Goal: Task Accomplishment & Management: Complete application form

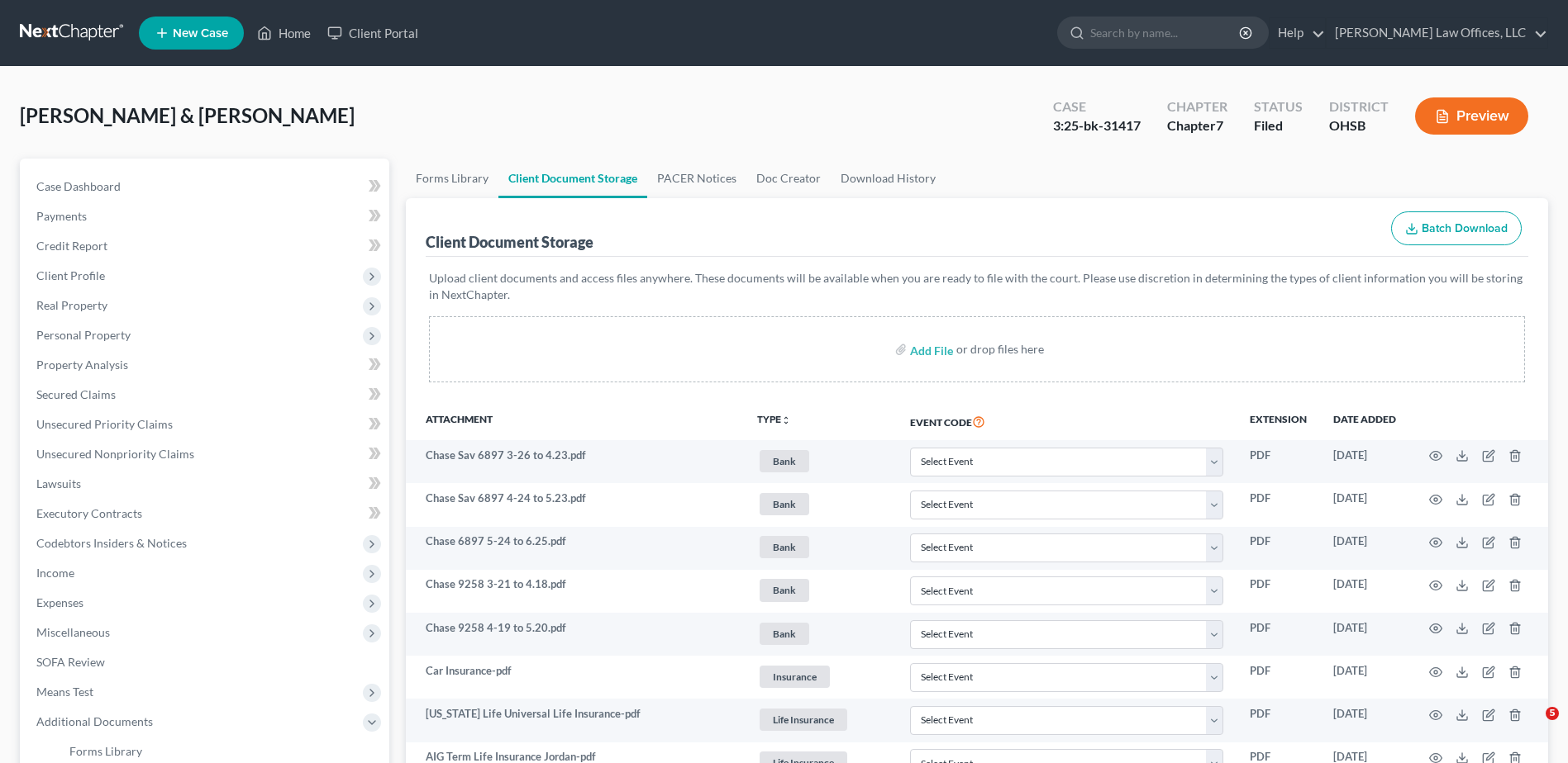
select select "7"
select select "52"
select select "37"
click at [294, 34] on link "Home" at bounding box center [283, 32] width 70 height 30
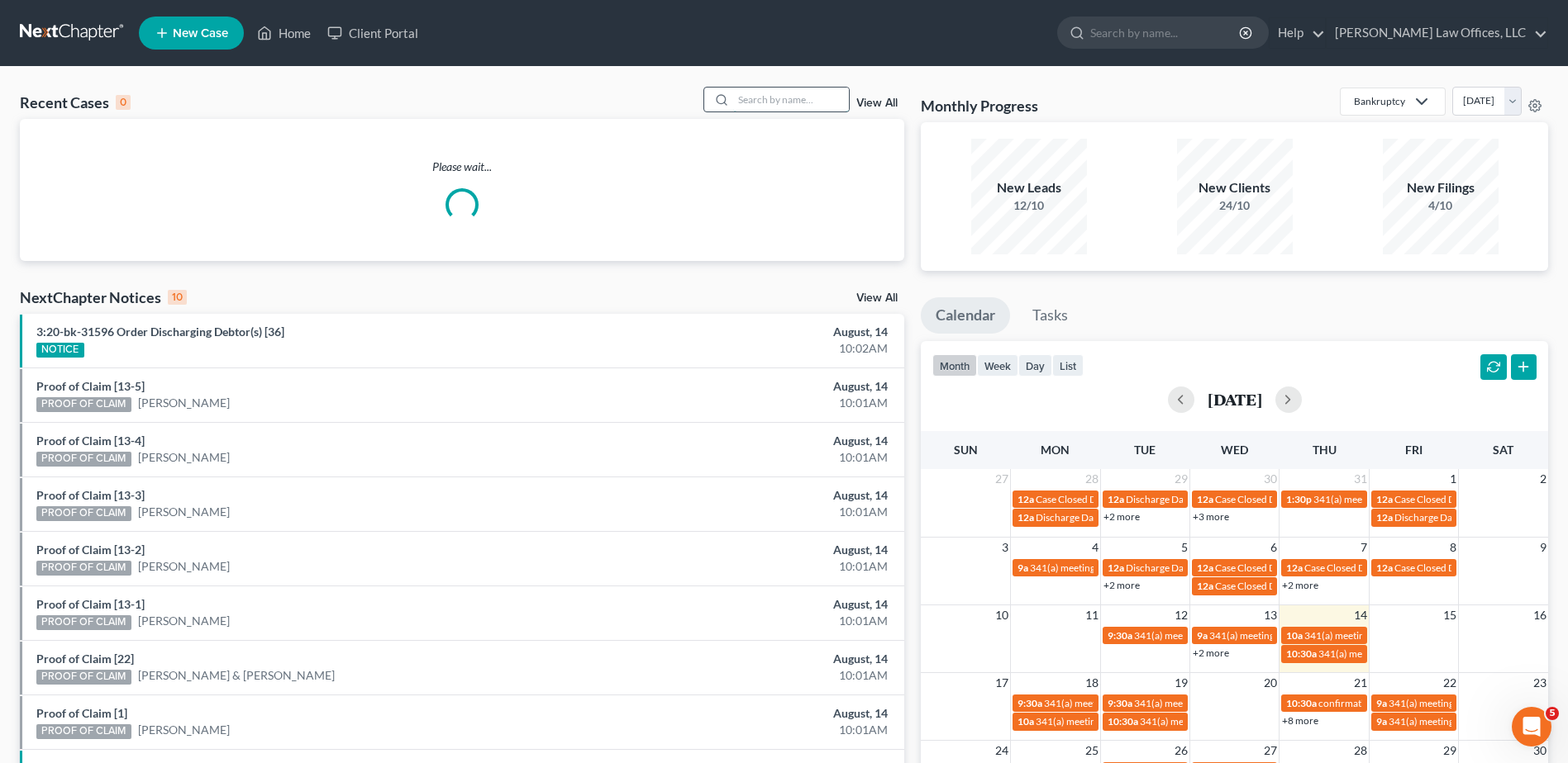
click at [801, 93] on input "search" at bounding box center [790, 100] width 116 height 24
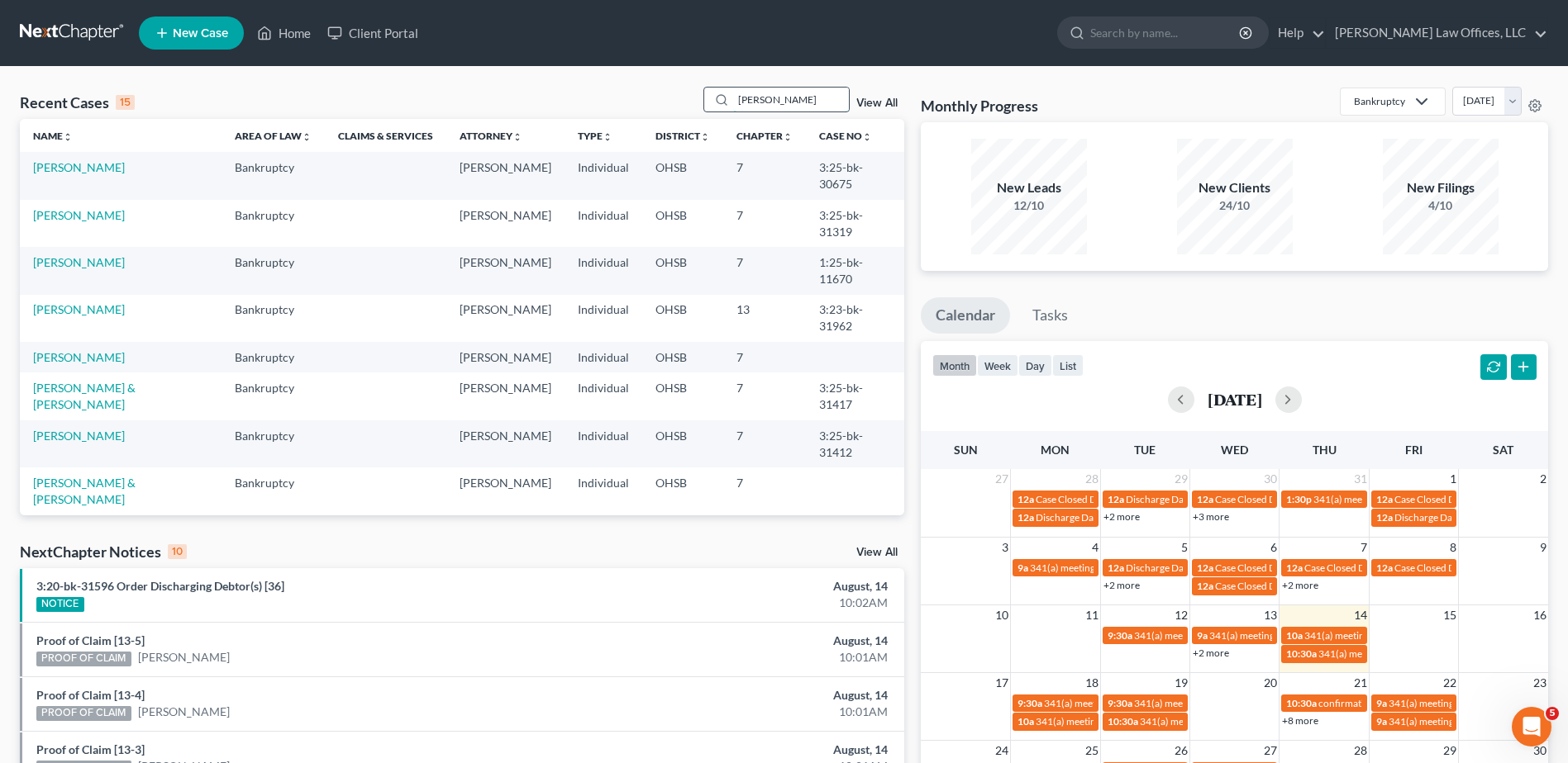
type input "[PERSON_NAME]"
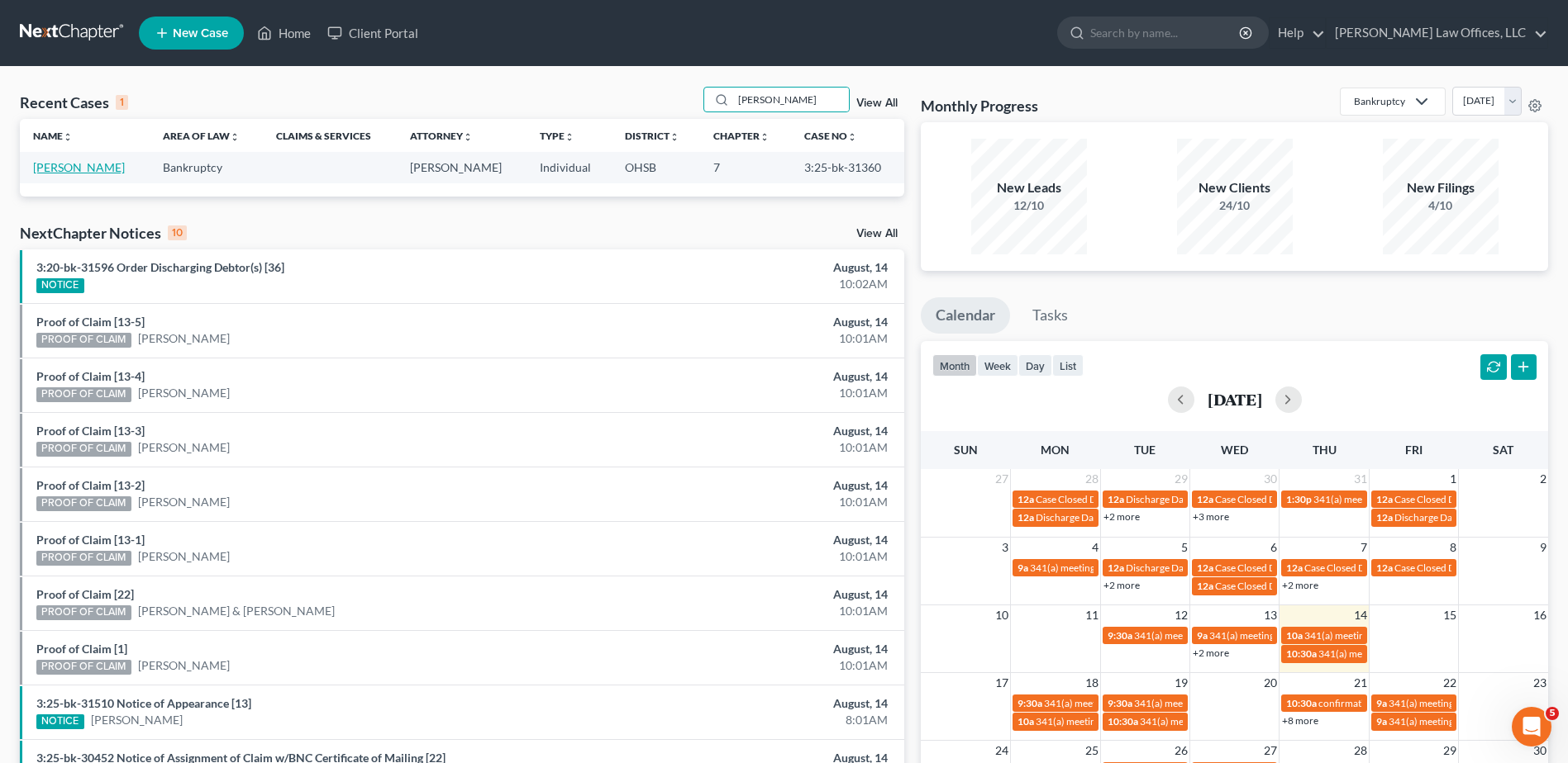
click at [89, 168] on link "[PERSON_NAME]" at bounding box center [79, 167] width 91 height 14
select select "4"
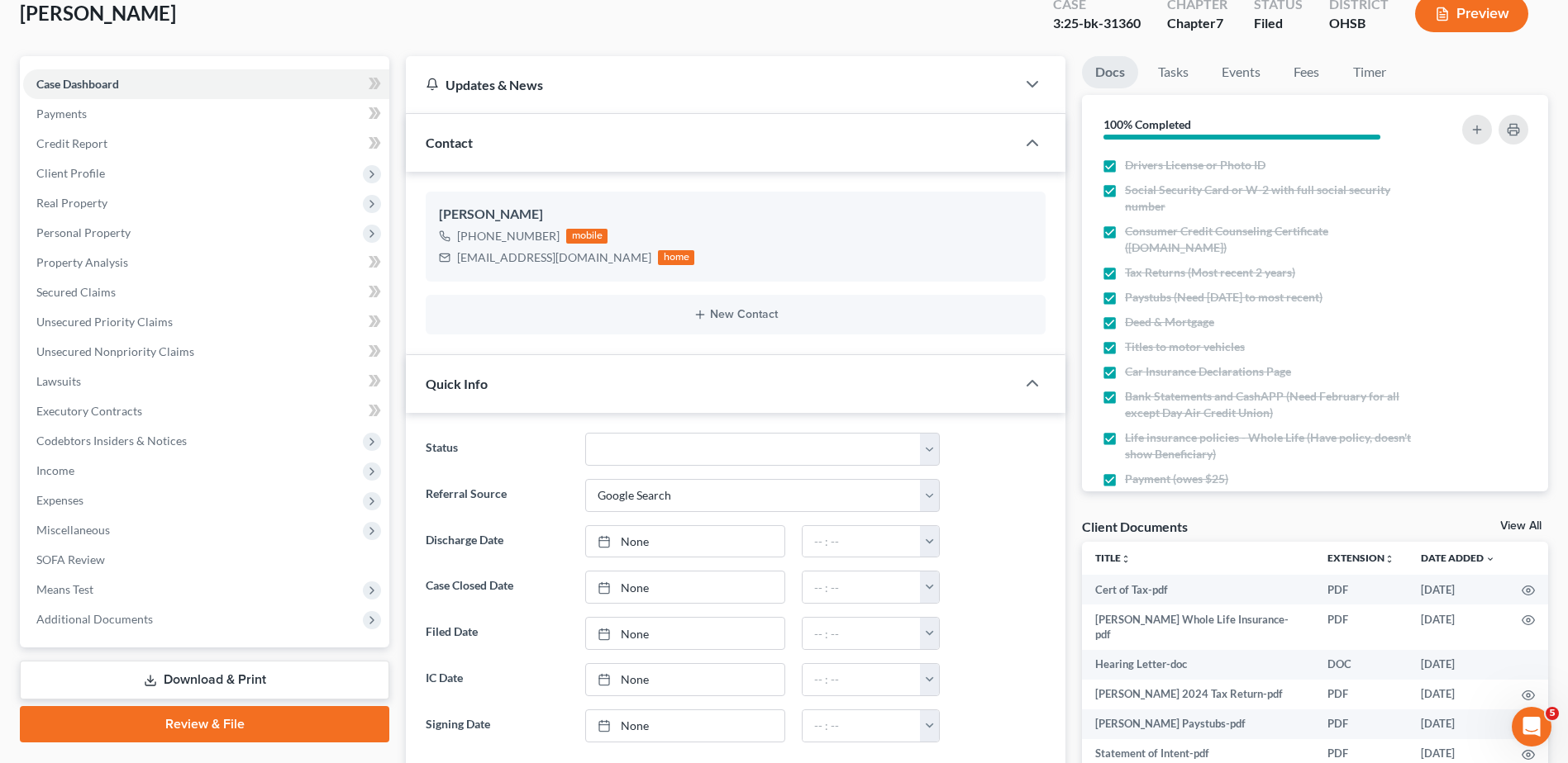
scroll to position [413, 0]
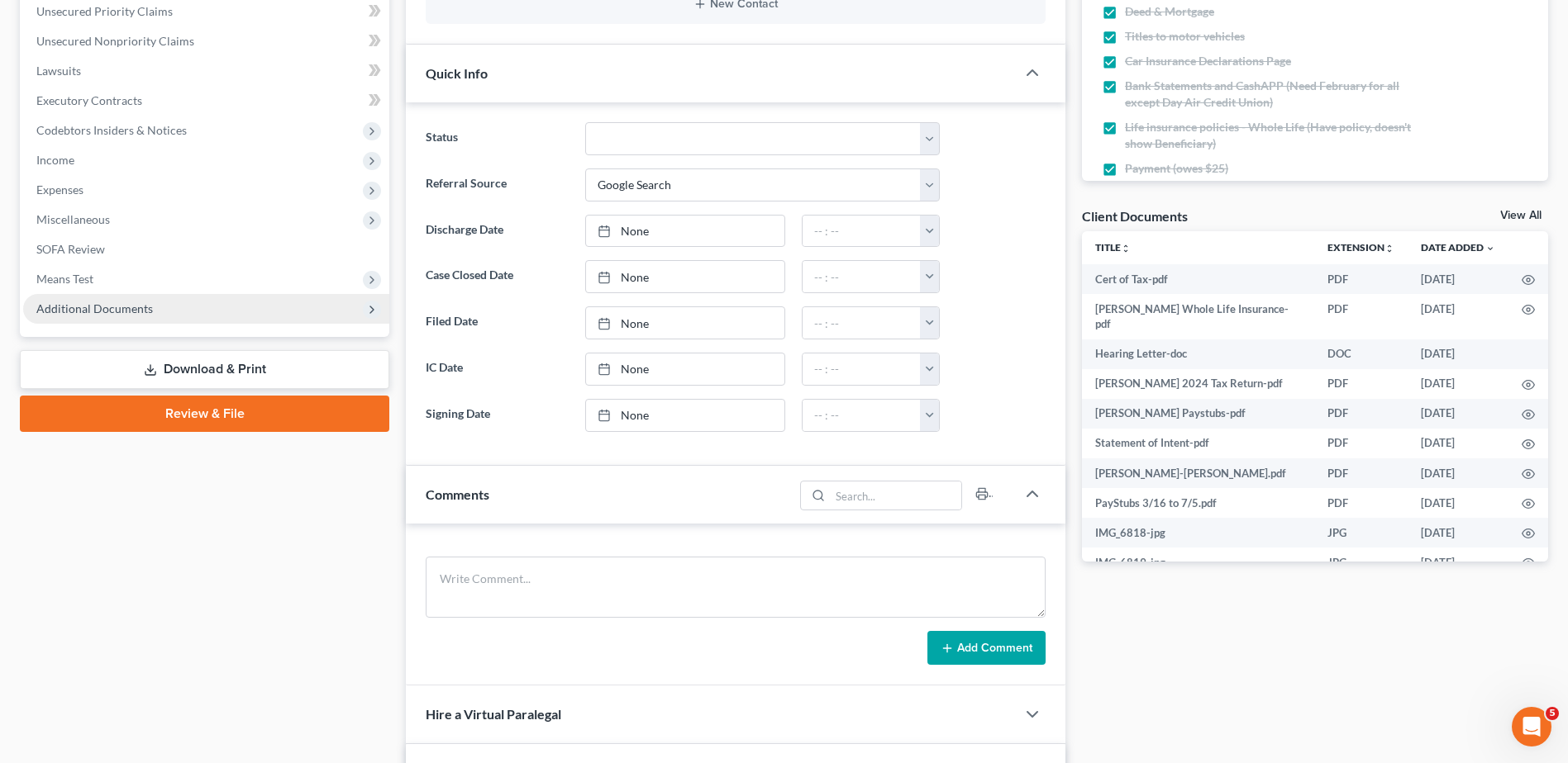
click at [76, 310] on span "Additional Documents" at bounding box center [95, 308] width 117 height 14
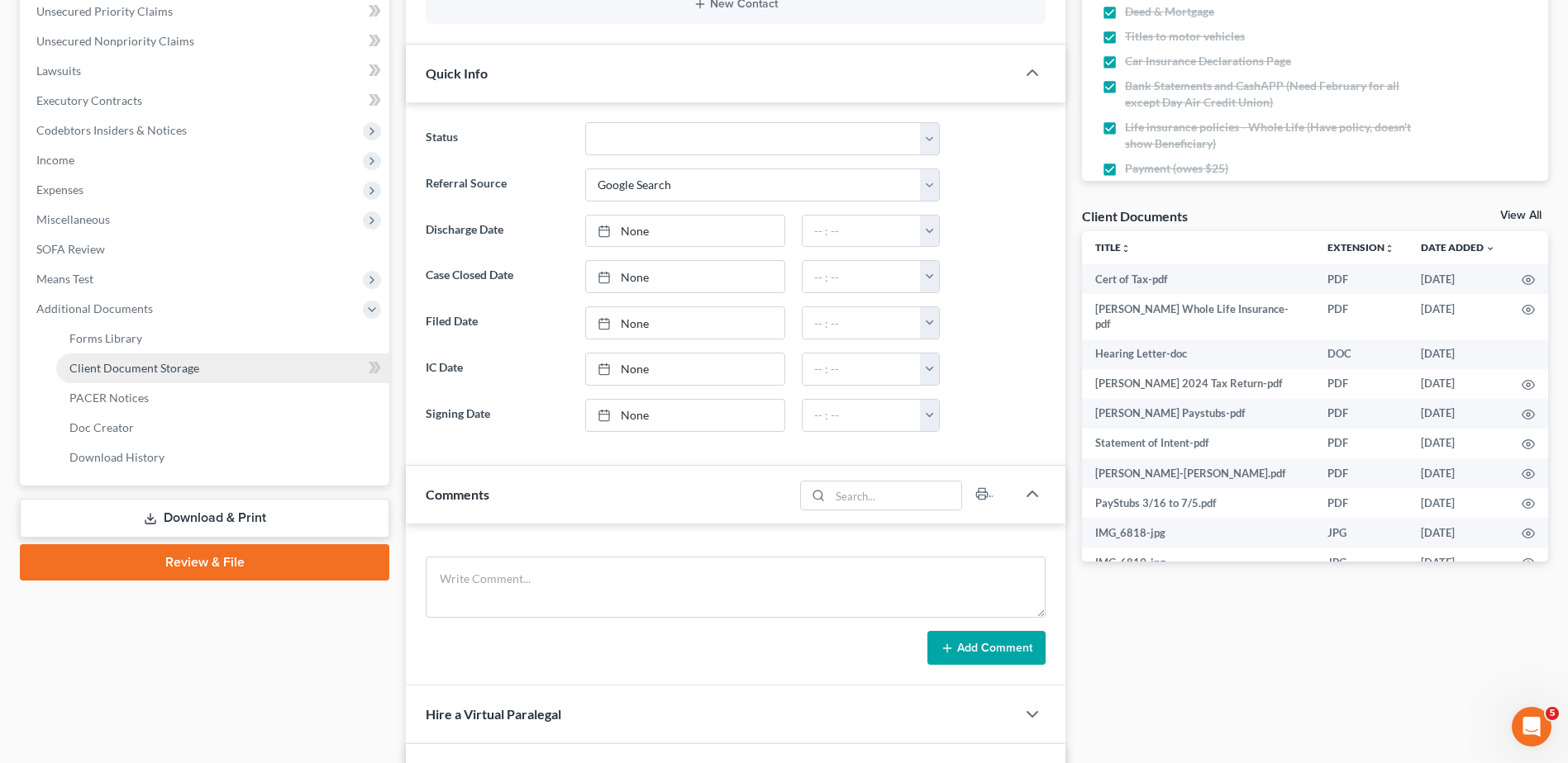
click at [94, 365] on span "Client Document Storage" at bounding box center [134, 368] width 129 height 14
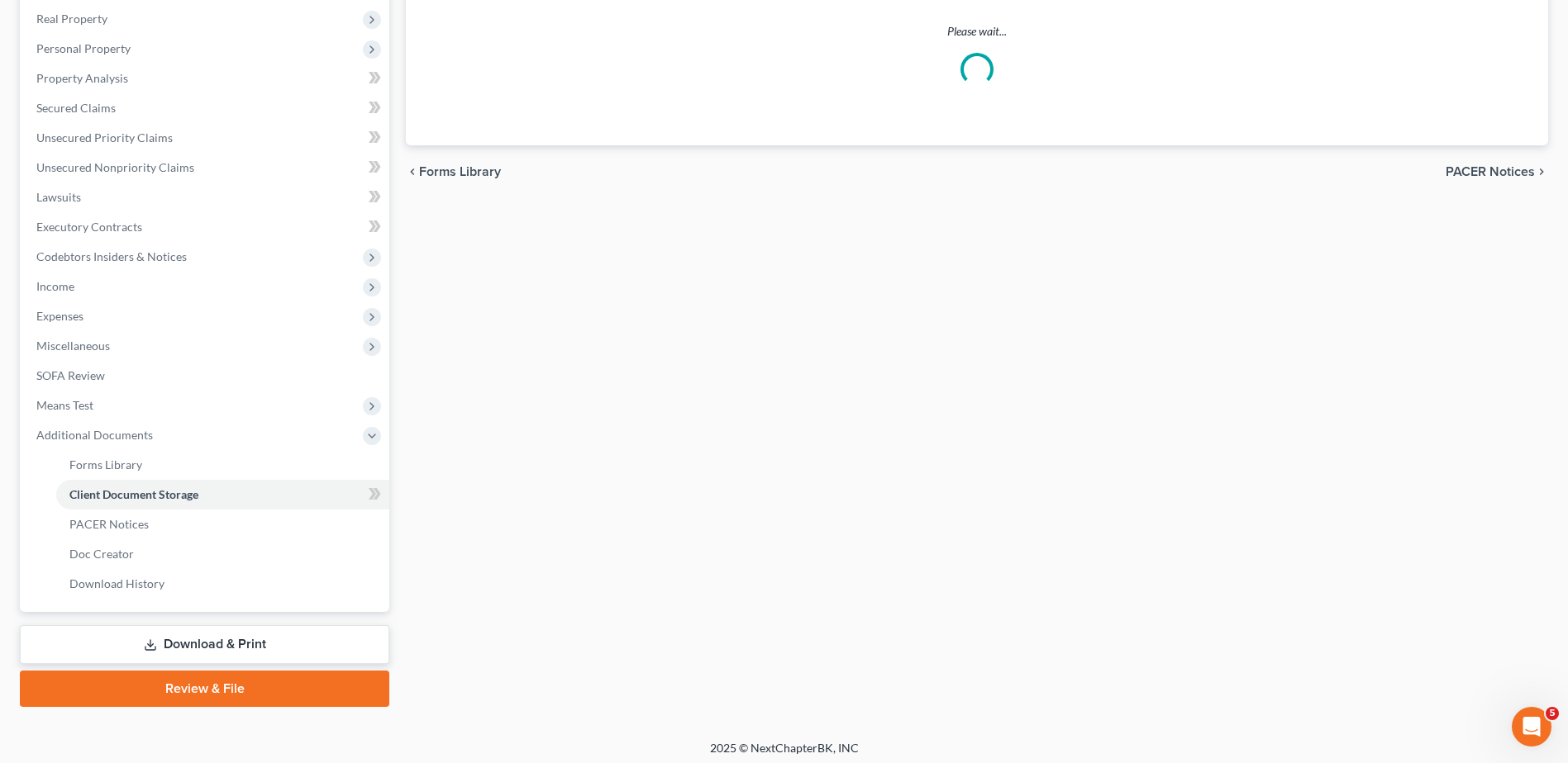
scroll to position [231, 0]
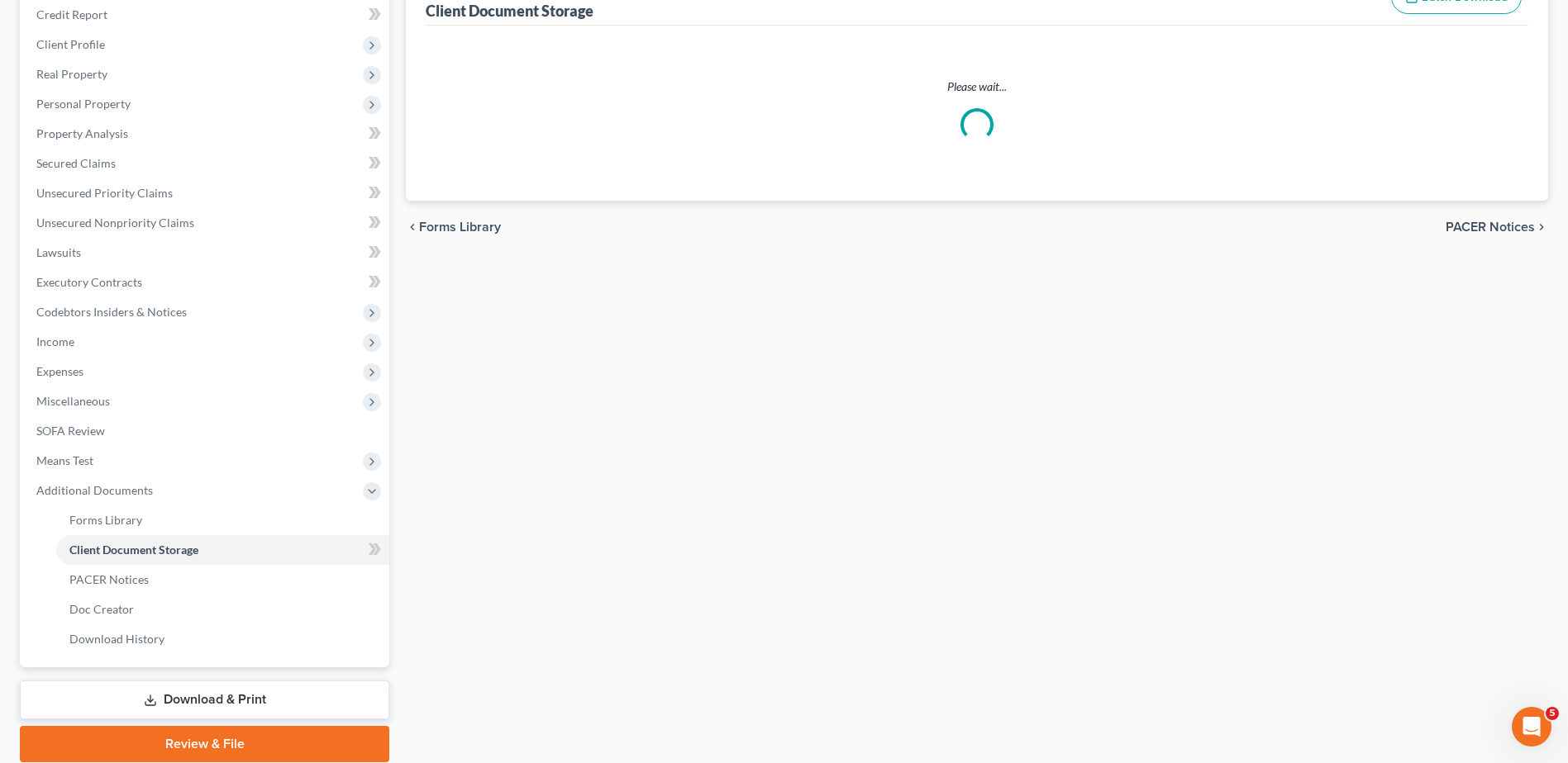
select select "7"
select select "52"
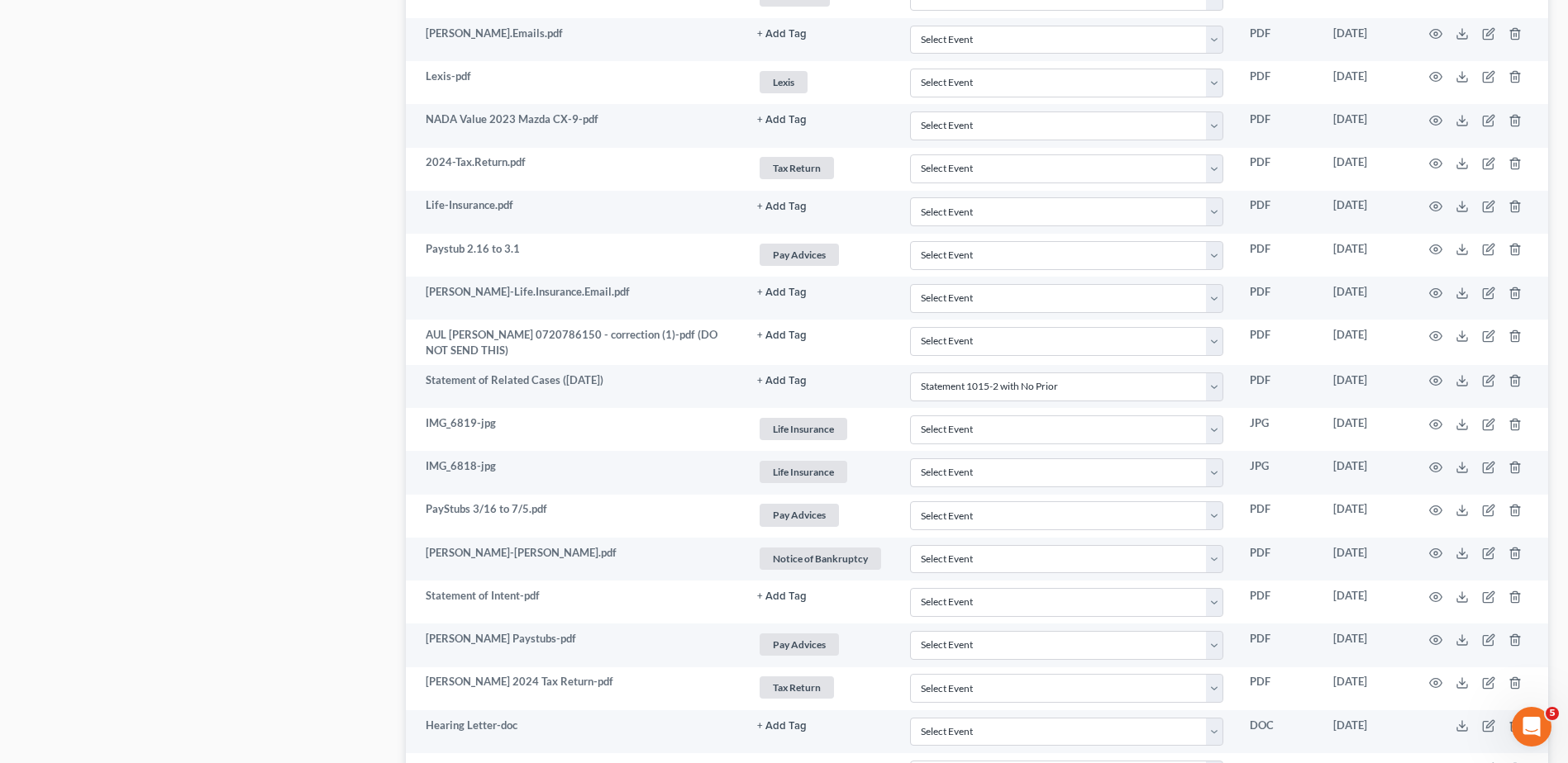
scroll to position [1319, 0]
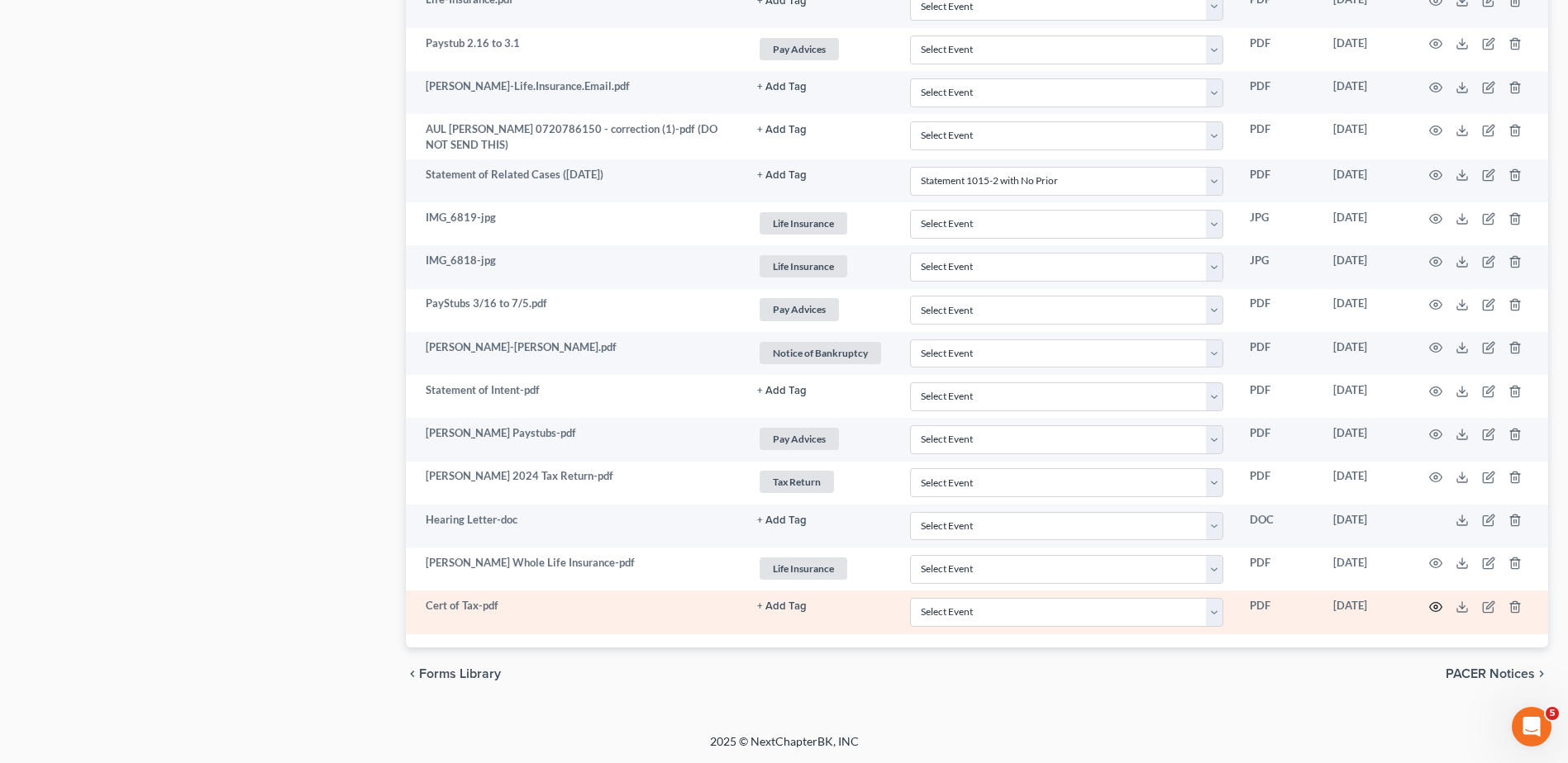
click at [1437, 608] on circle "button" at bounding box center [1436, 607] width 3 height 3
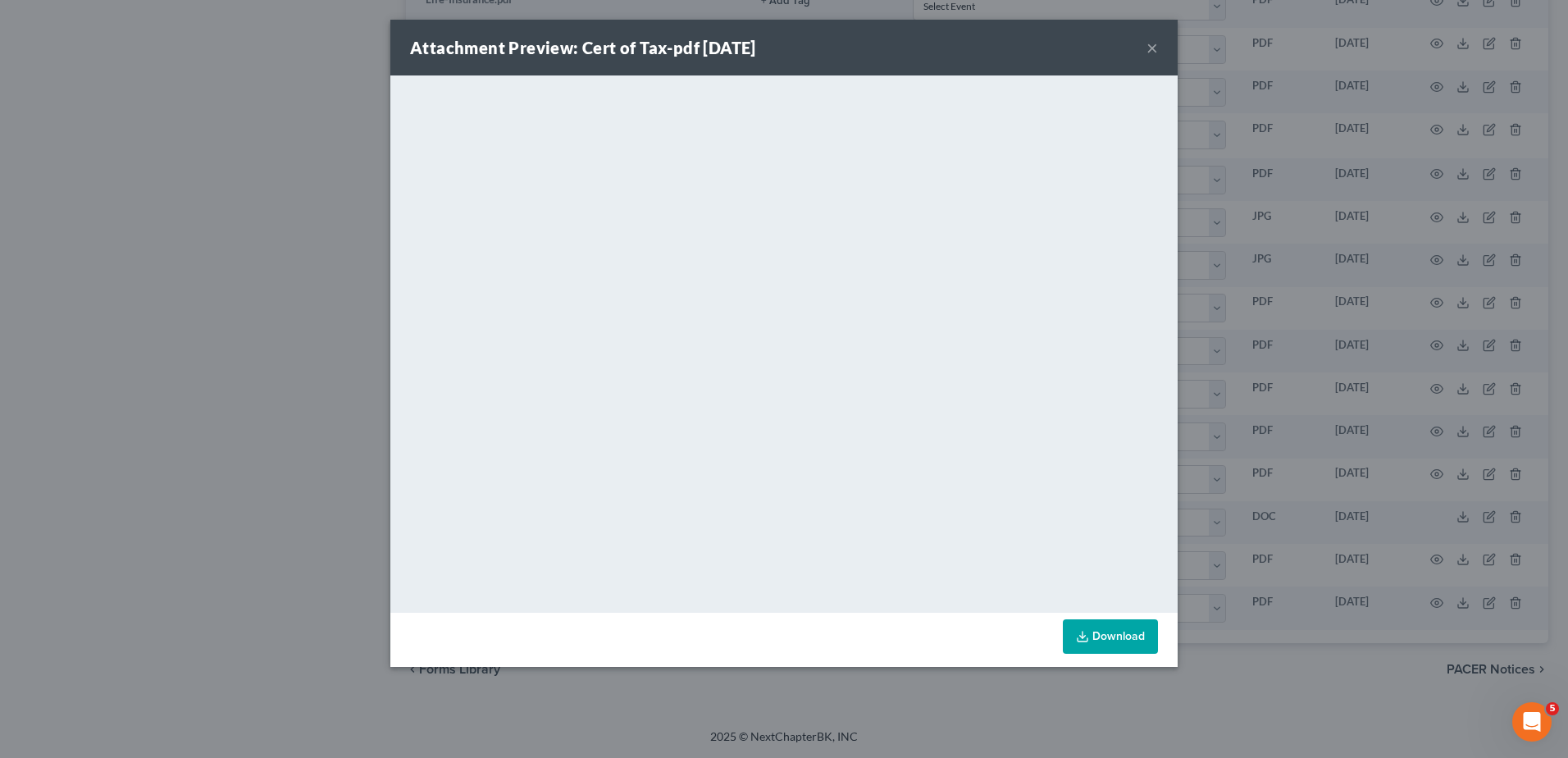
click at [1147, 49] on button "×" at bounding box center [1152, 47] width 12 height 19
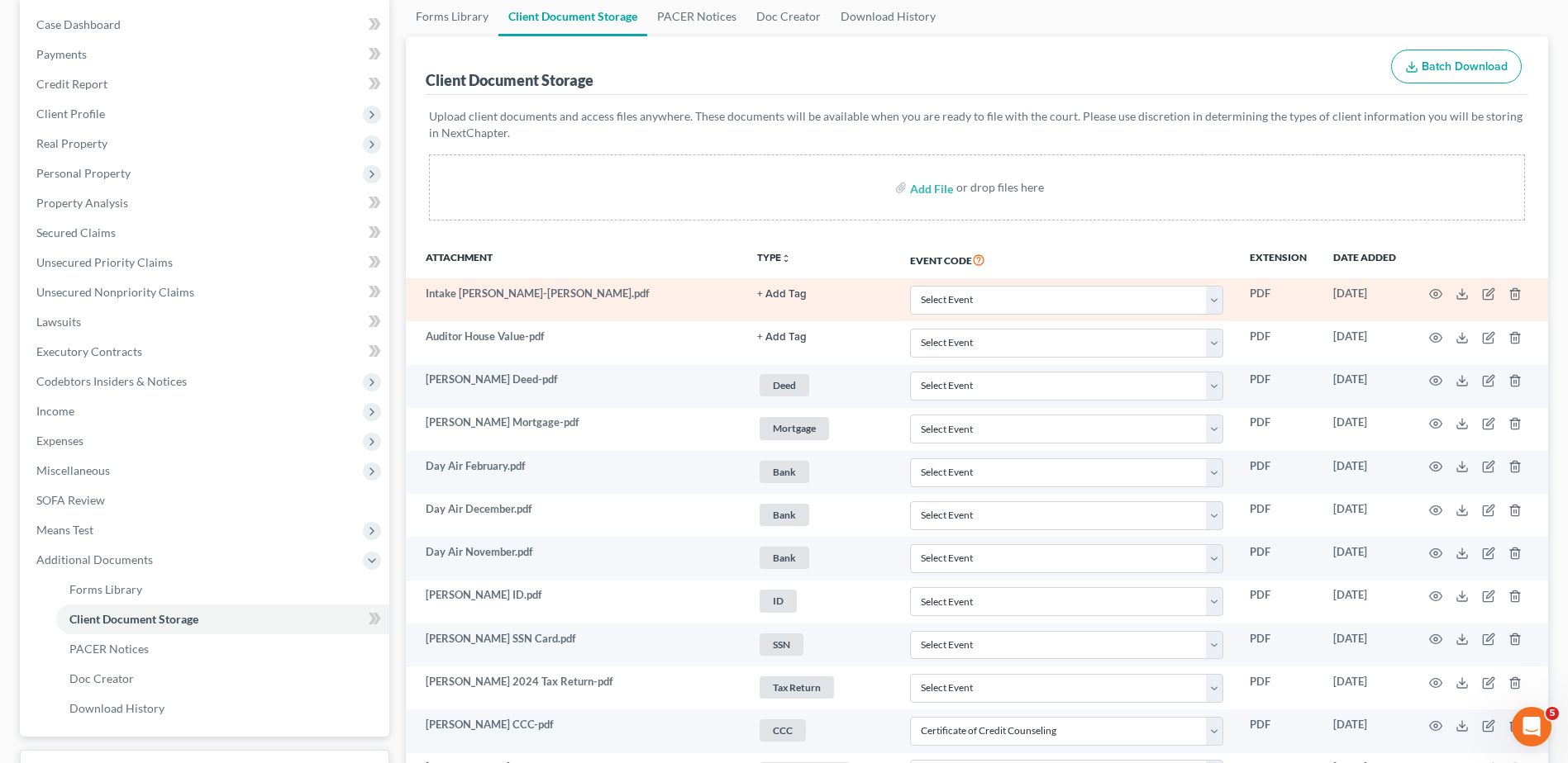
scroll to position [0, 0]
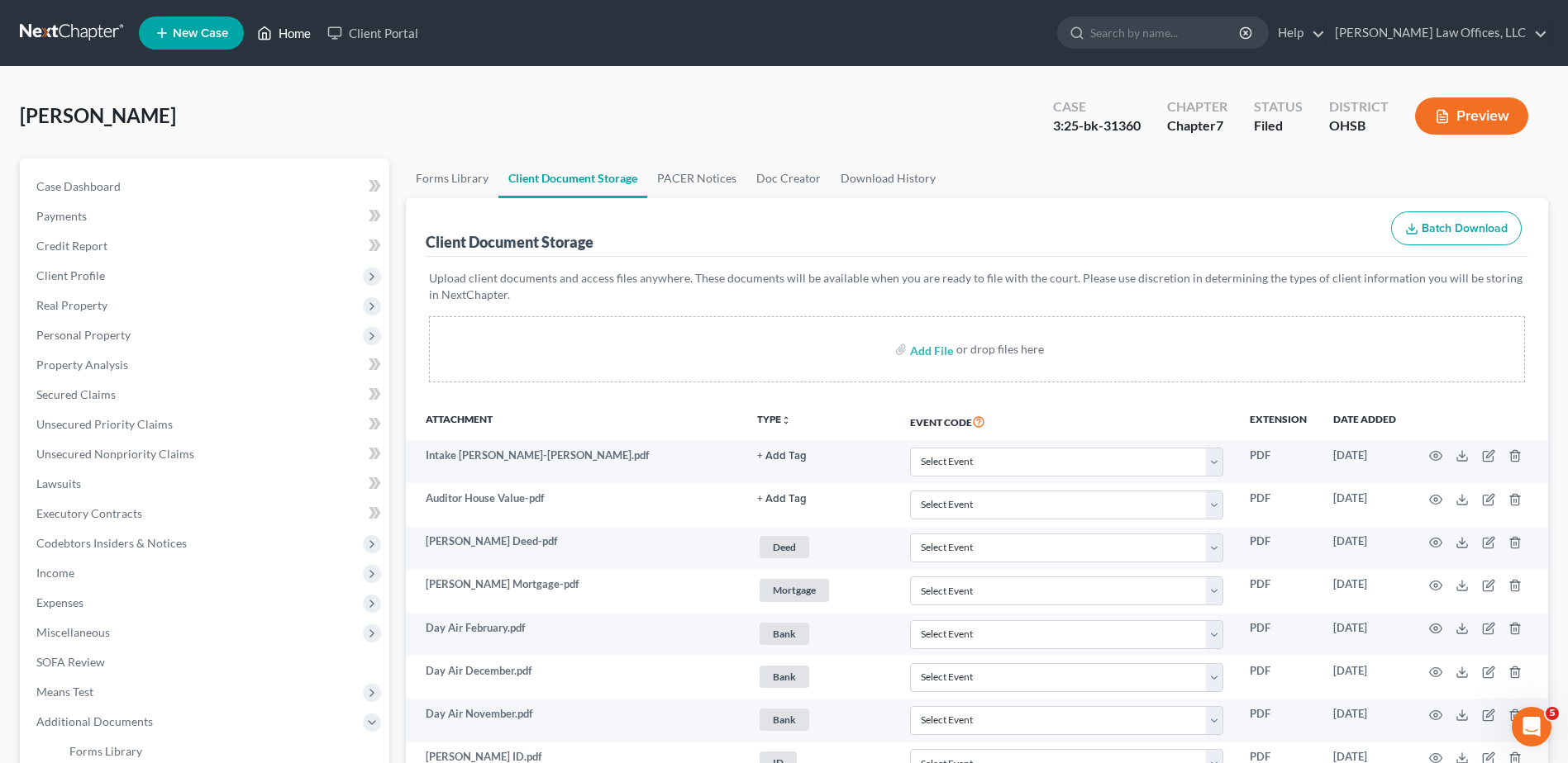
click at [294, 31] on link "Home" at bounding box center [283, 32] width 70 height 30
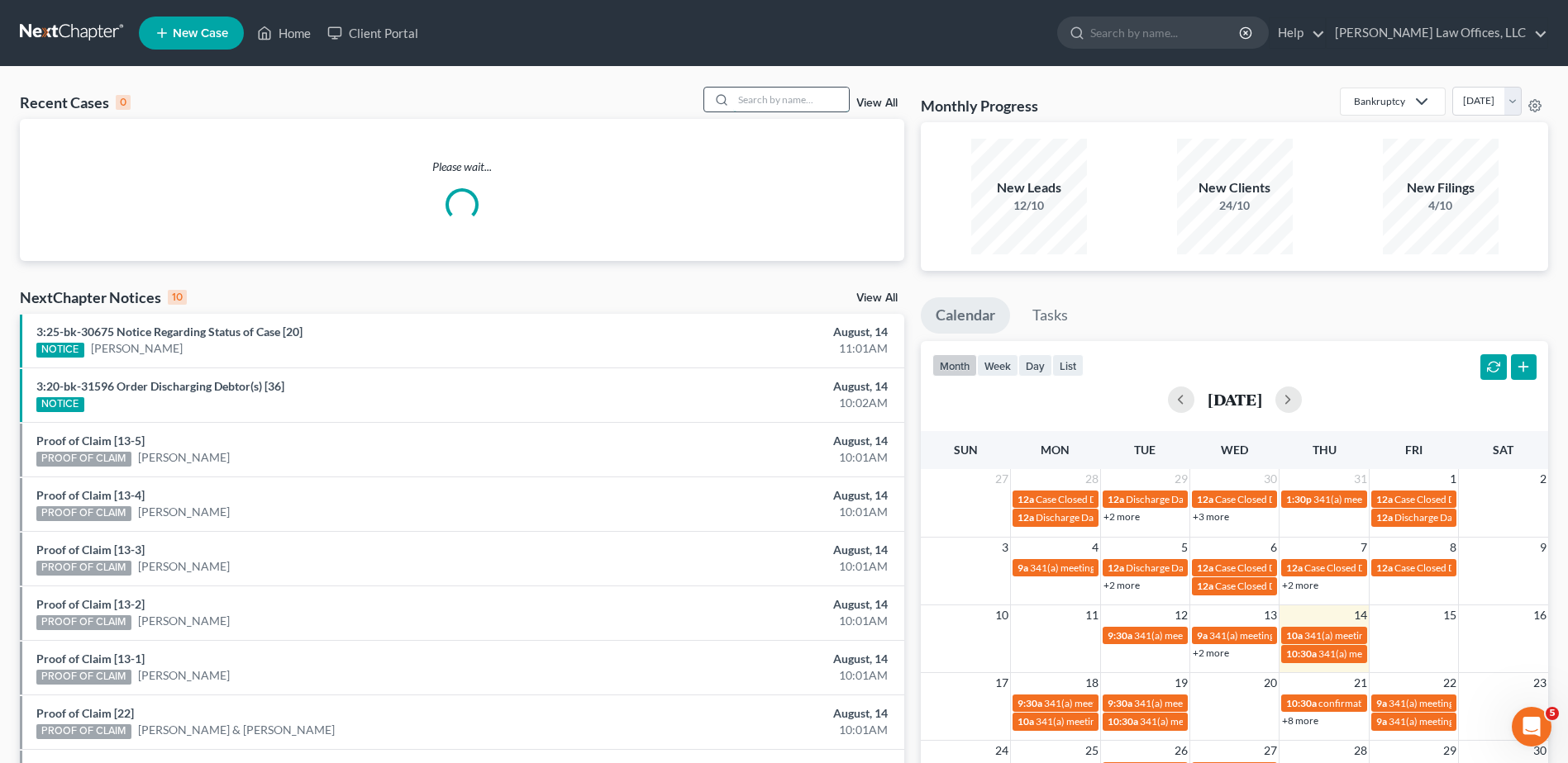
click at [817, 102] on input "search" at bounding box center [790, 100] width 116 height 24
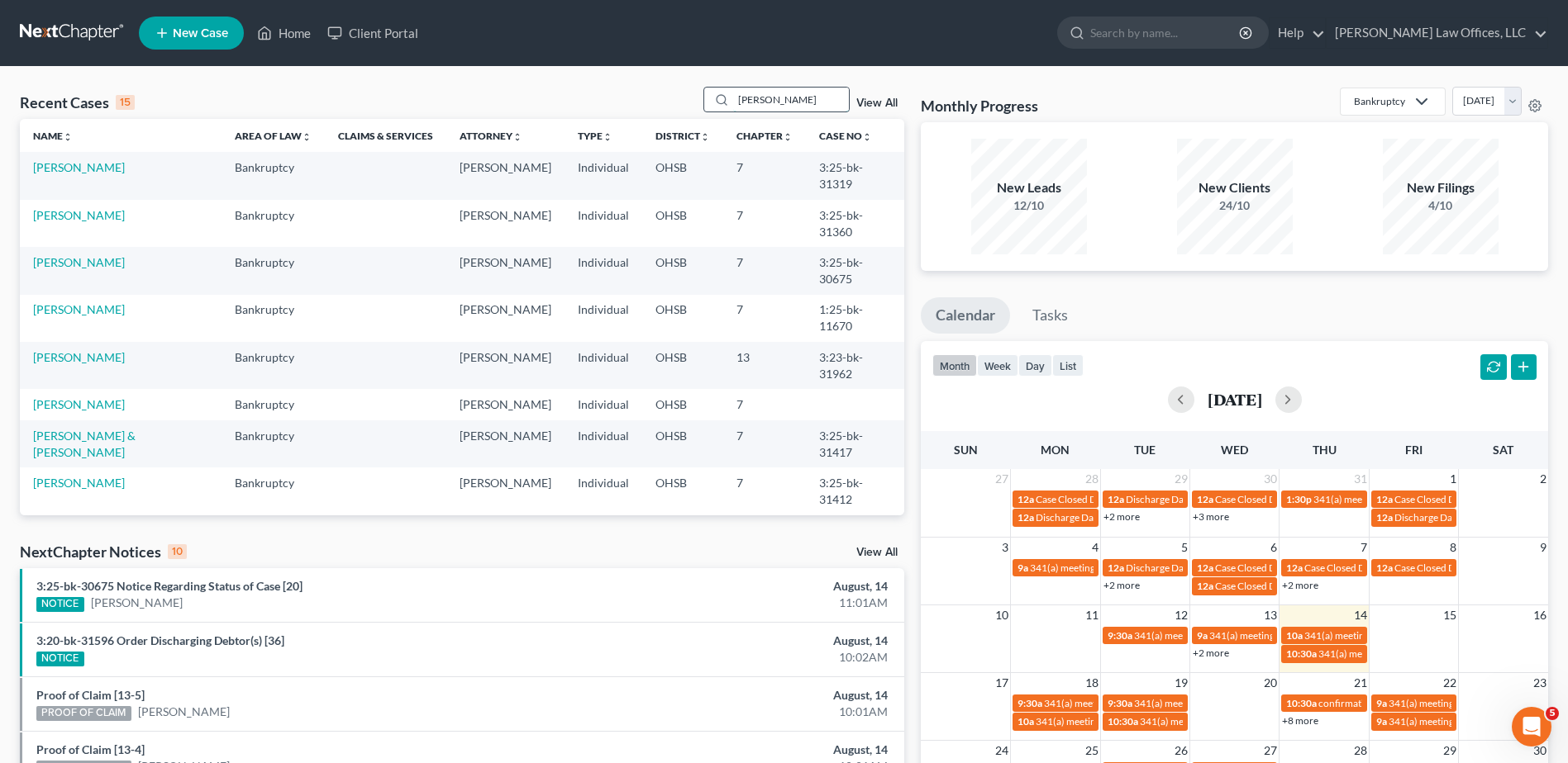
type input "[PERSON_NAME]"
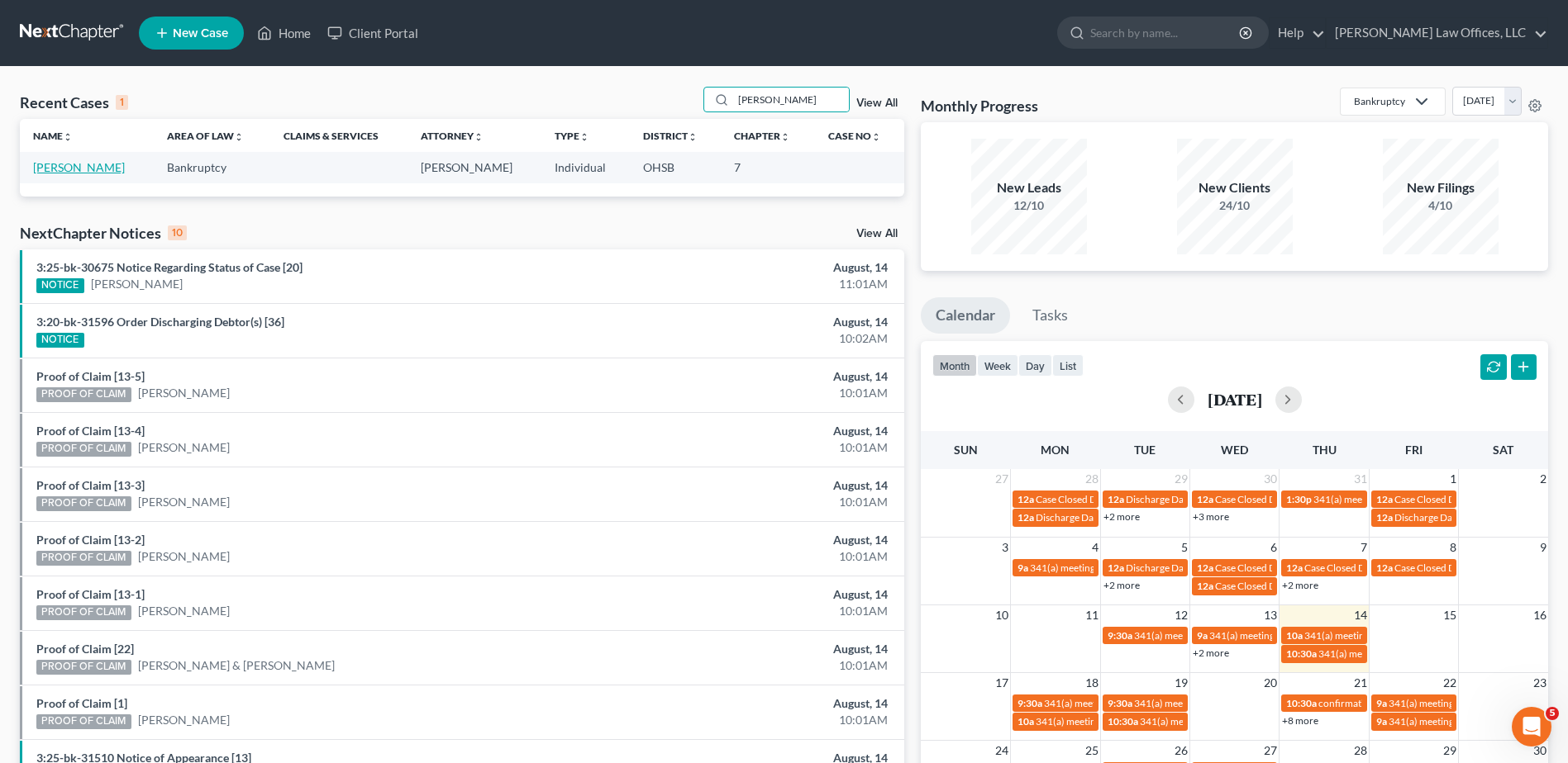
click at [89, 169] on link "[PERSON_NAME]" at bounding box center [79, 167] width 91 height 14
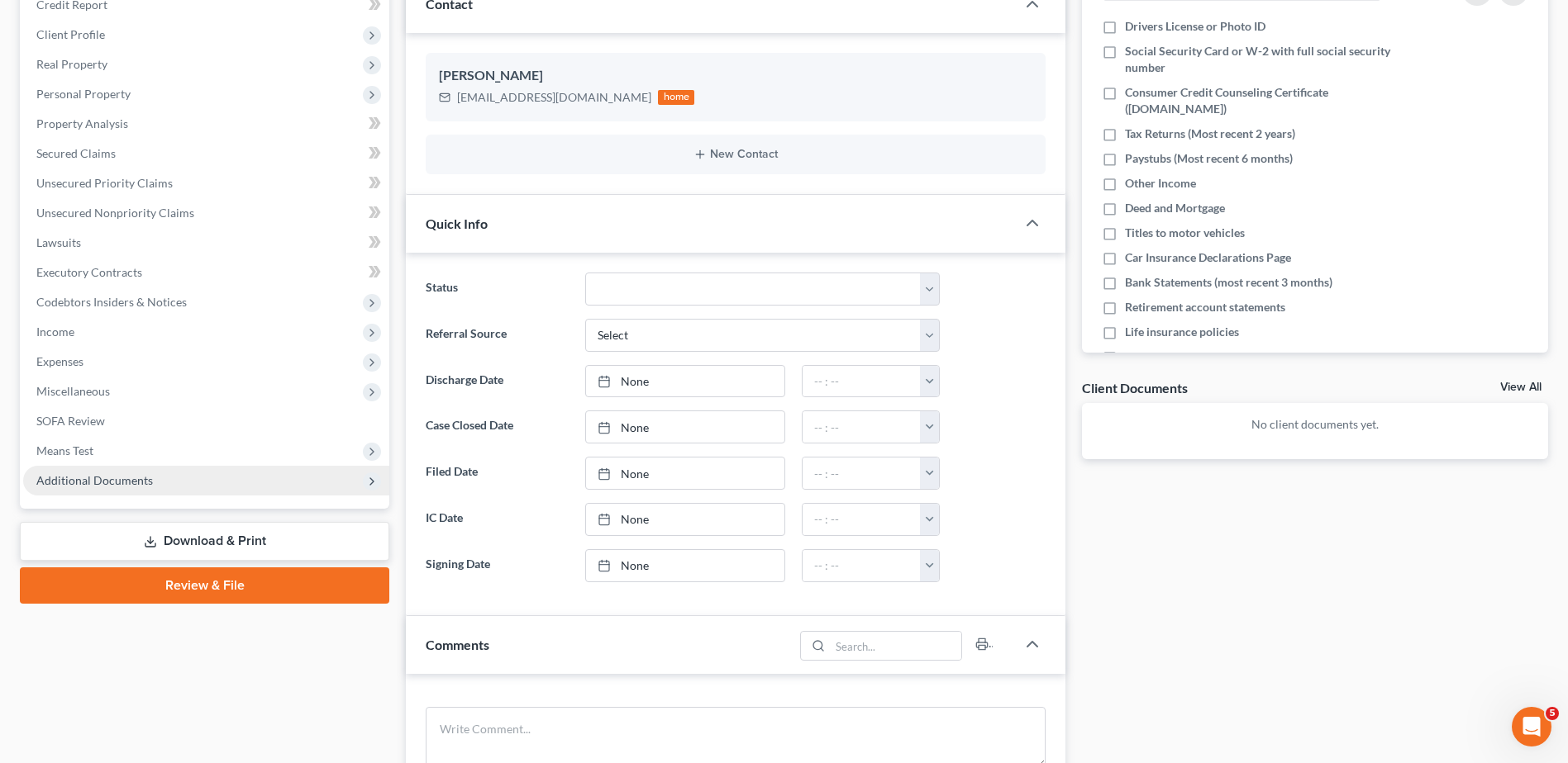
scroll to position [248, 0]
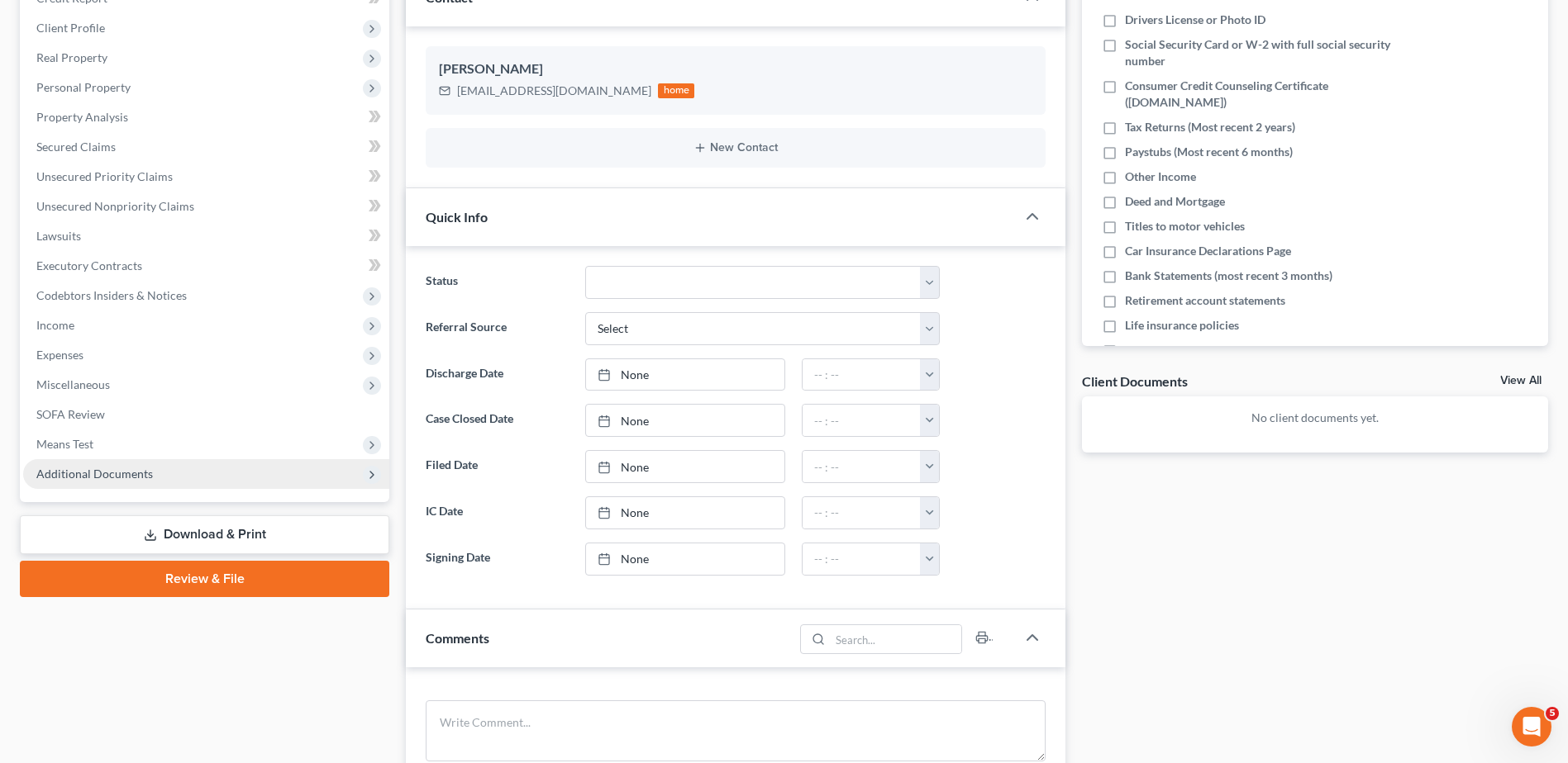
click at [116, 473] on span "Additional Documents" at bounding box center [95, 474] width 117 height 14
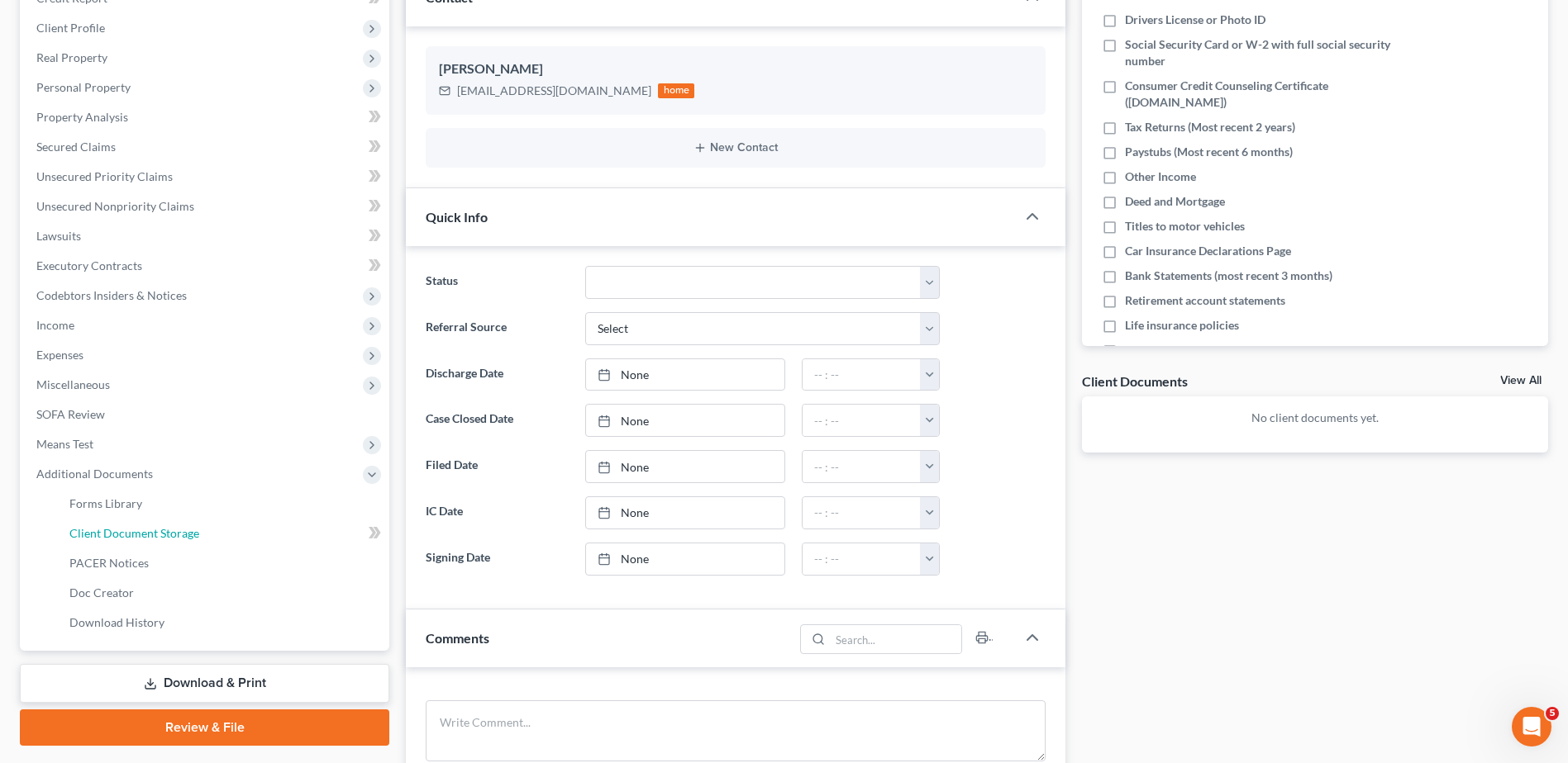
click at [119, 530] on span "Client Document Storage" at bounding box center [134, 533] width 129 height 14
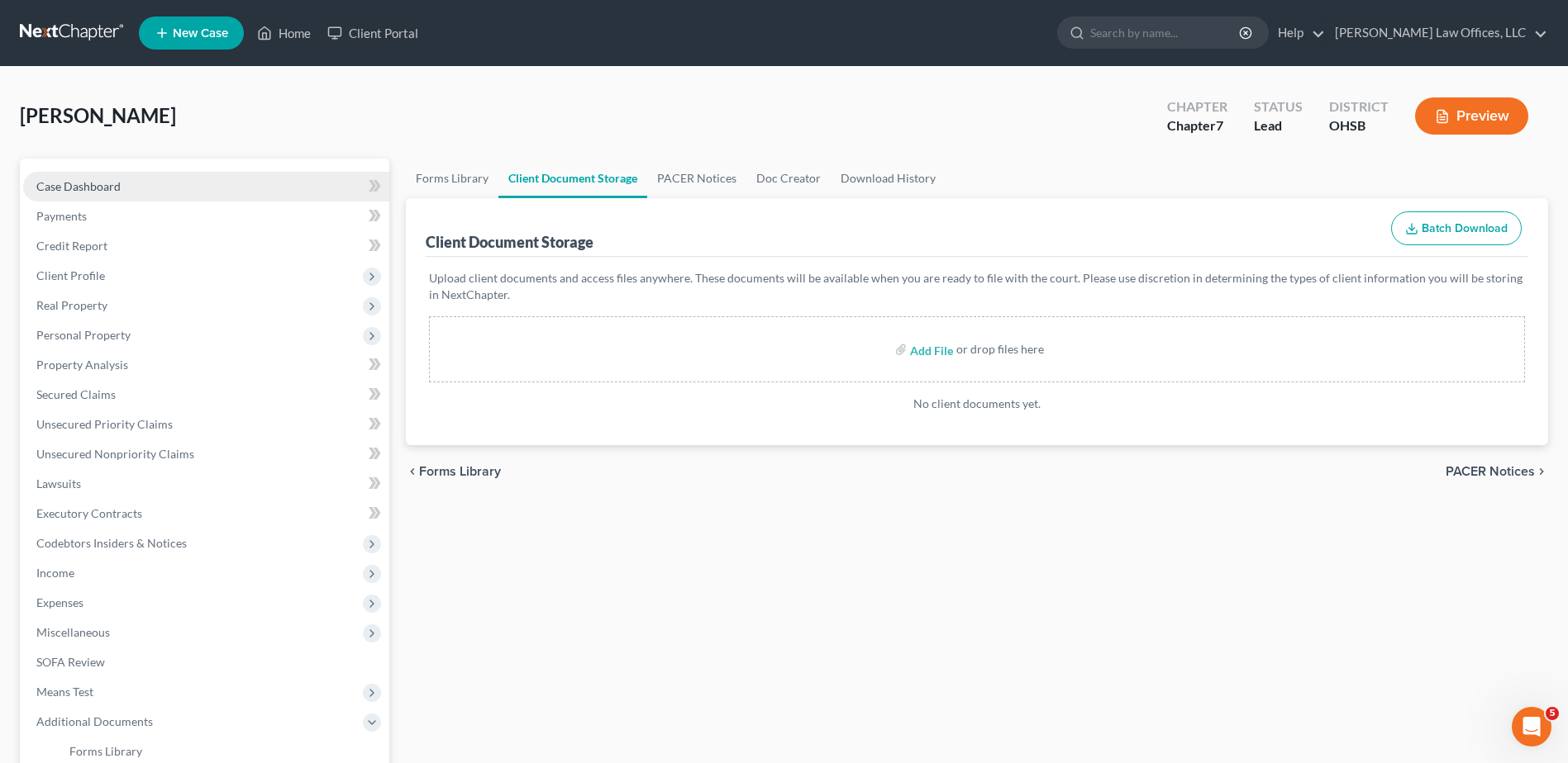
click at [120, 192] on link "Case Dashboard" at bounding box center [206, 186] width 366 height 30
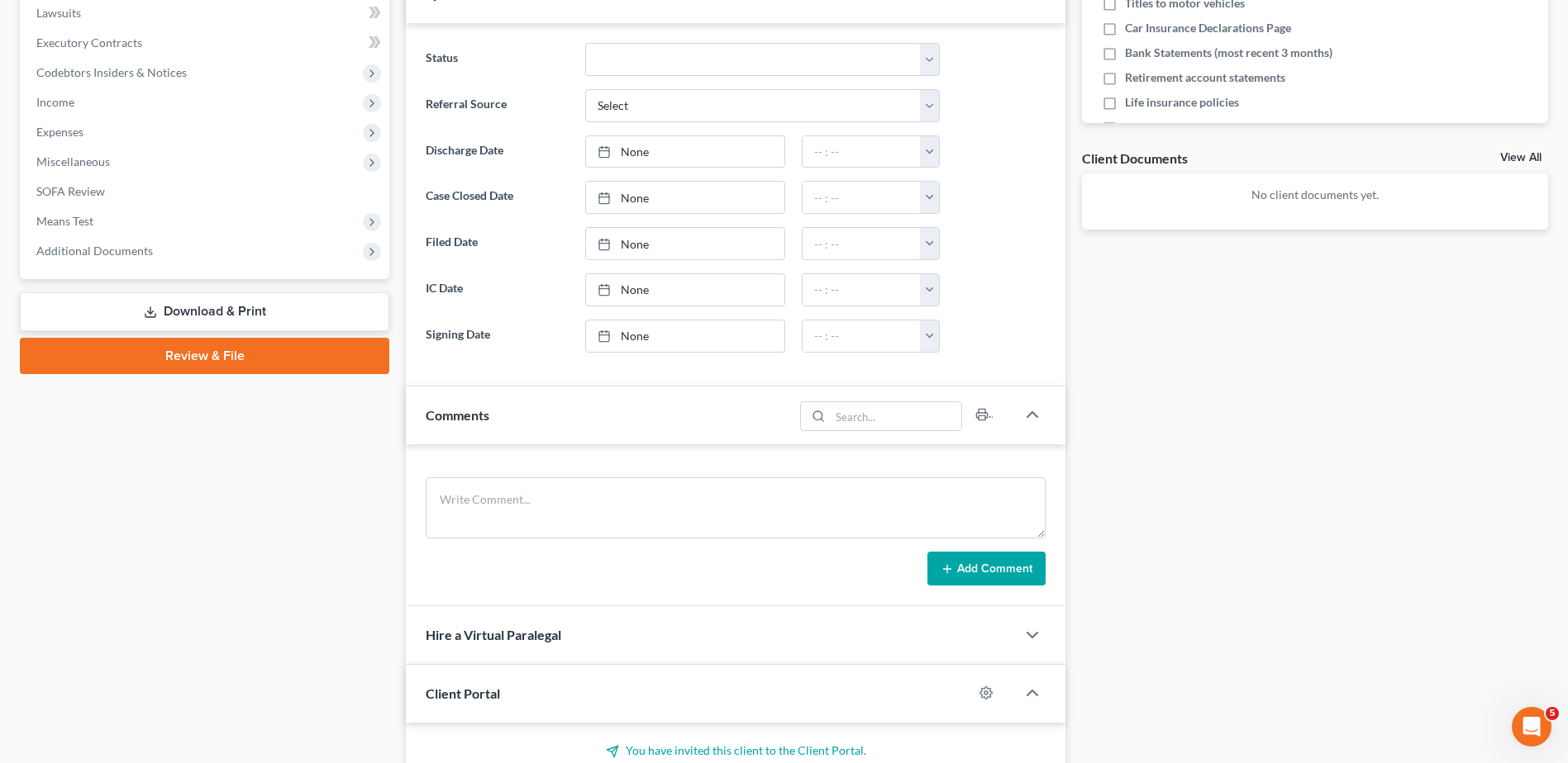
scroll to position [795, 0]
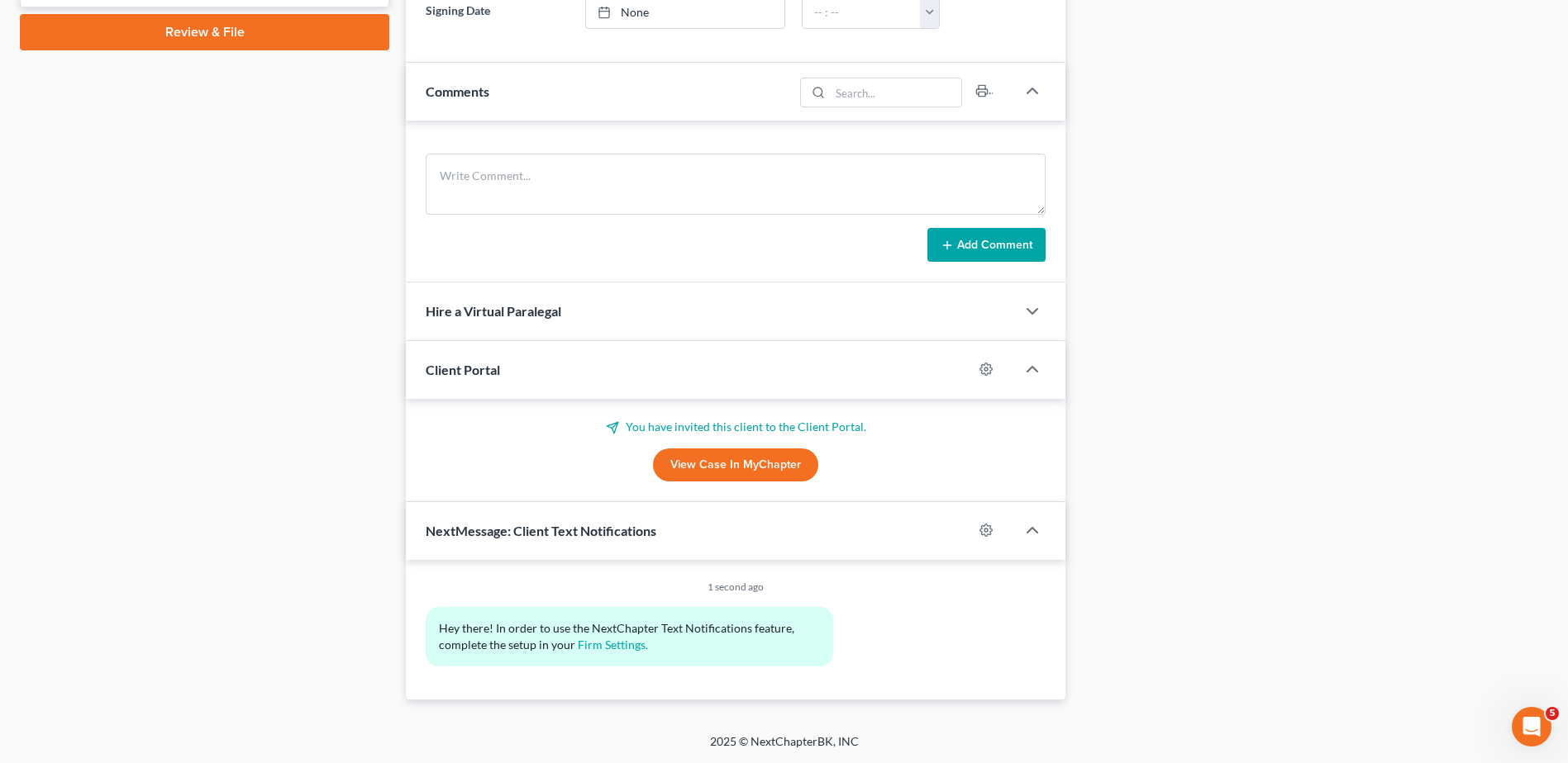
click at [739, 464] on link "View Case in MyChapter" at bounding box center [735, 464] width 165 height 33
click at [707, 458] on link "View Case in MyChapter" at bounding box center [735, 464] width 165 height 33
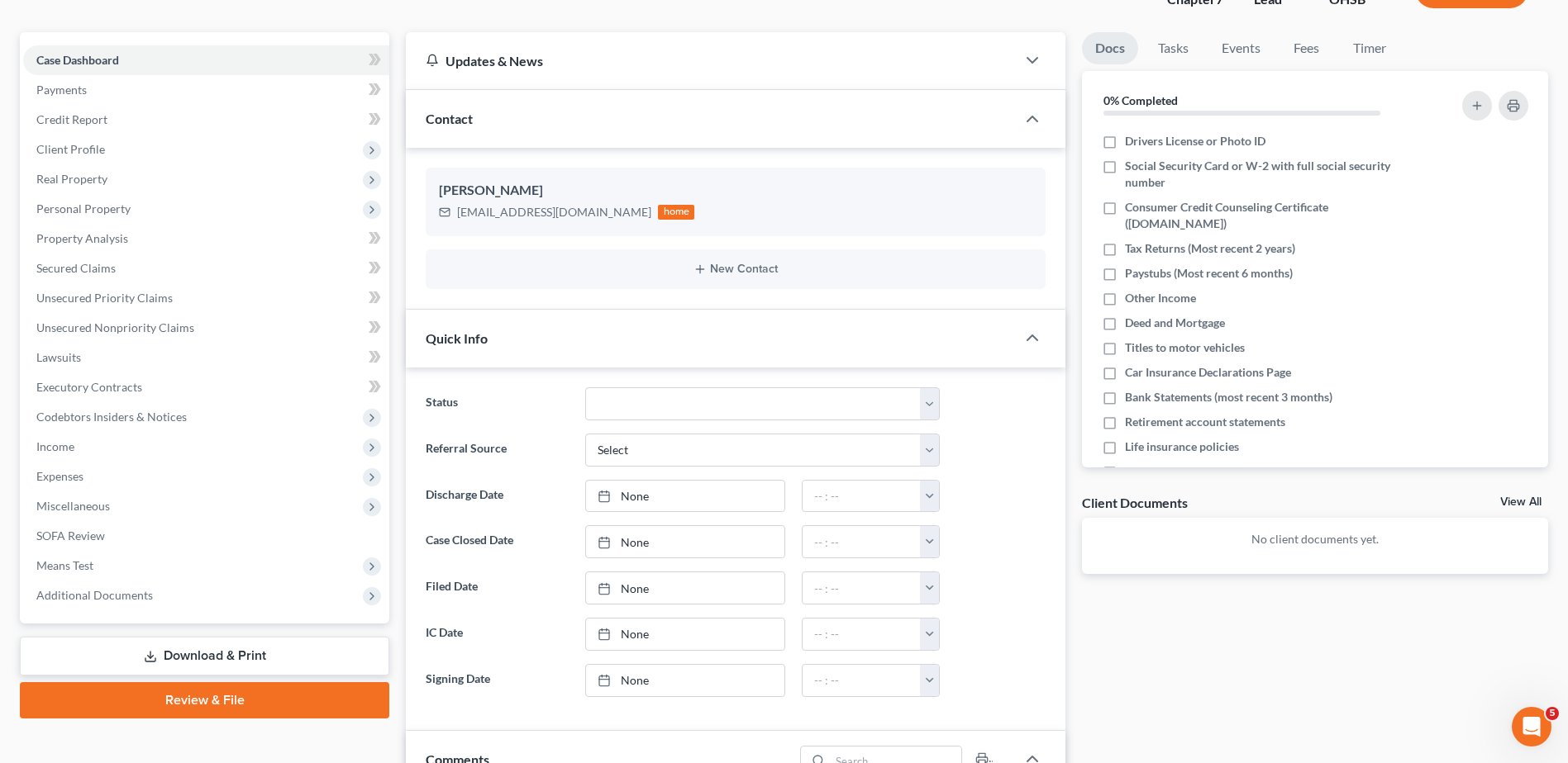
scroll to position [0, 0]
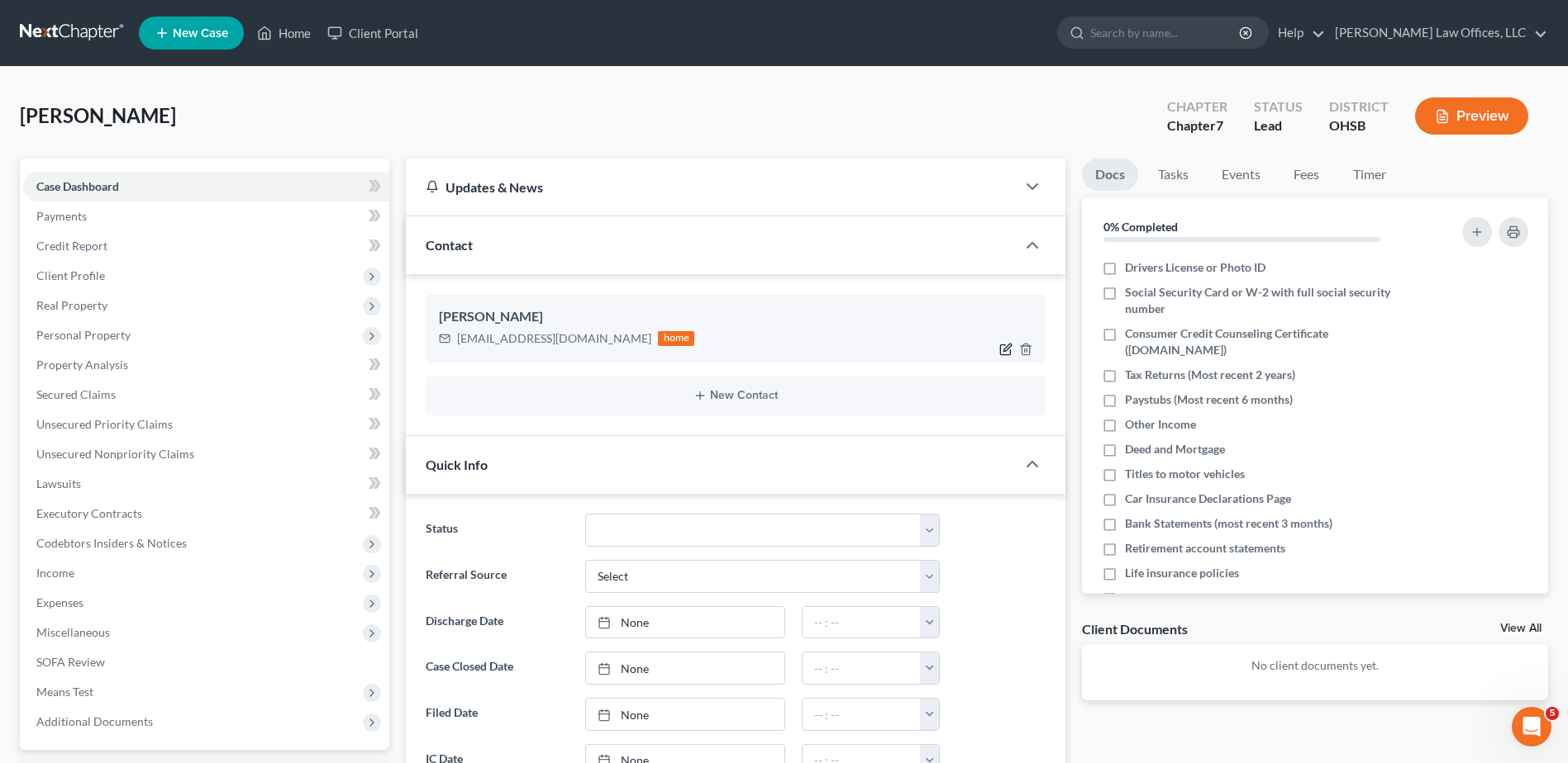
click at [1006, 349] on icon "button" at bounding box center [1006, 349] width 14 height 14
select select "0"
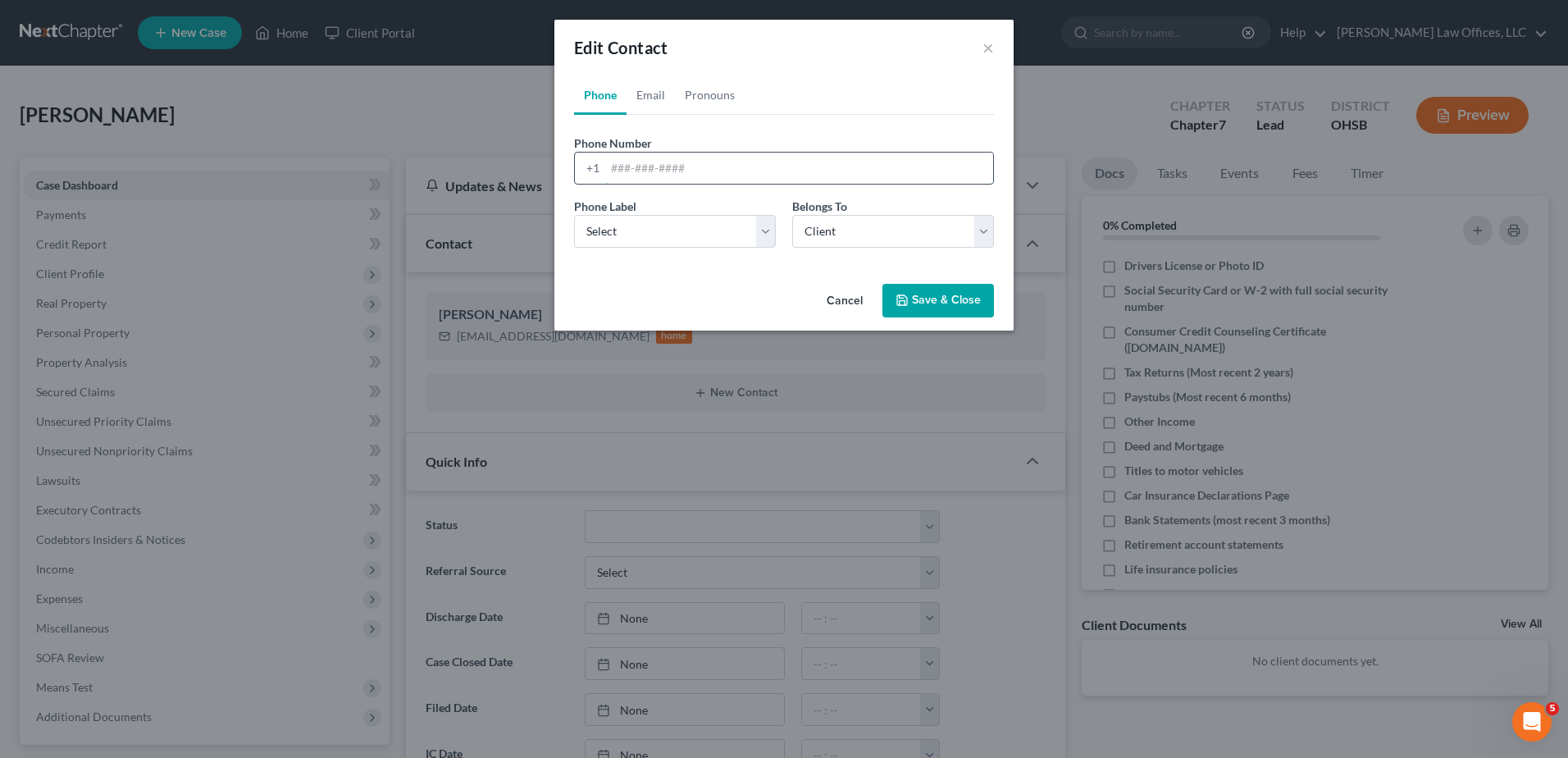
click at [623, 170] on input "tel" at bounding box center [800, 168] width 388 height 31
type input "[PHONE_NUMBER]"
click at [636, 229] on select "Select Mobile Home Work Other" at bounding box center [675, 231] width 202 height 33
select select "0"
click at [574, 215] on select "Select Mobile Home Work Other" at bounding box center [675, 231] width 202 height 33
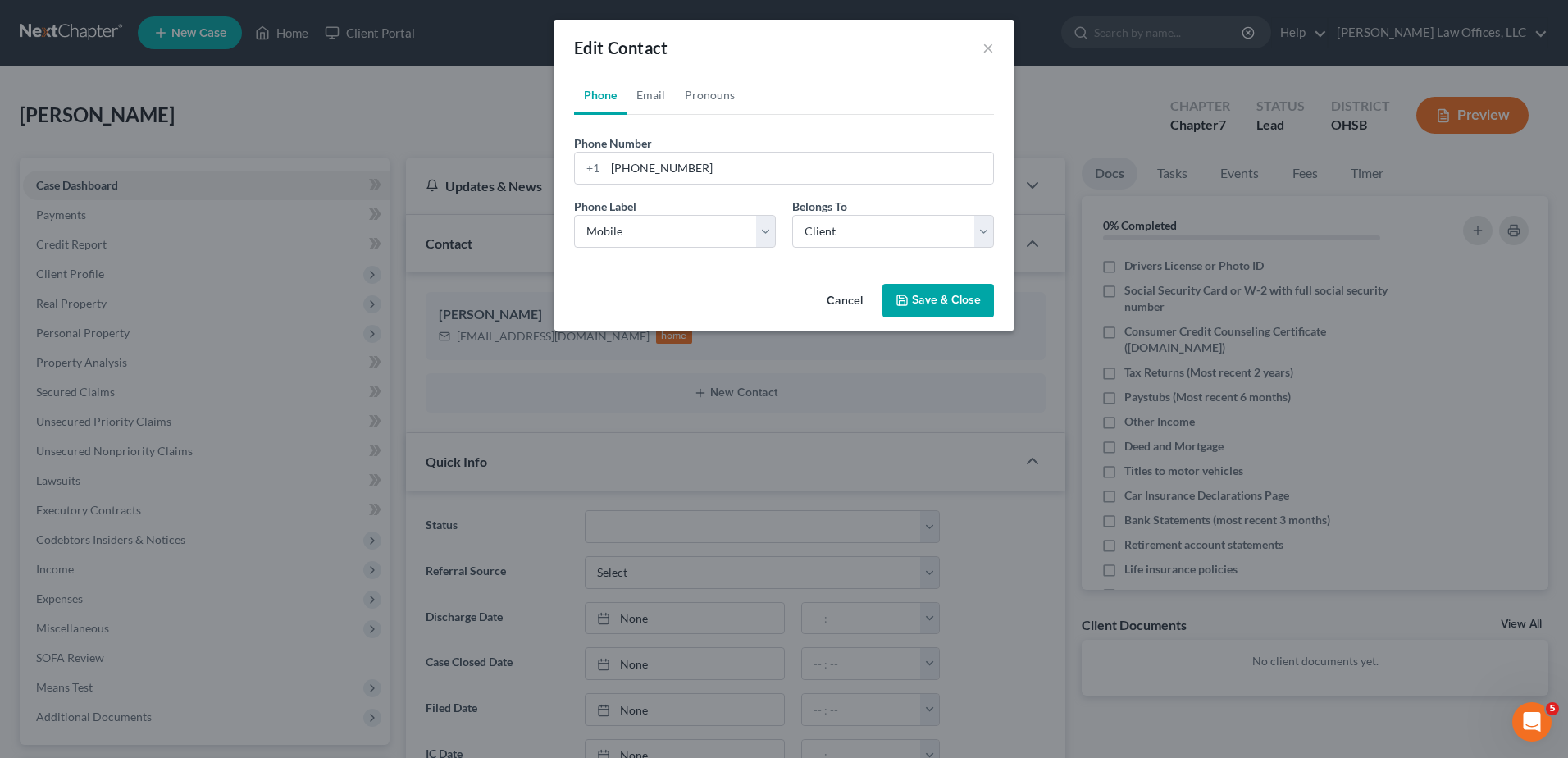
click at [922, 306] on button "Save & Close" at bounding box center [938, 301] width 112 height 34
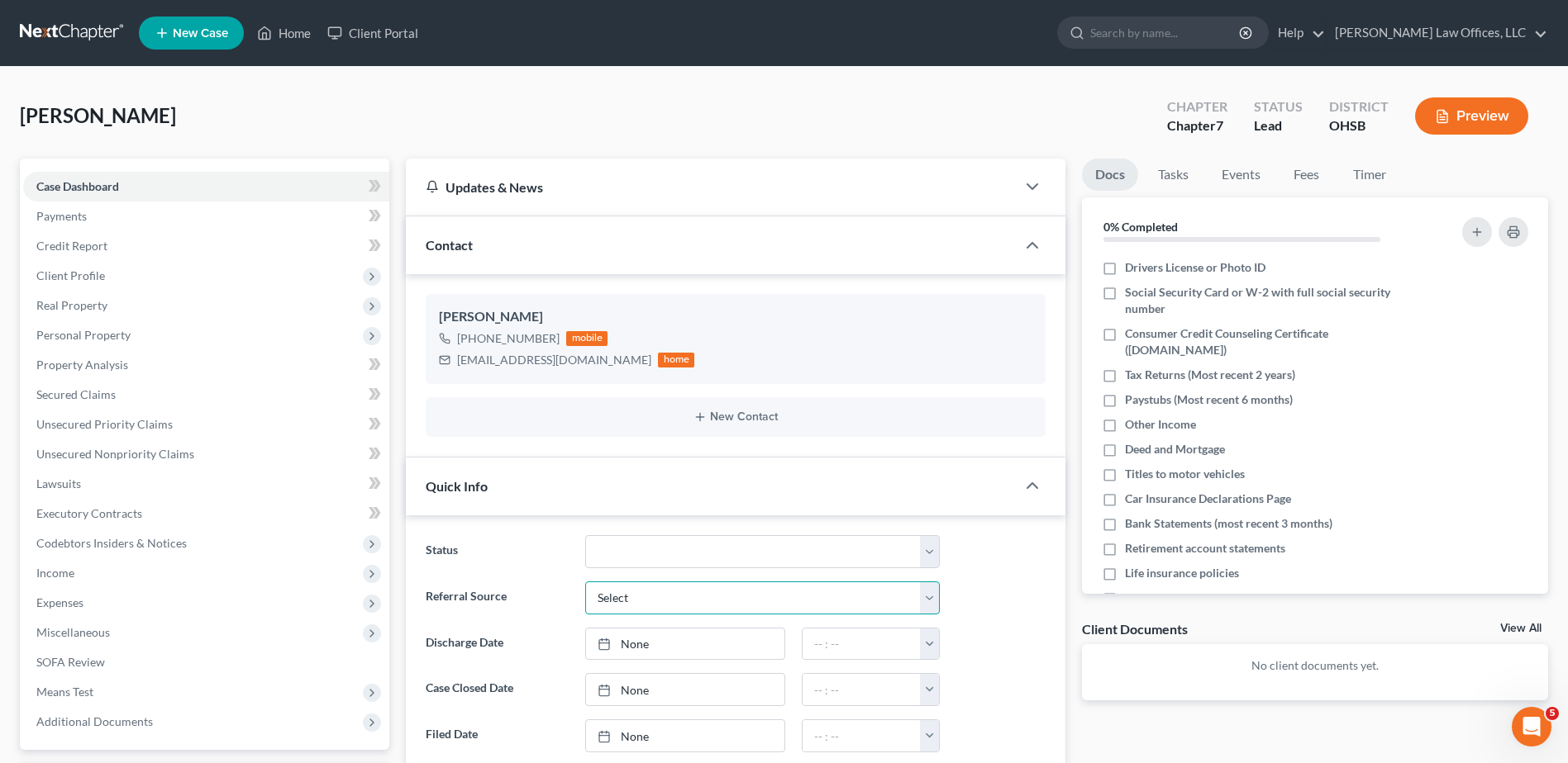
click at [630, 598] on select "Select Word Of Mouth Previous Clients Direct Mail Website Google Search Modern …" at bounding box center [762, 598] width 355 height 33
select select "4"
click at [585, 582] on select "Select Word Of Mouth Previous Clients Direct Mail Website Google Search Modern …" at bounding box center [762, 598] width 355 height 33
click at [1516, 447] on polyline "button" at bounding box center [1521, 447] width 10 height 0
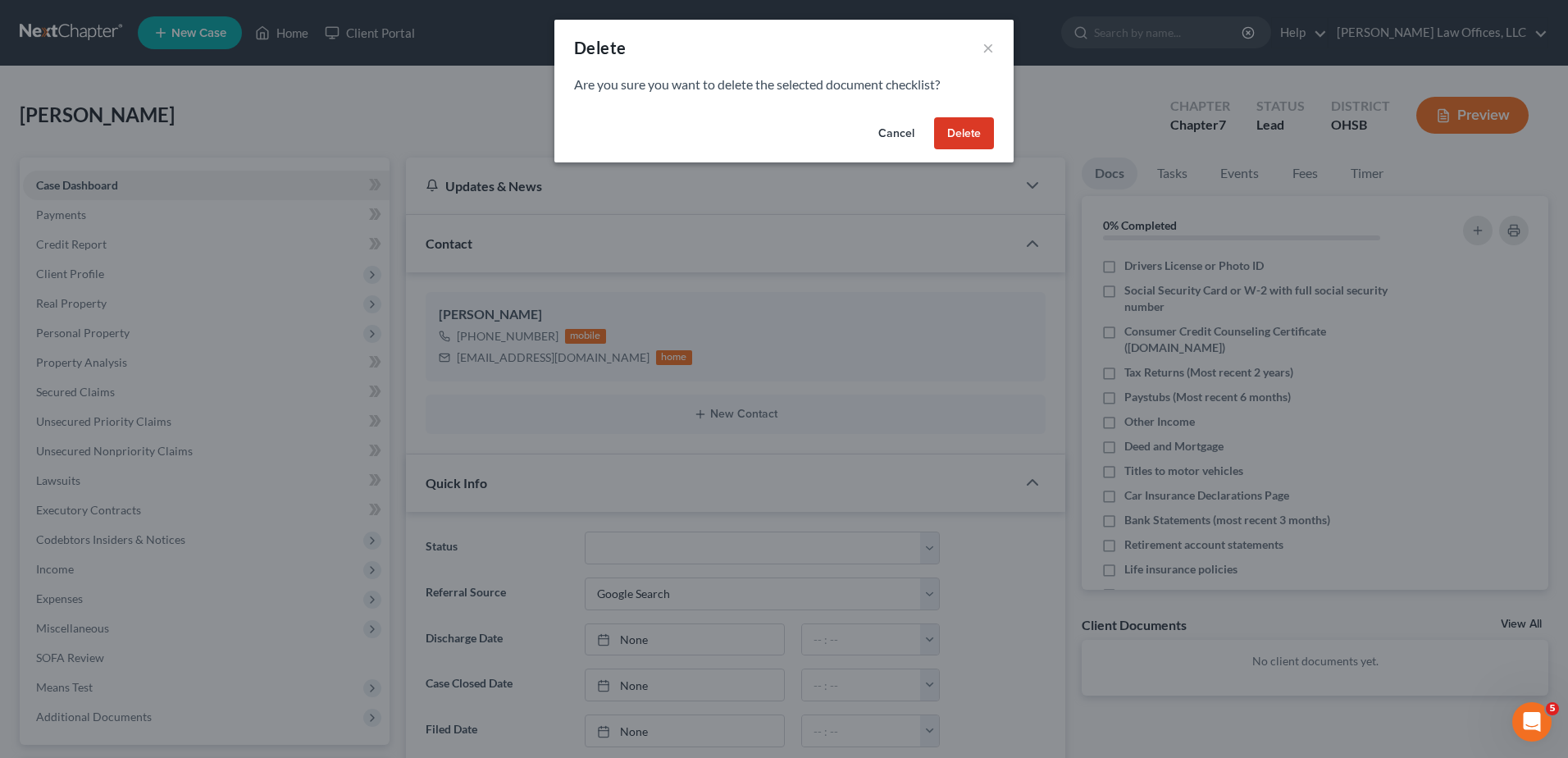
click at [968, 128] on button "Delete" at bounding box center [963, 134] width 60 height 33
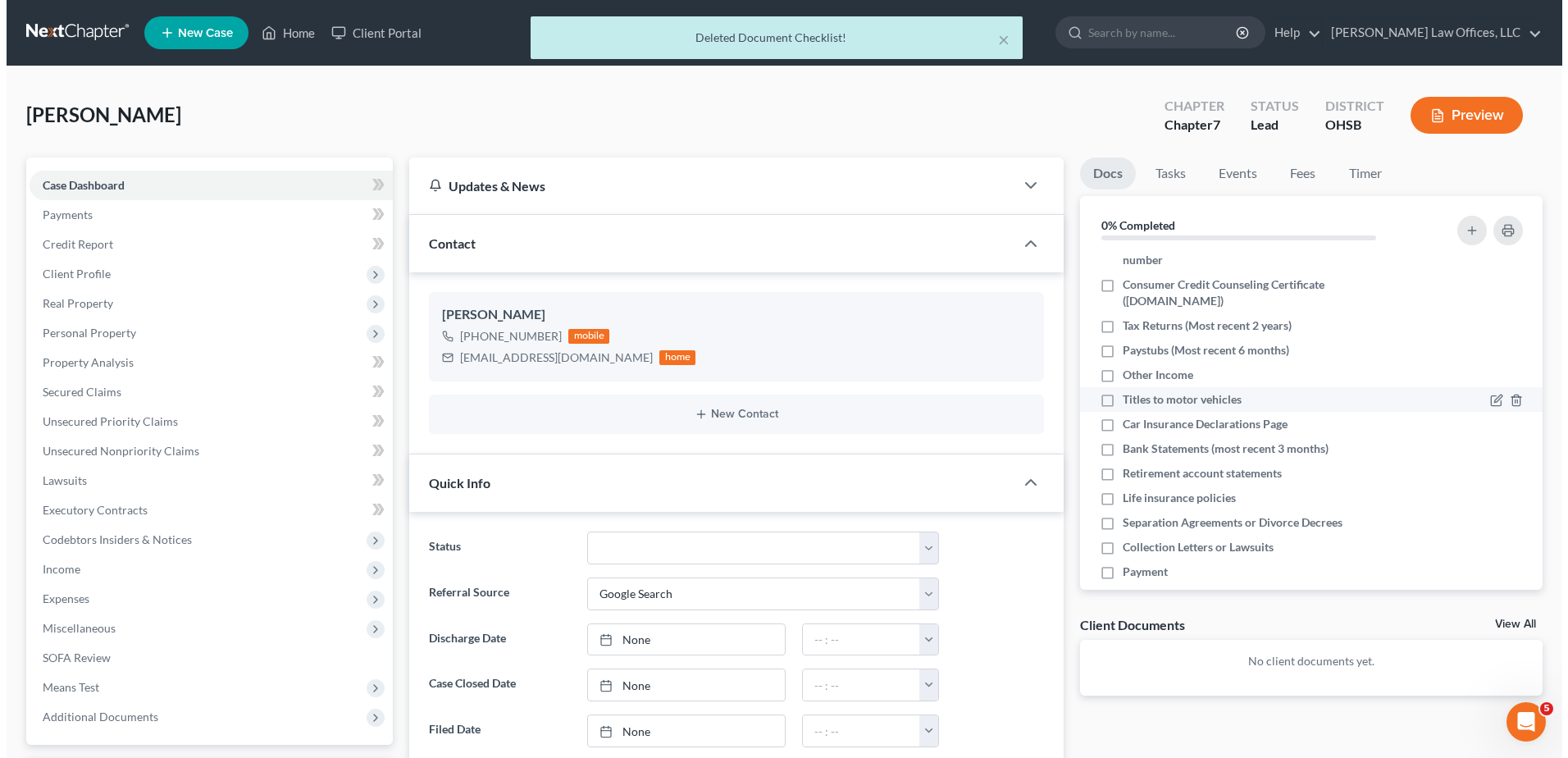
scroll to position [67, 0]
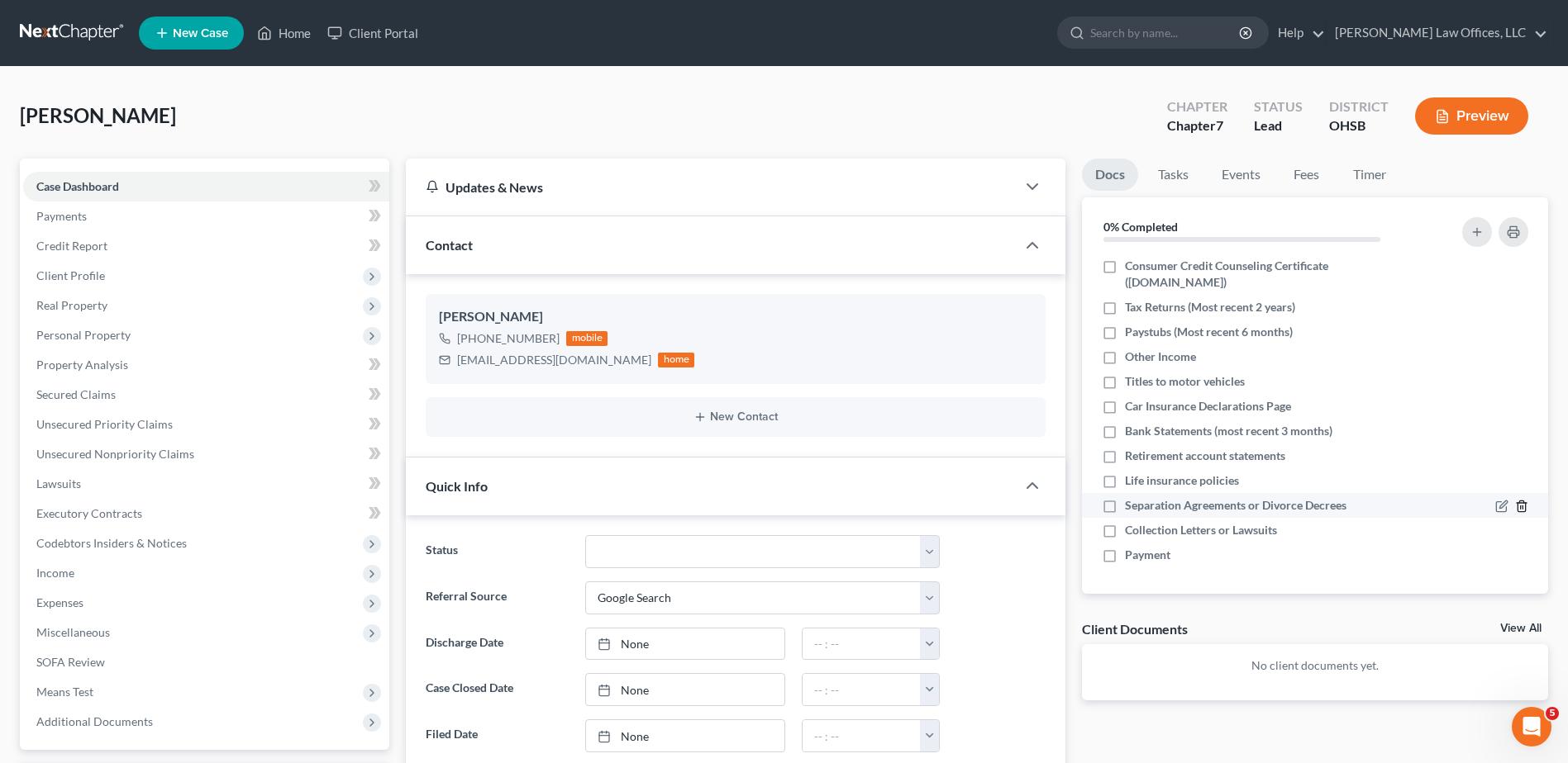
click at [1515, 505] on icon "button" at bounding box center [1521, 507] width 14 height 14
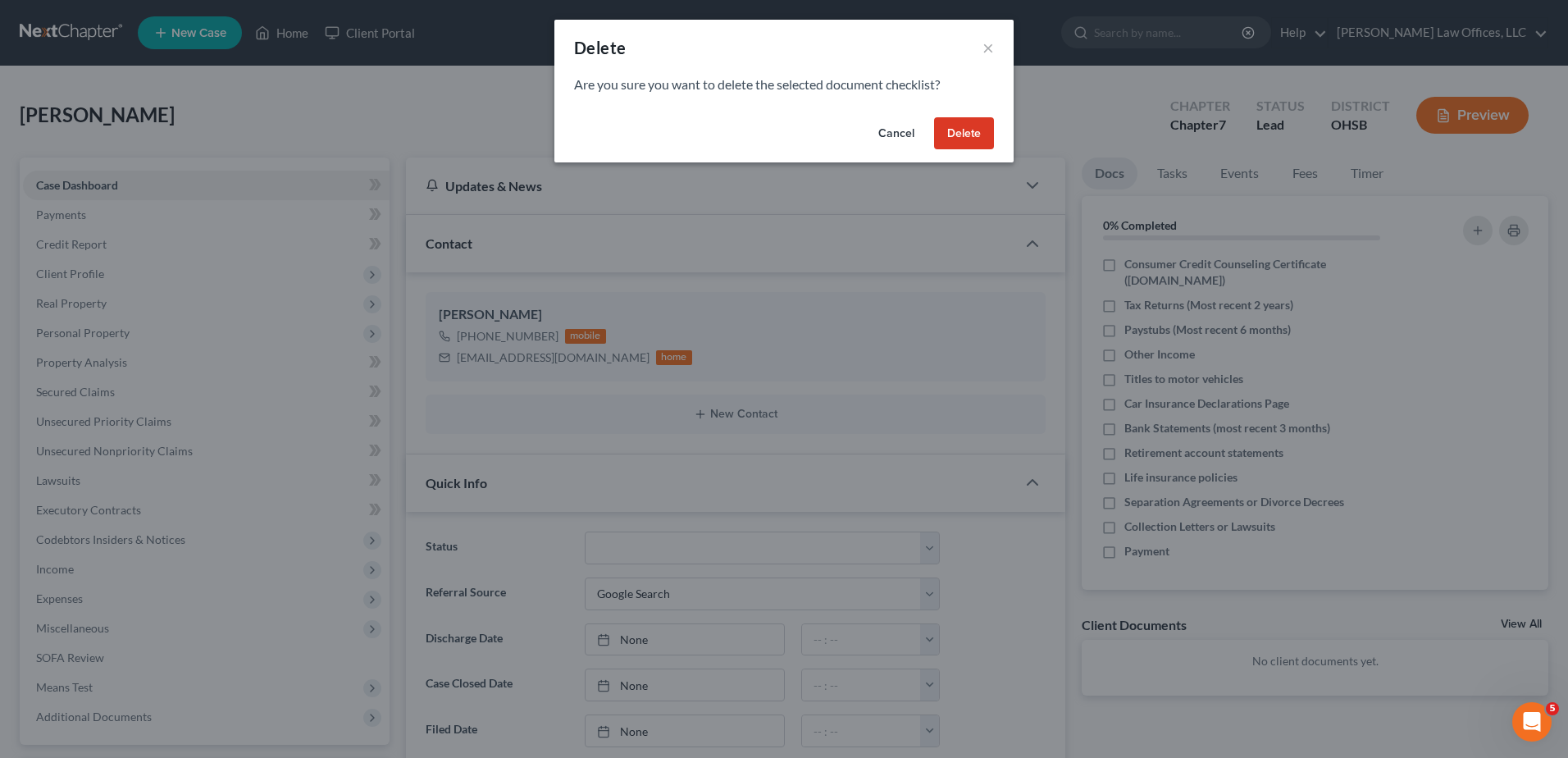
click at [960, 134] on button "Delete" at bounding box center [963, 134] width 60 height 33
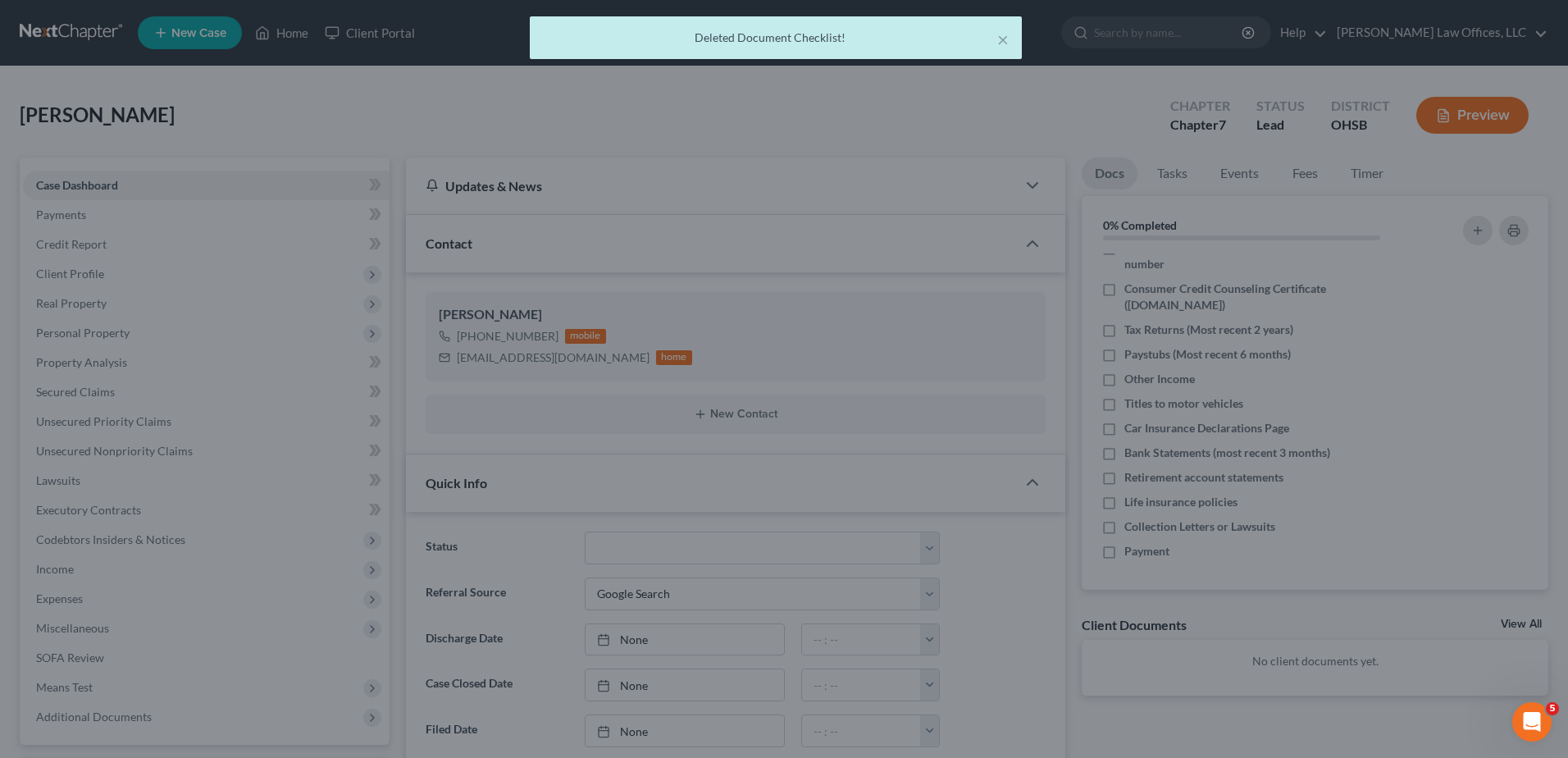
scroll to position [43, 0]
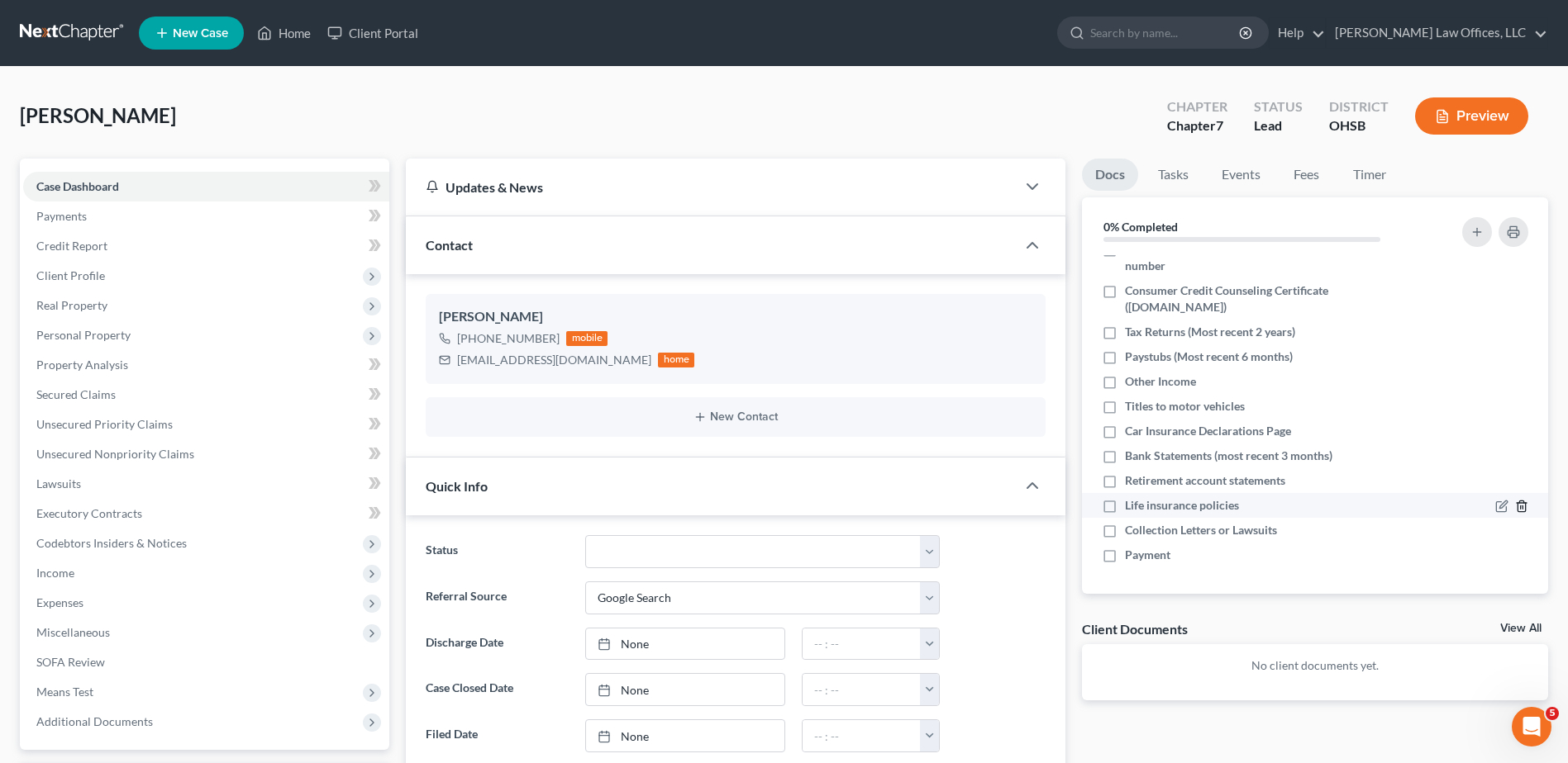
click at [1515, 502] on icon "button" at bounding box center [1521, 507] width 14 height 14
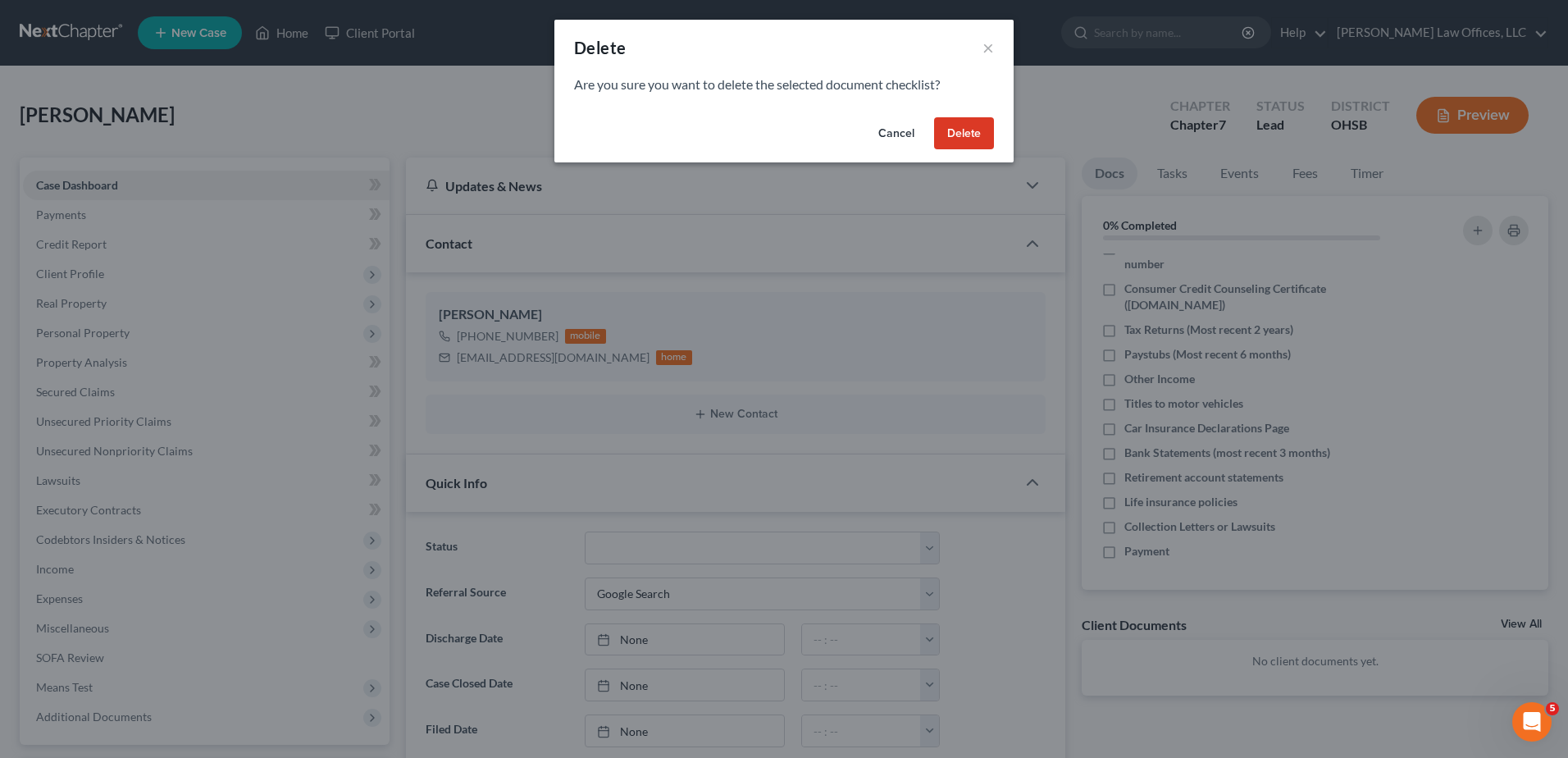
click at [973, 139] on button "Delete" at bounding box center [963, 134] width 60 height 33
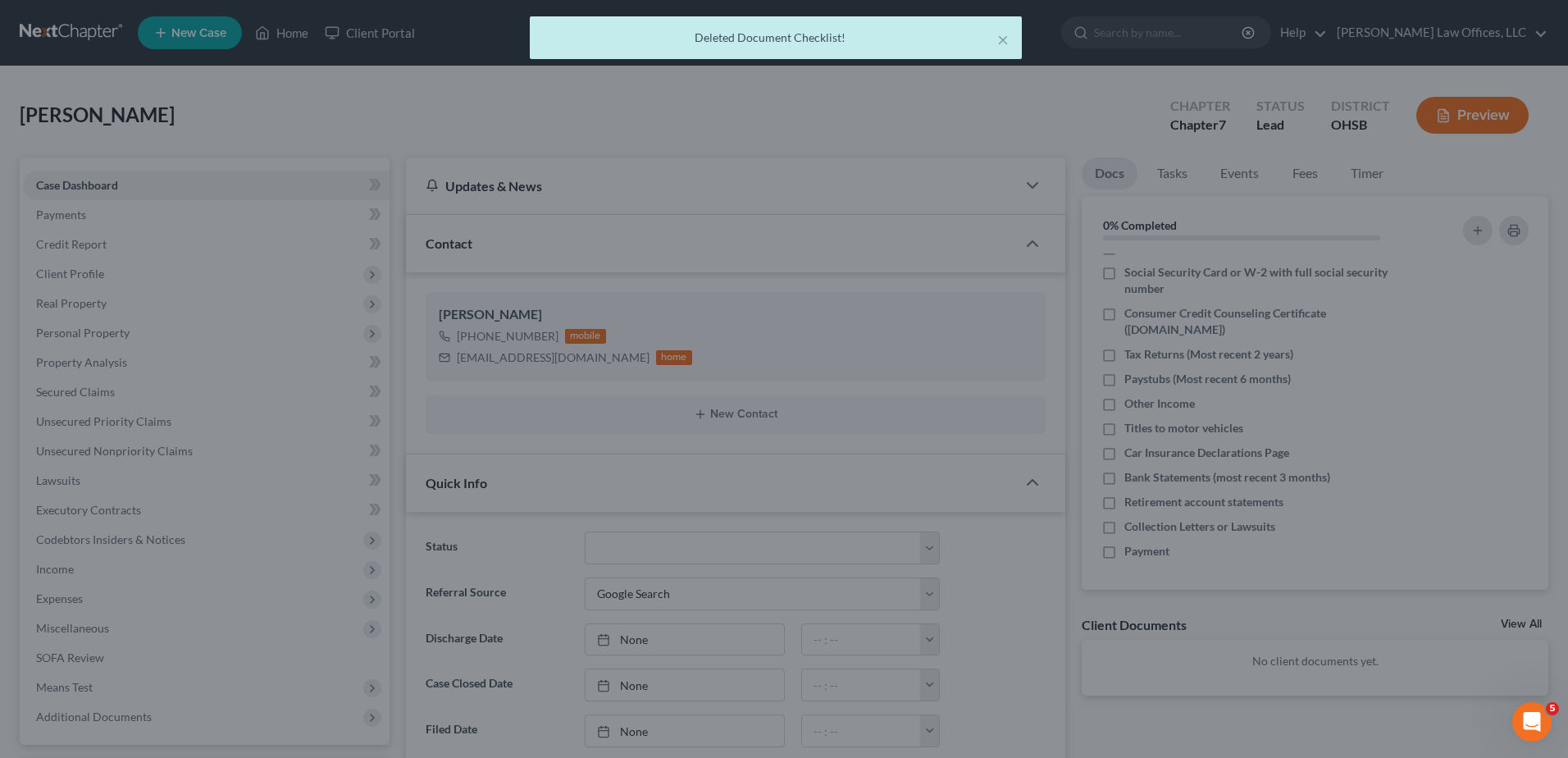
scroll to position [18, 0]
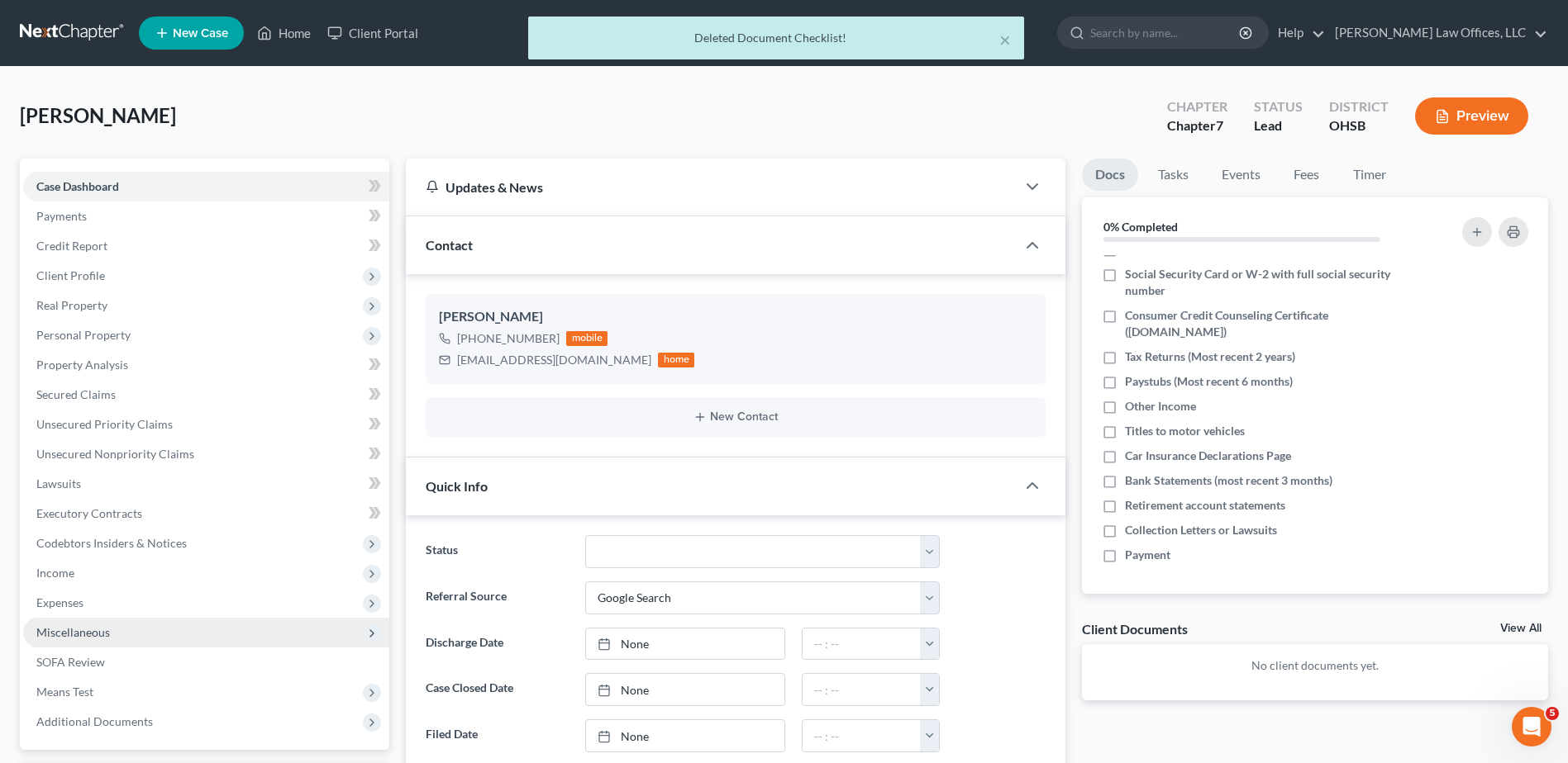
click at [56, 629] on span "Miscellaneous" at bounding box center [73, 632] width 74 height 14
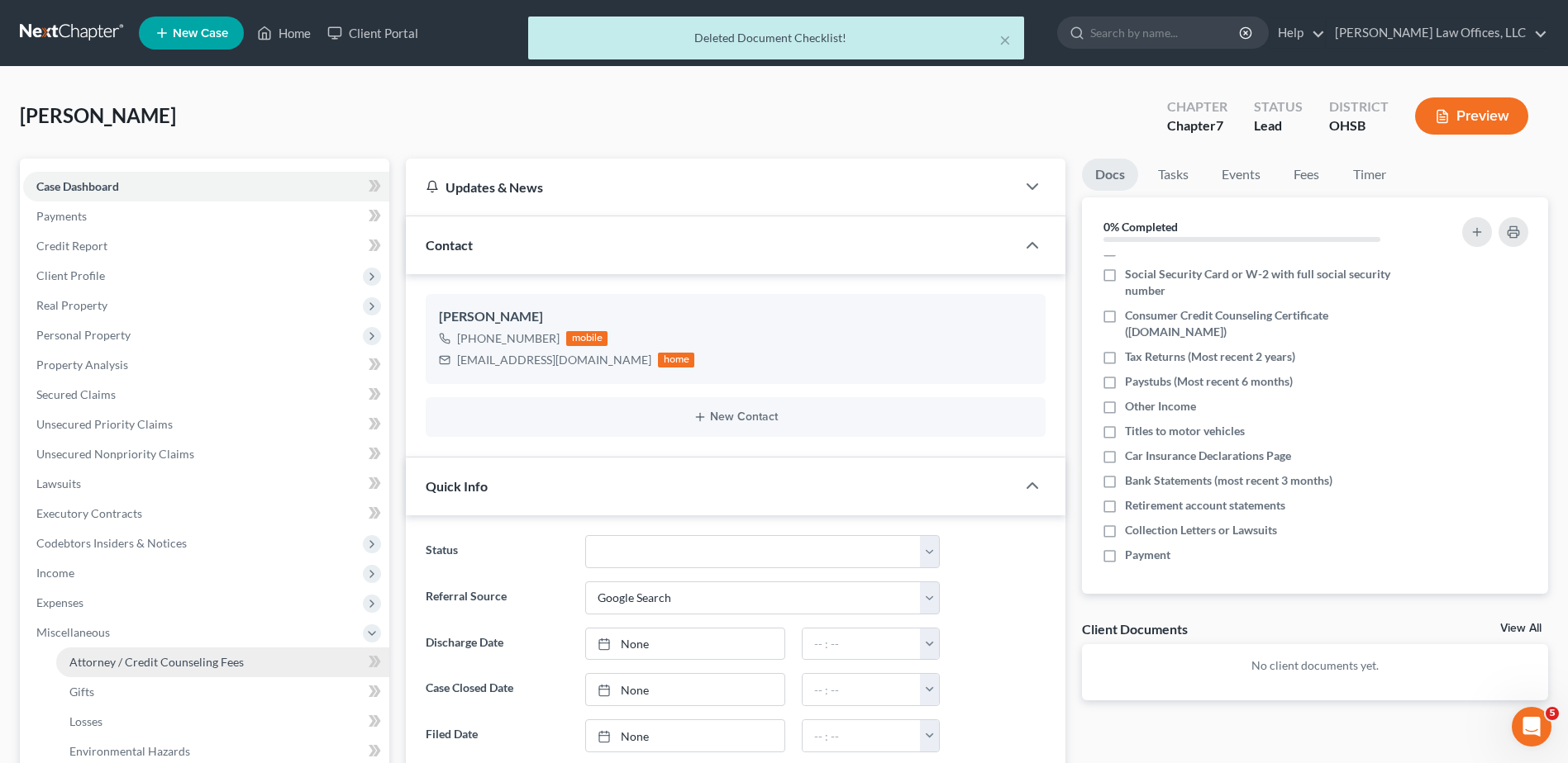
click at [132, 665] on span "Attorney / Credit Counseling Fees" at bounding box center [157, 661] width 174 height 14
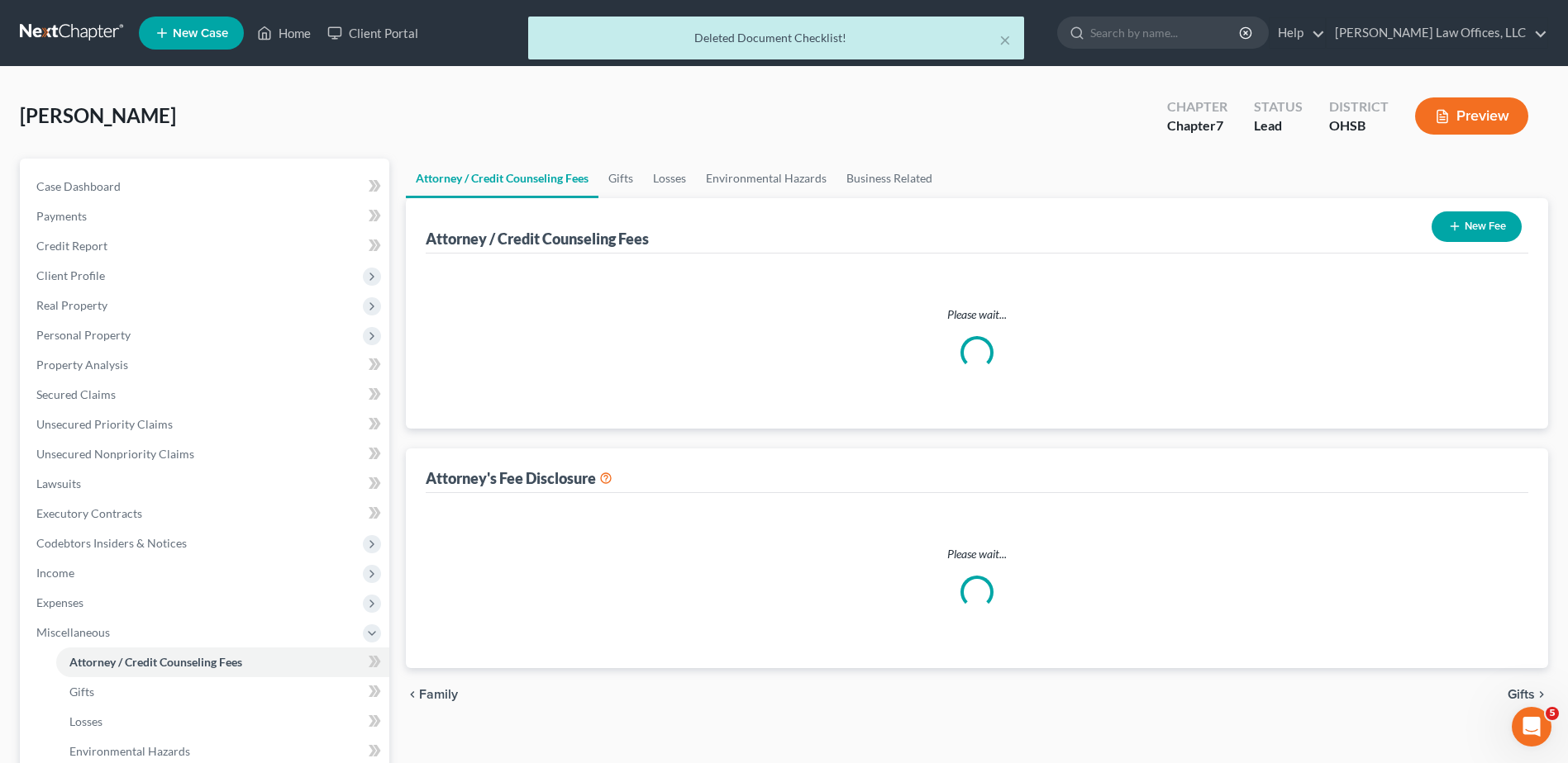
select select "1"
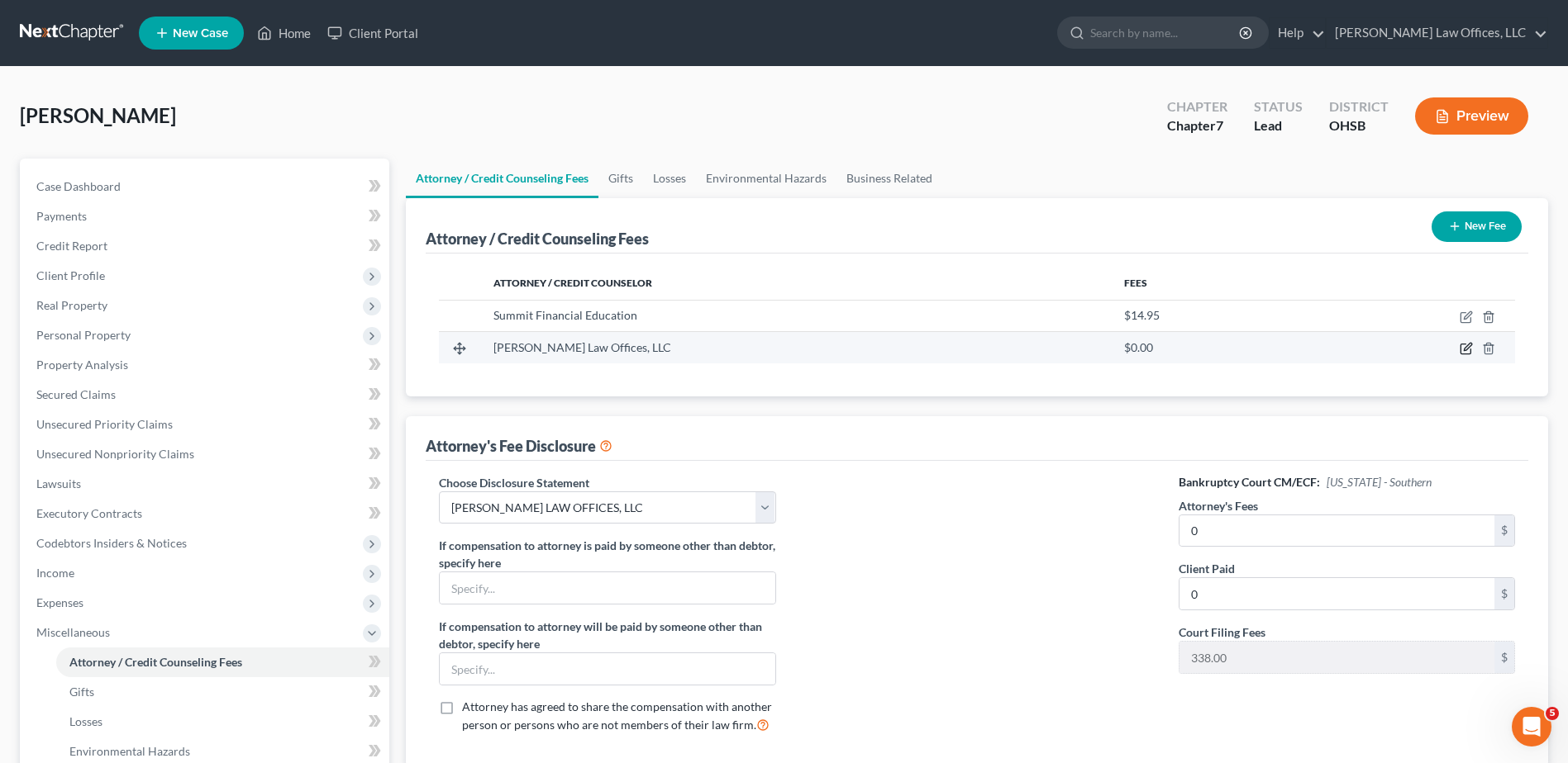
click at [1466, 349] on icon "button" at bounding box center [1467, 347] width 8 height 8
select select "36"
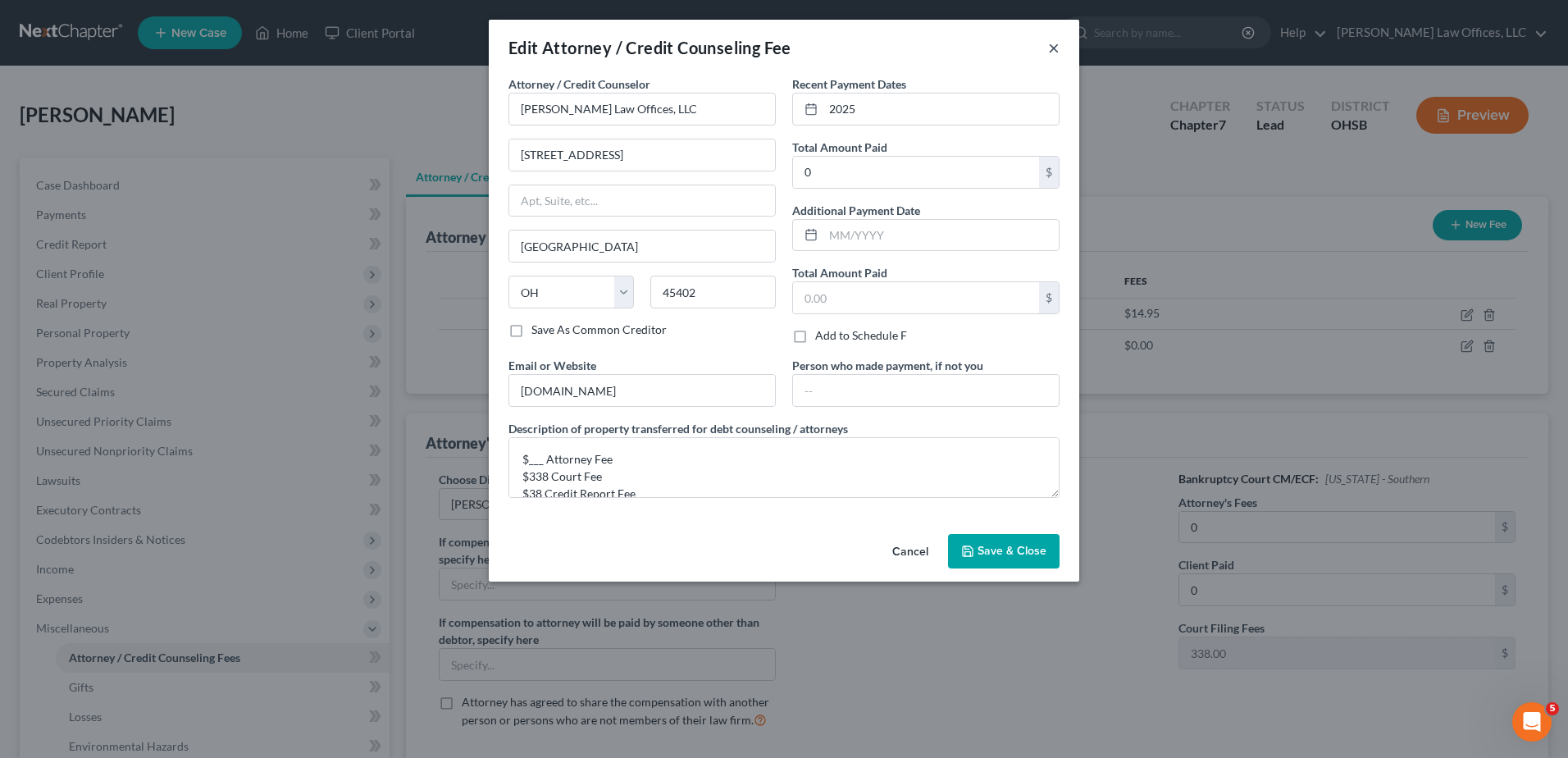
click at [1057, 49] on button "×" at bounding box center [1054, 47] width 12 height 19
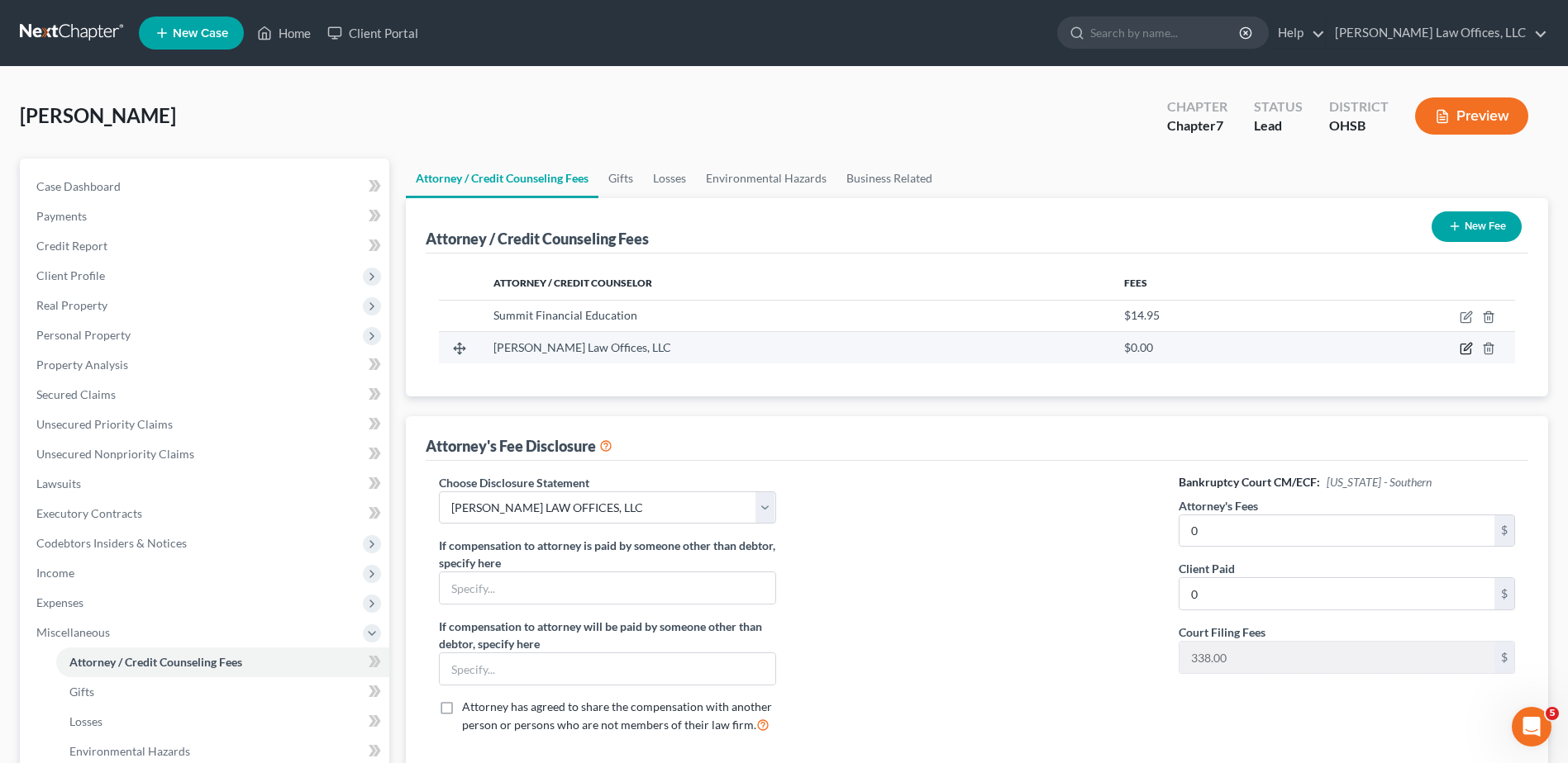
click at [1466, 349] on icon "button" at bounding box center [1466, 349] width 14 height 14
select select "36"
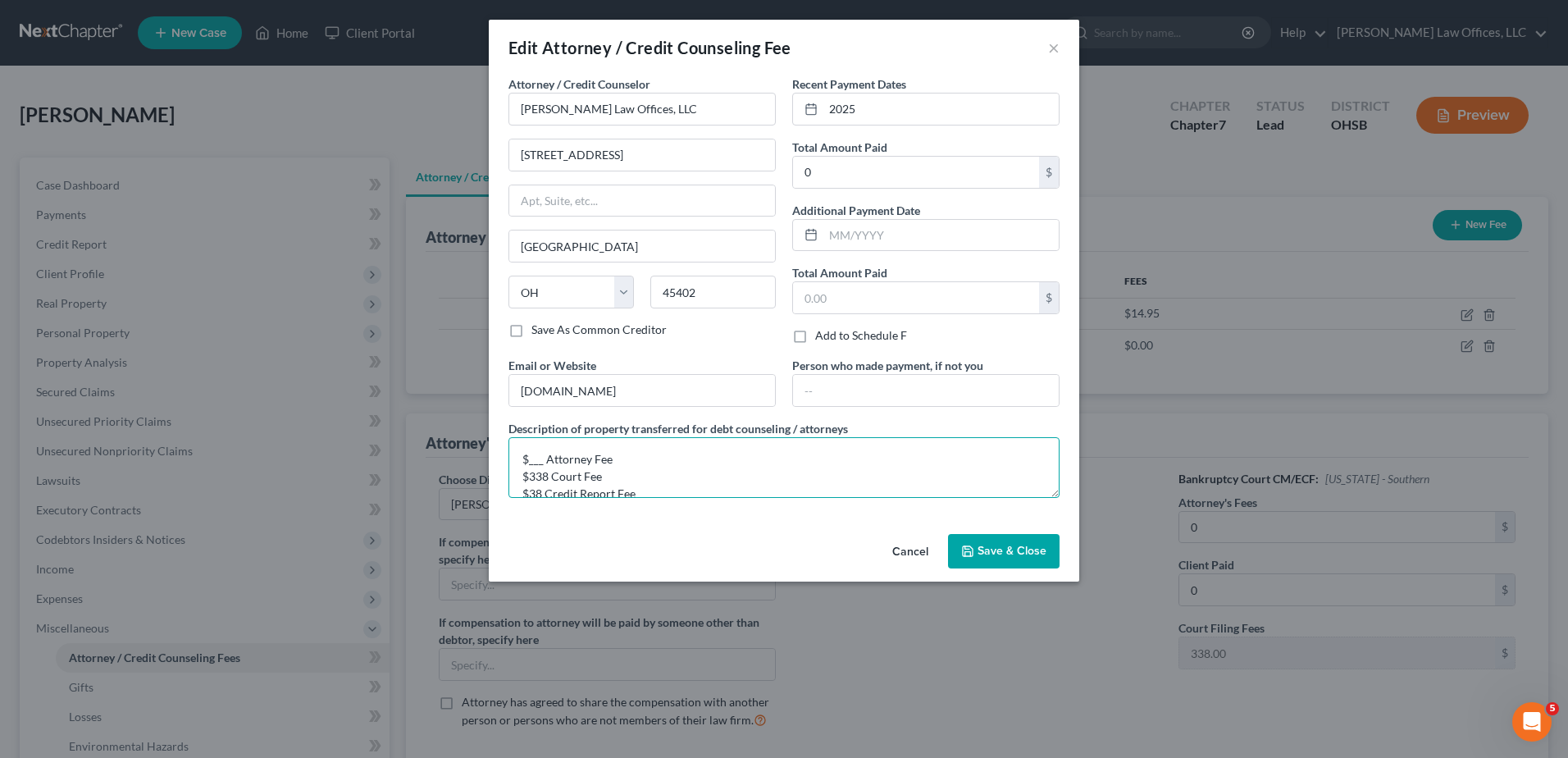
click at [543, 460] on textarea "$___ Attorney Fee $338 Court Fee $38 Credit Report Fee" at bounding box center [784, 468] width 551 height 61
click at [541, 492] on textarea "$850 Attorney Fee $338 Court Fee $38 Credit Report Fee" at bounding box center [784, 468] width 551 height 61
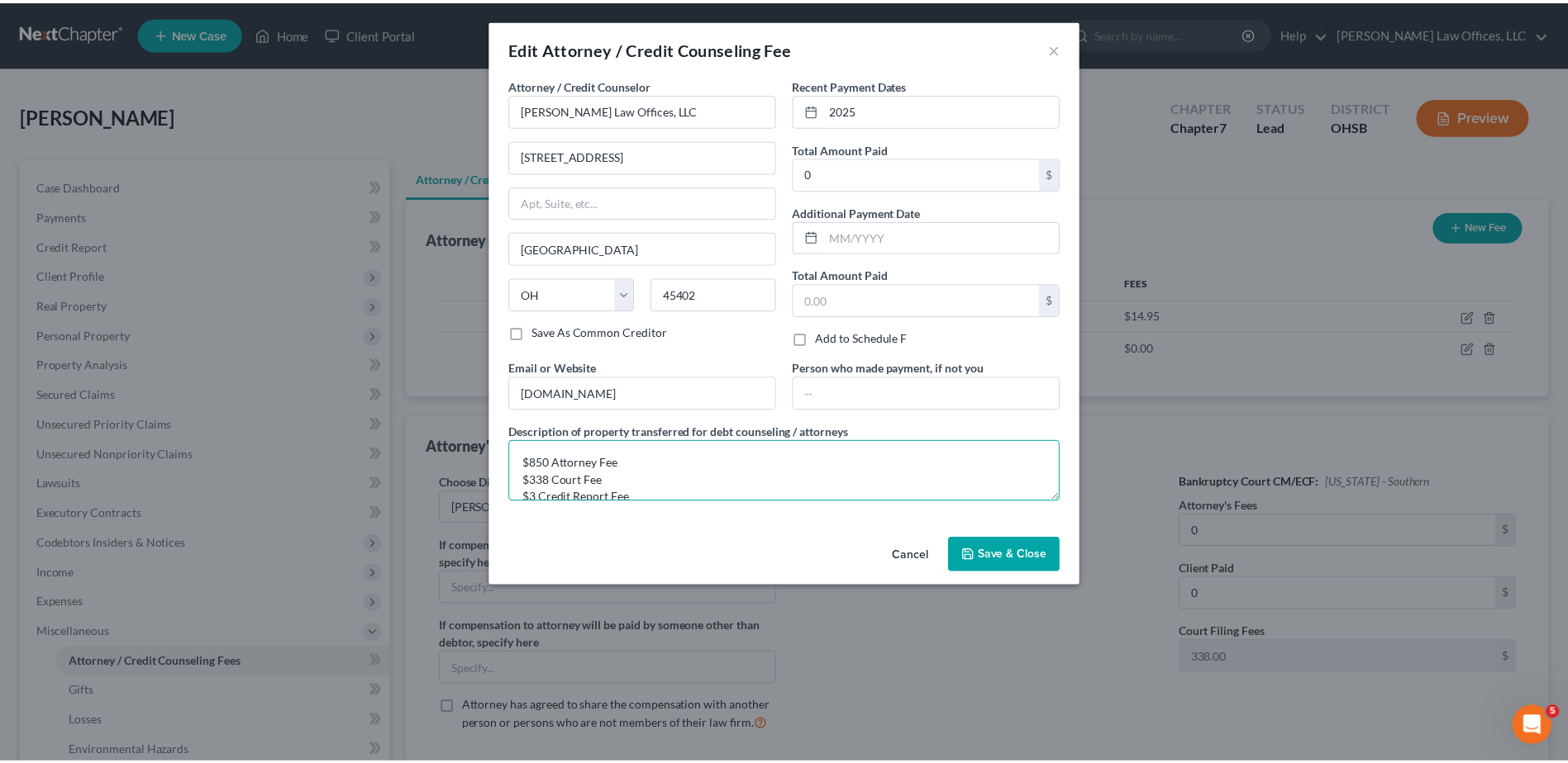
scroll to position [3, 0]
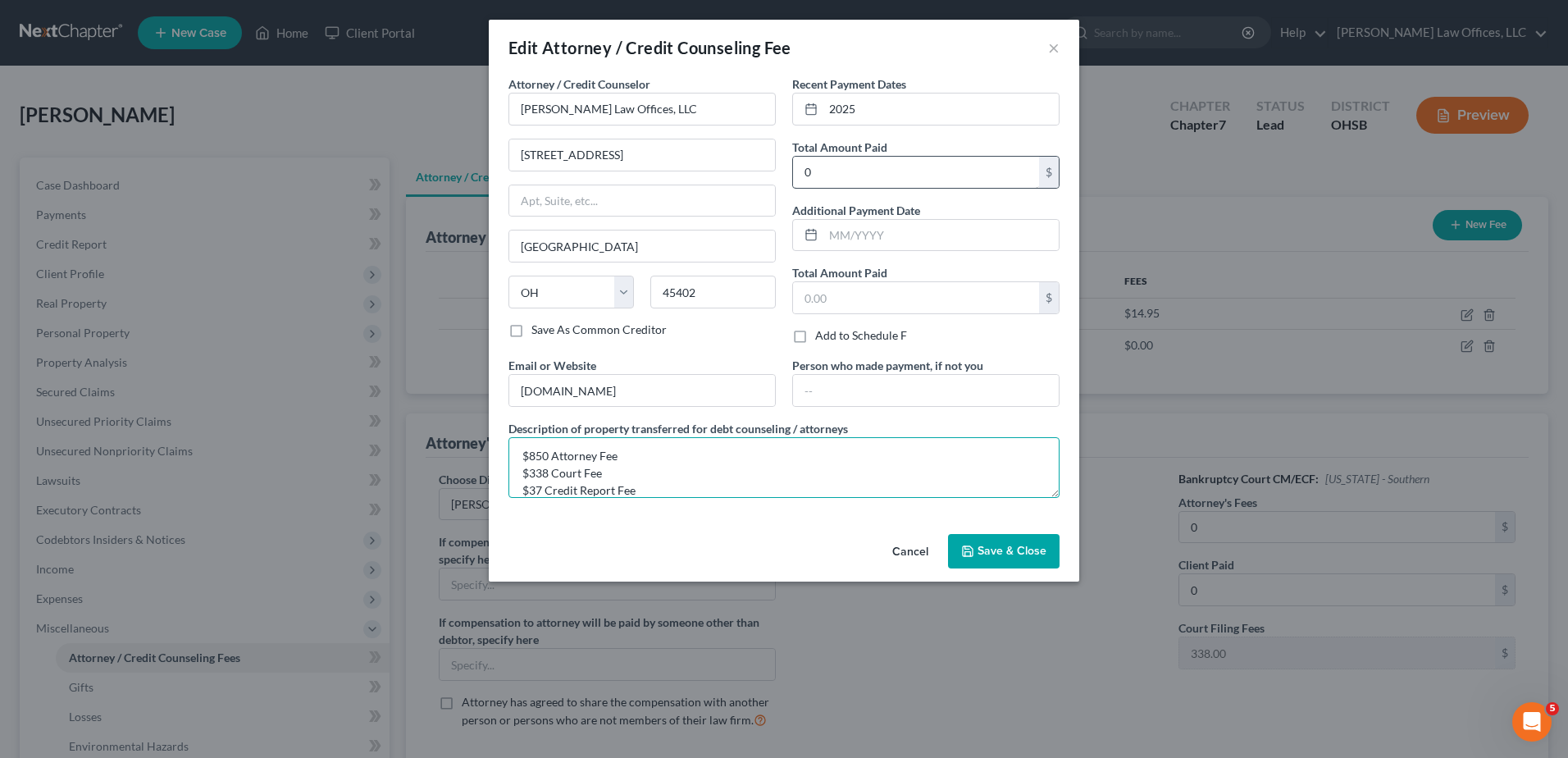
type textarea "$850 Attorney Fee $338 Court Fee $37 Credit Report Fee"
type input "1,225"
click at [967, 553] on polyline "button" at bounding box center [968, 553] width 6 height 4
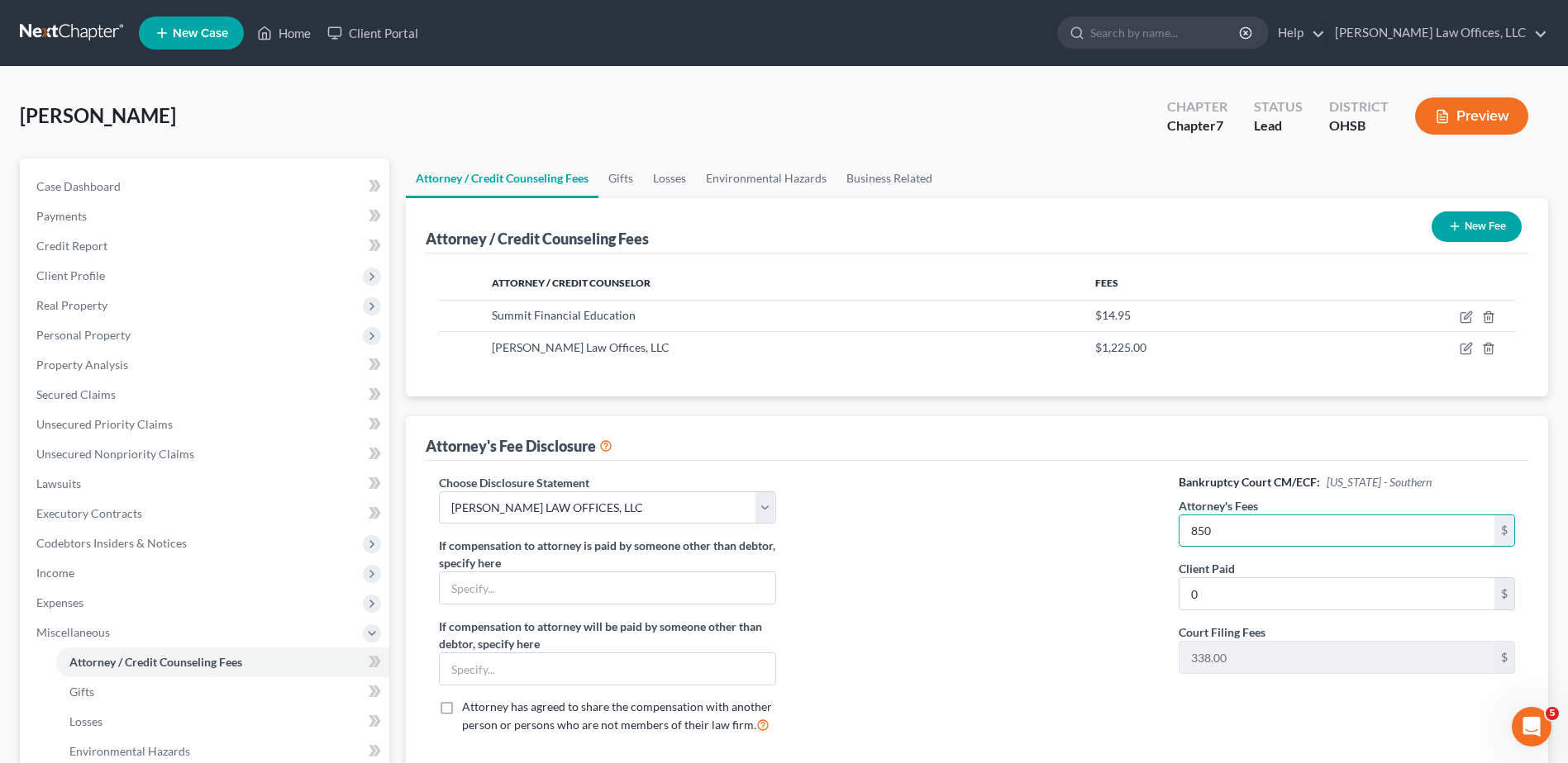
type input "850"
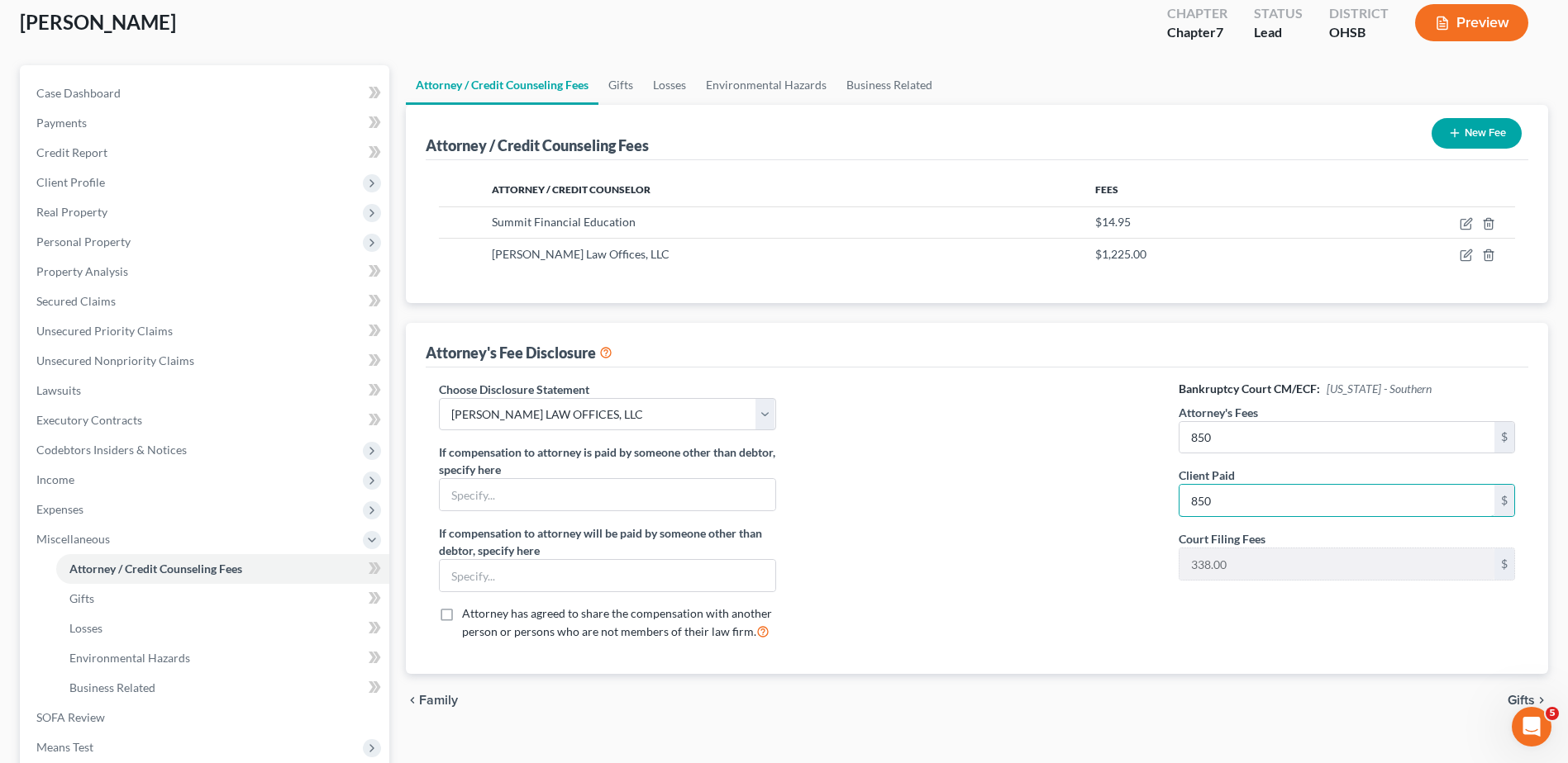
scroll to position [294, 0]
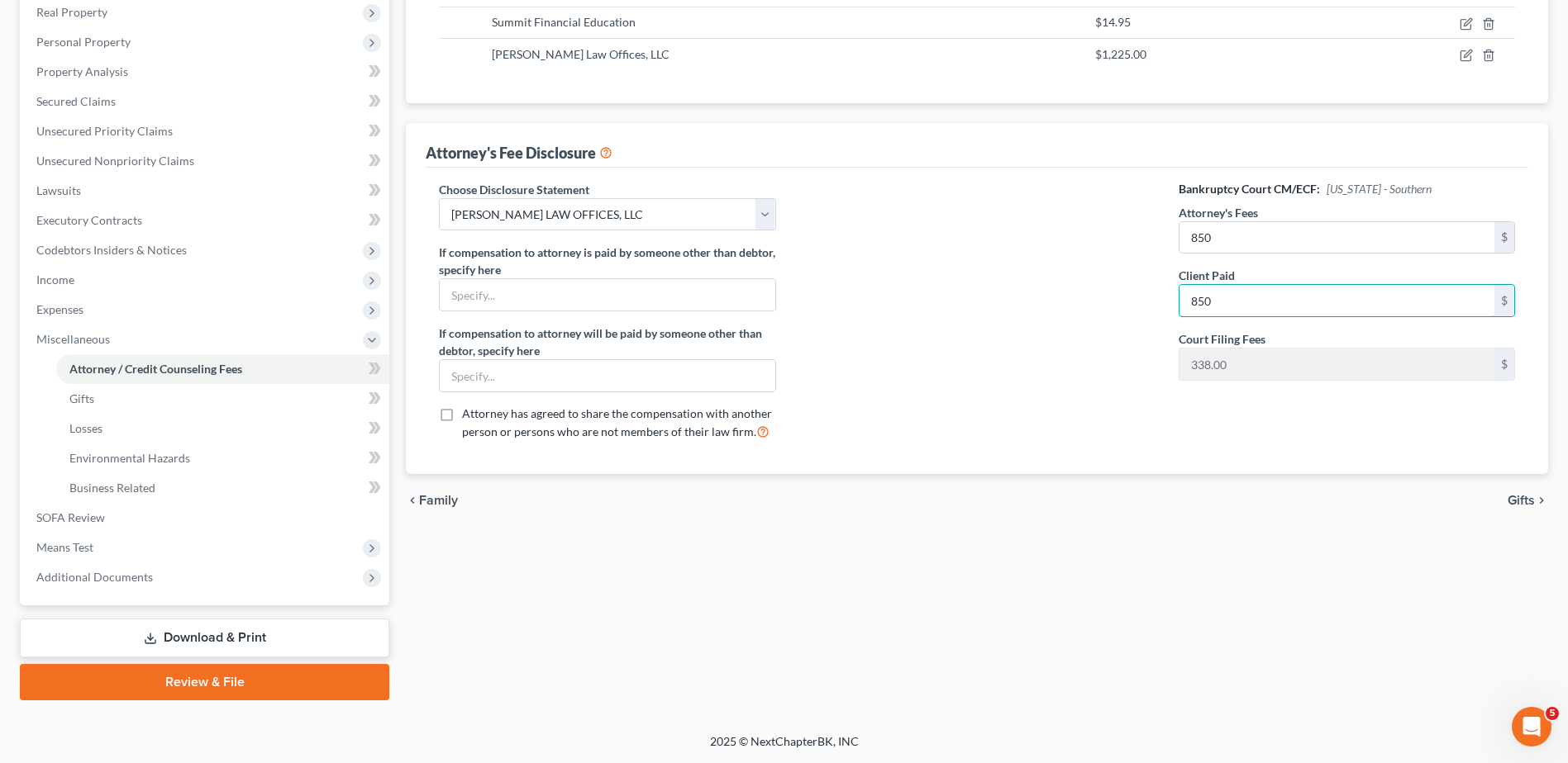
type input "850"
click at [1514, 502] on span "Gifts" at bounding box center [1521, 501] width 27 height 14
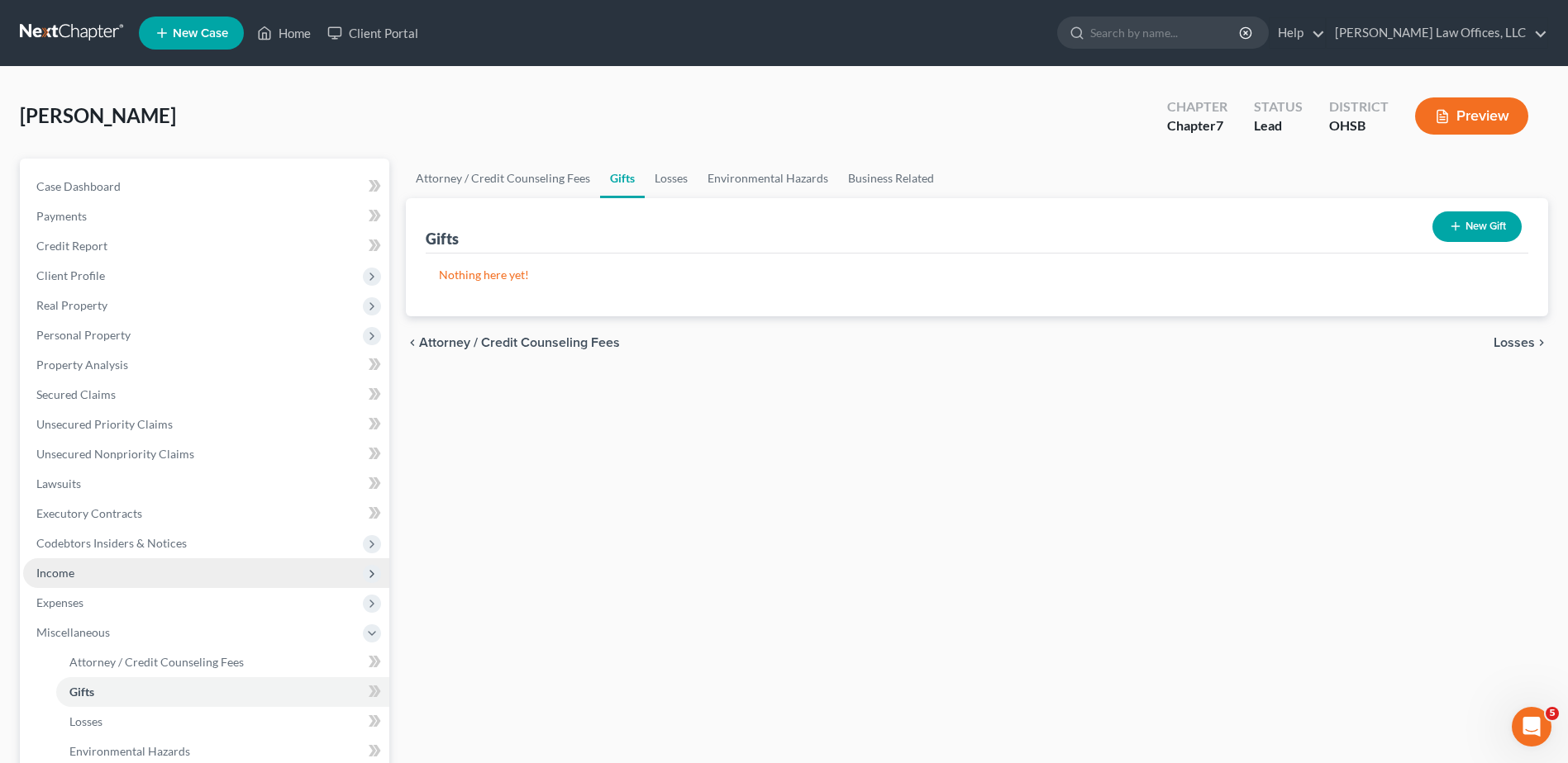
click at [52, 572] on span "Income" at bounding box center [55, 573] width 38 height 14
click at [86, 603] on span "Employment Income" at bounding box center [122, 602] width 106 height 14
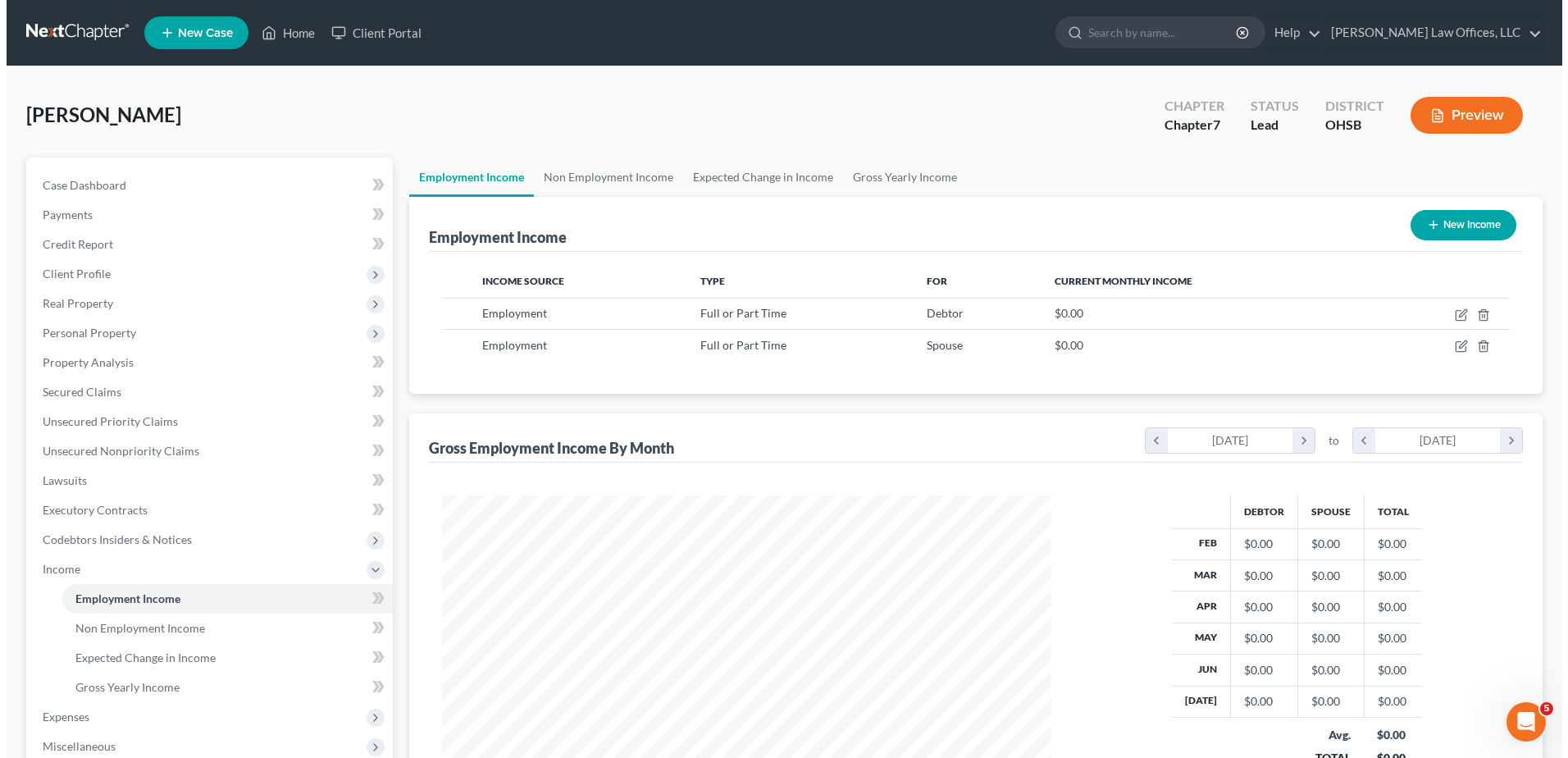
scroll to position [304, 642]
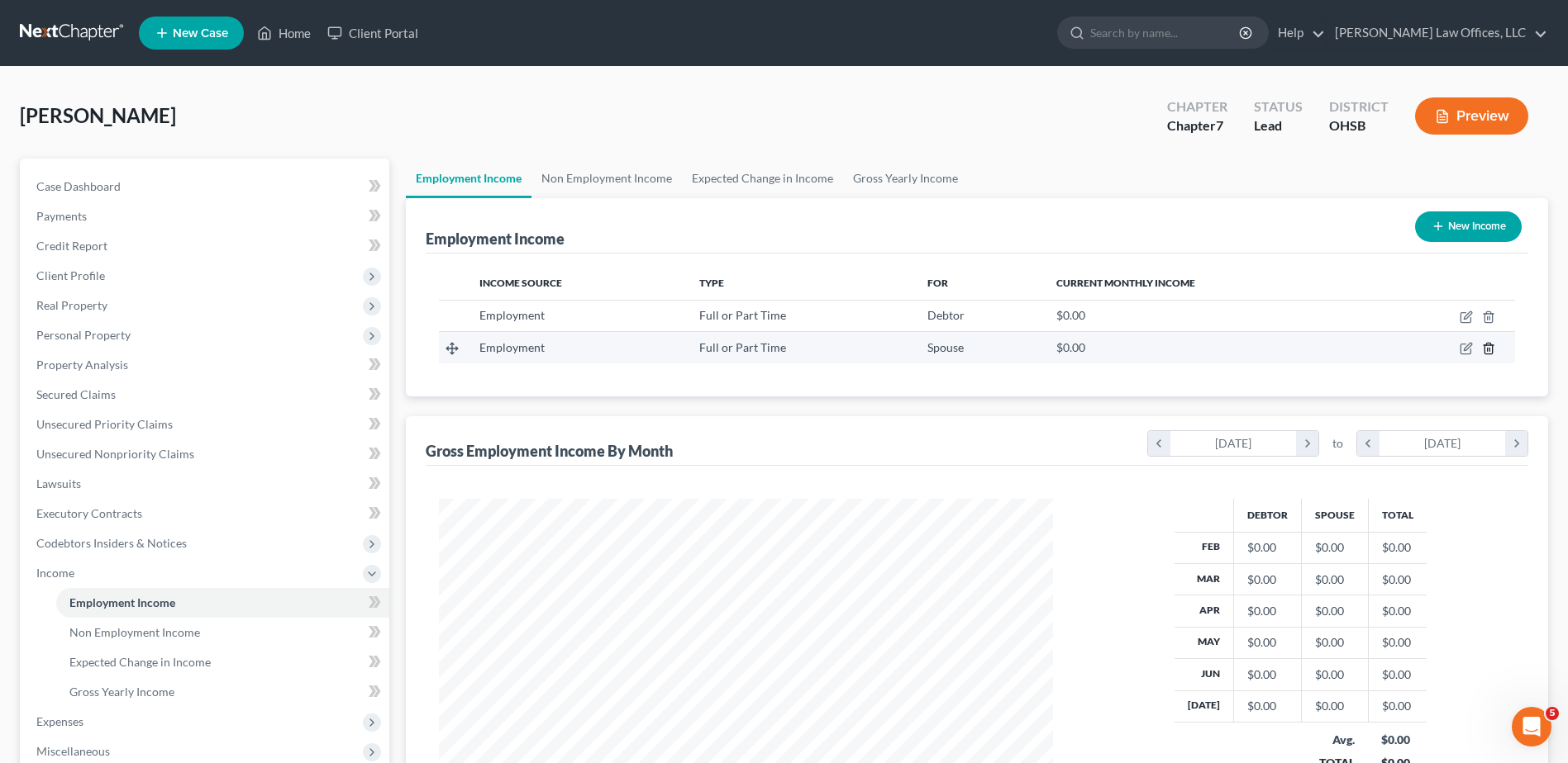
click at [1491, 348] on icon "button" at bounding box center [1488, 349] width 14 height 14
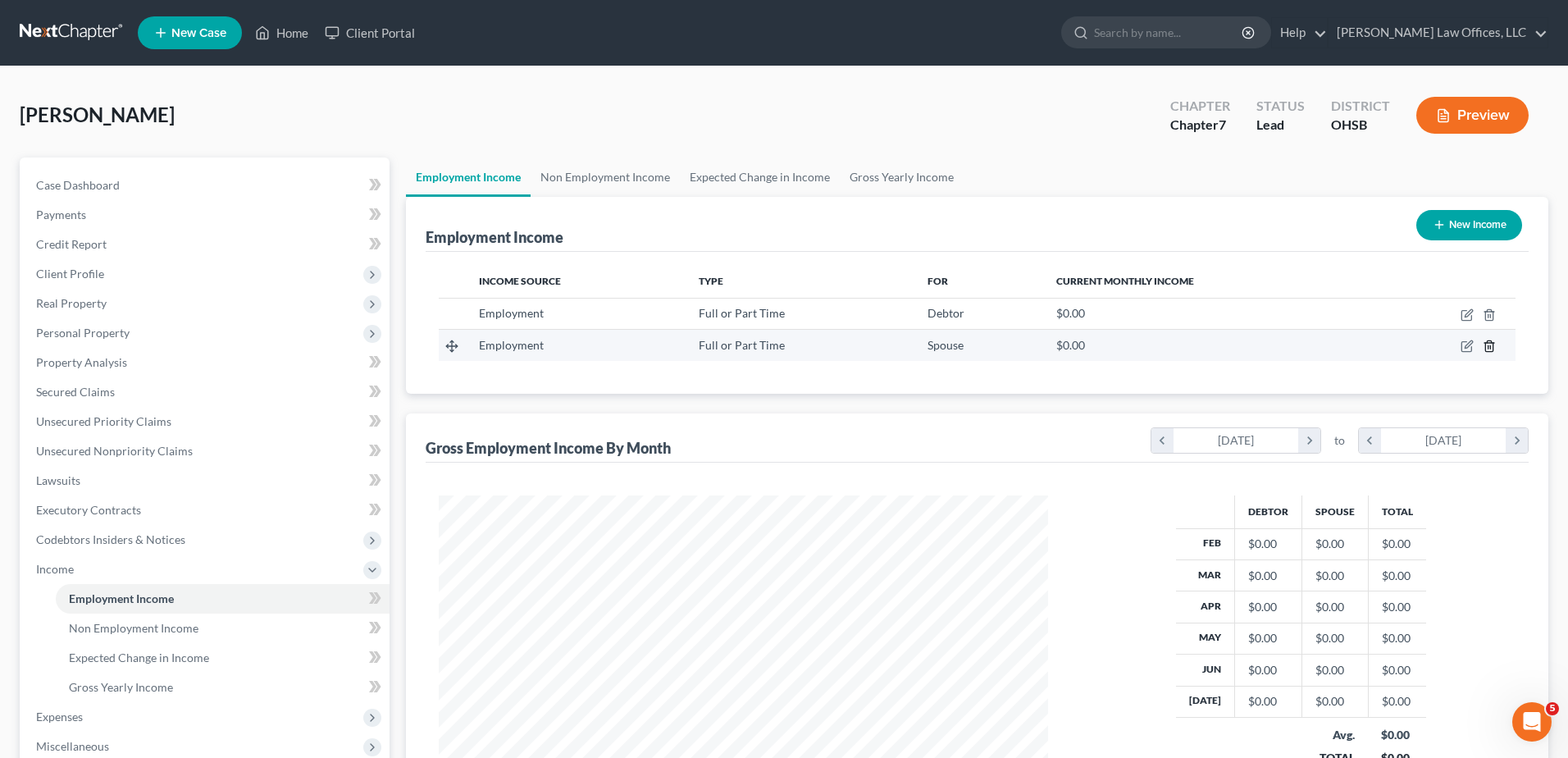
scroll to position [820442, 819608]
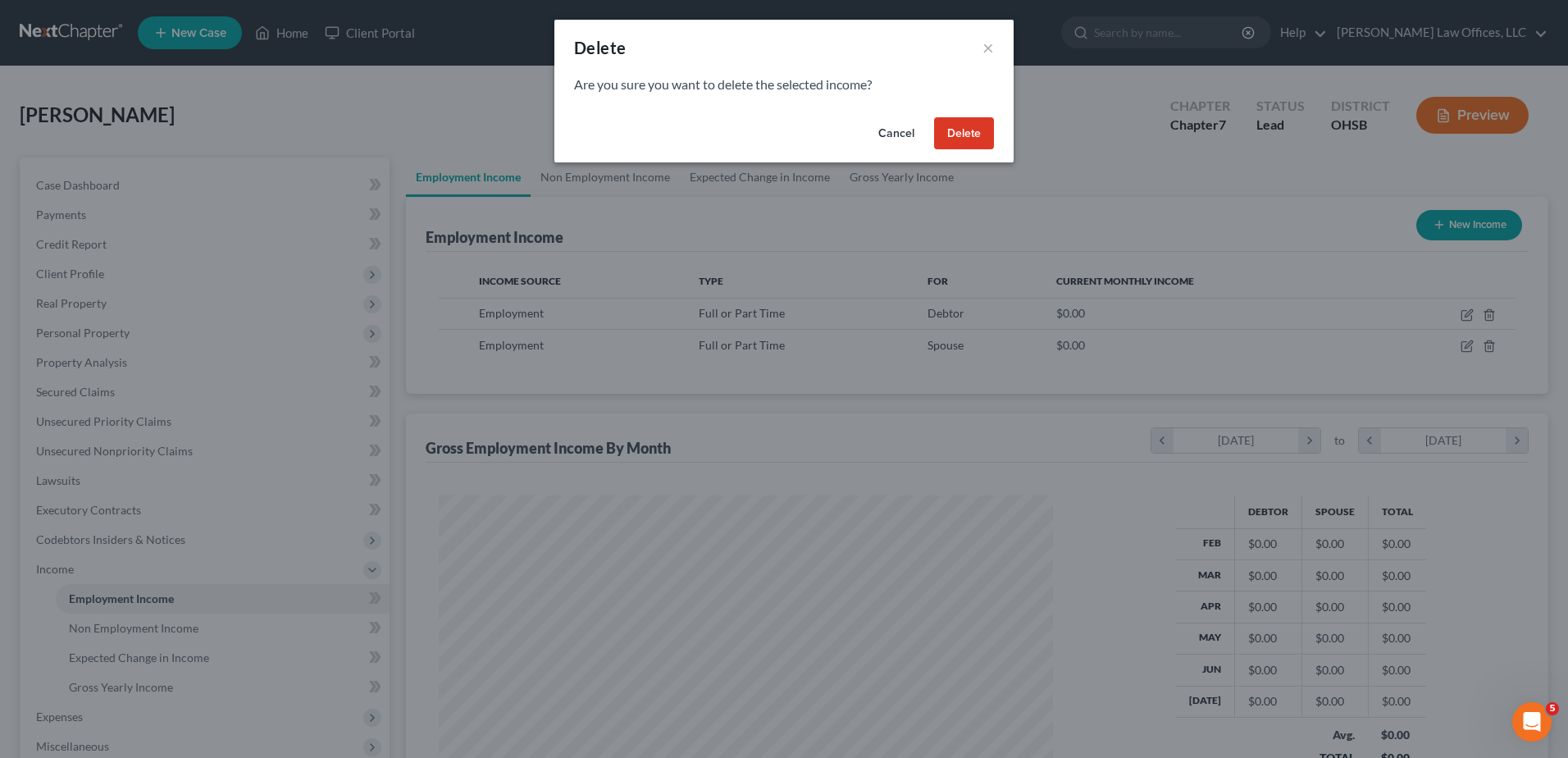
click at [967, 131] on button "Delete" at bounding box center [963, 134] width 60 height 33
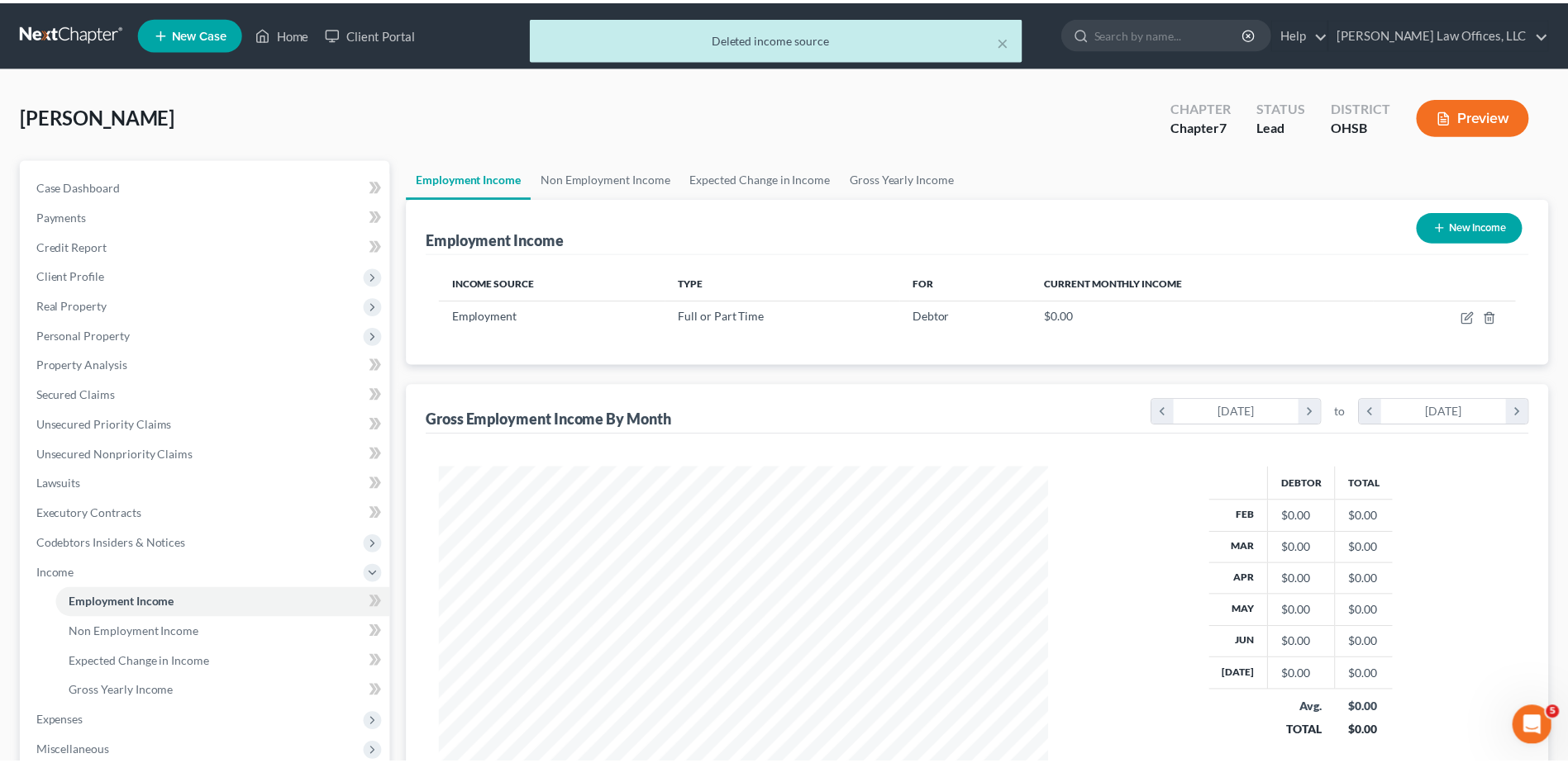
scroll to position [825856, 825805]
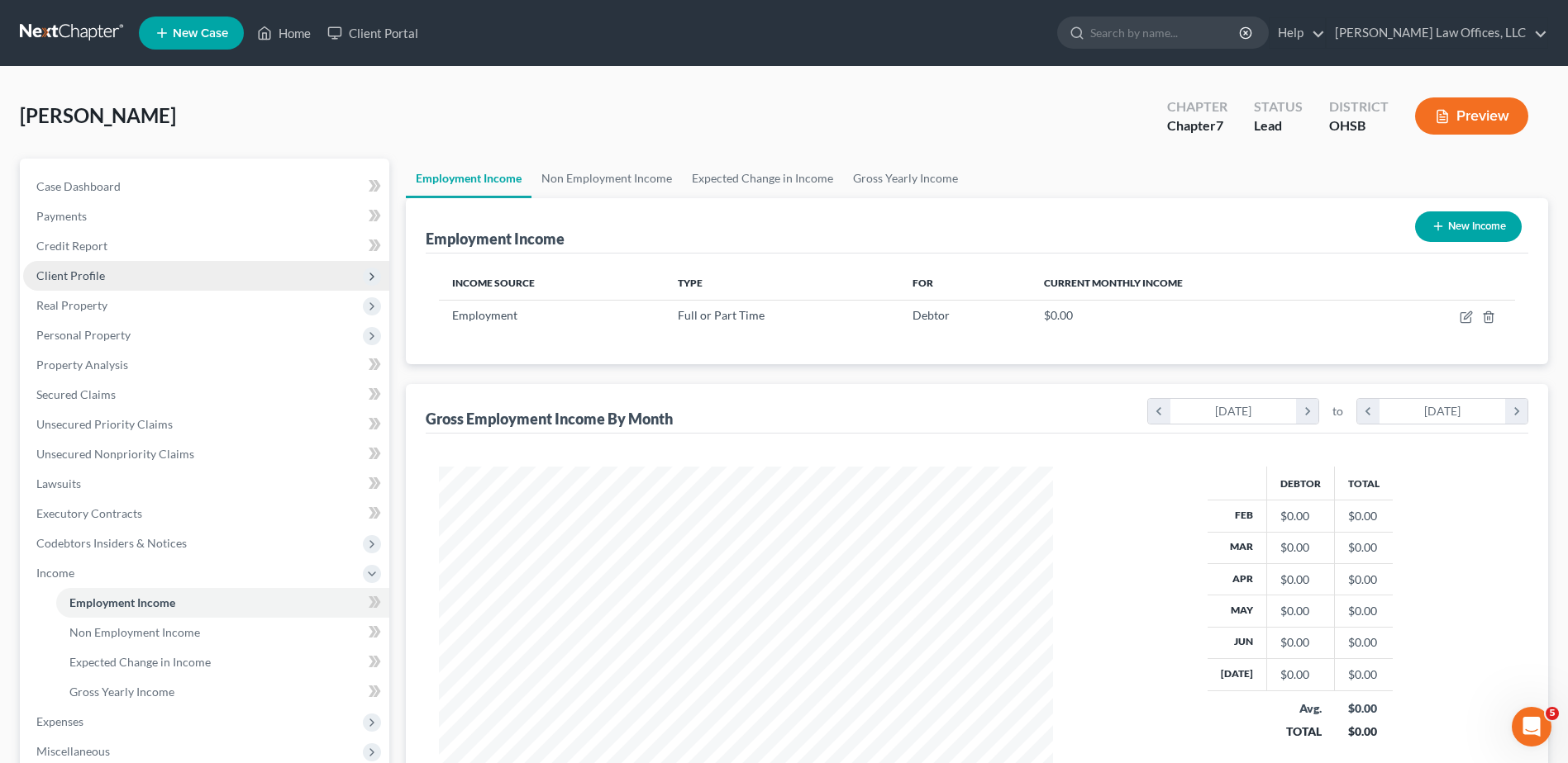
click at [90, 274] on span "Client Profile" at bounding box center [70, 275] width 69 height 14
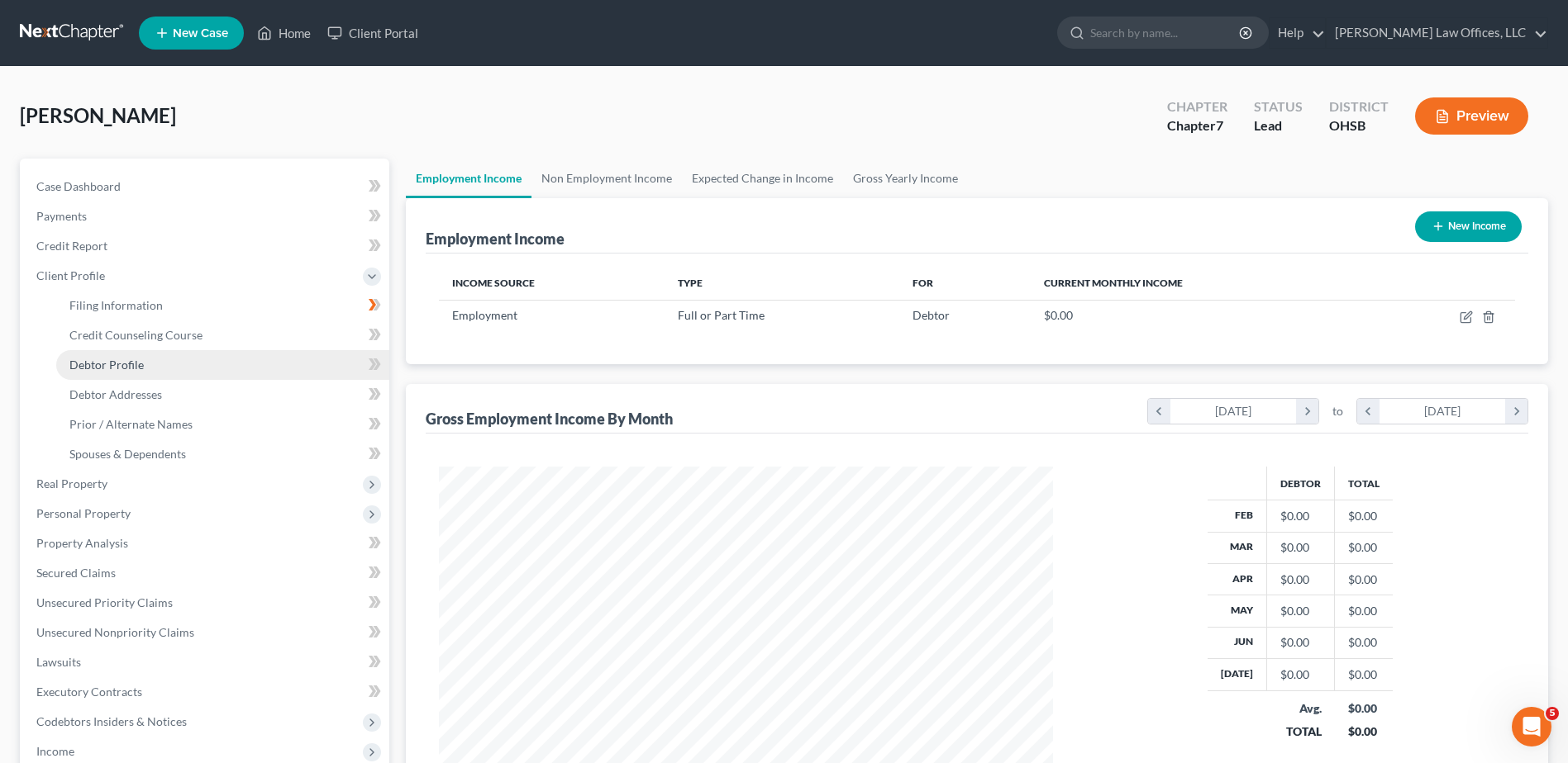
click at [91, 365] on span "Debtor Profile" at bounding box center [107, 365] width 74 height 14
select select "1"
select select "0"
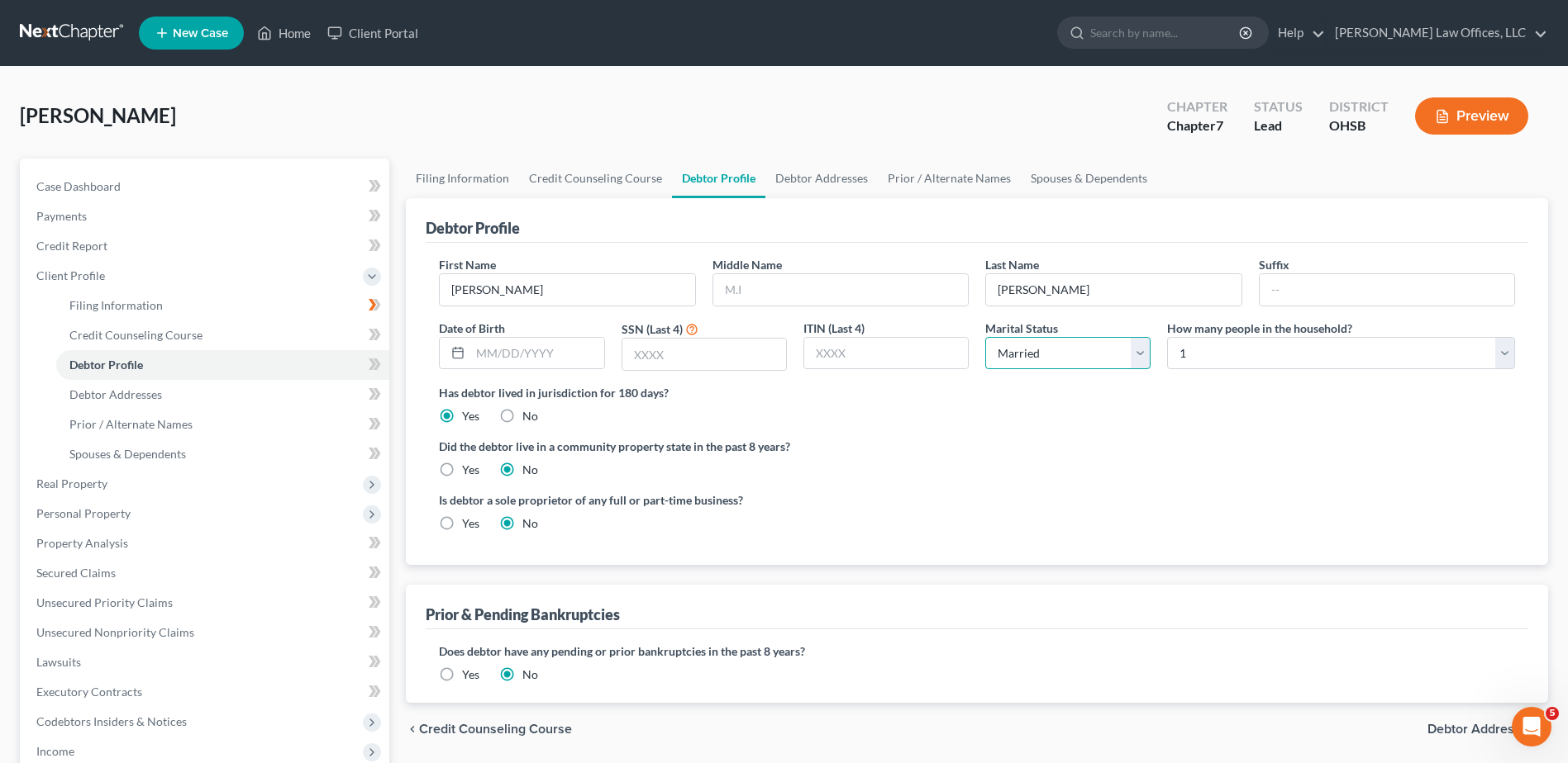
click at [1022, 360] on select "Select Single Married Separated Divorced Widowed" at bounding box center [1067, 353] width 165 height 33
select select "0"
click at [985, 337] on select "Select Single Married Separated Divorced Widowed" at bounding box center [1067, 353] width 165 height 33
click at [1273, 360] on select "Select 1 2 3 4 5 6 7 8 9 10 11 12 13 14 15 16 17 18 19 20" at bounding box center [1340, 353] width 348 height 33
select select "1"
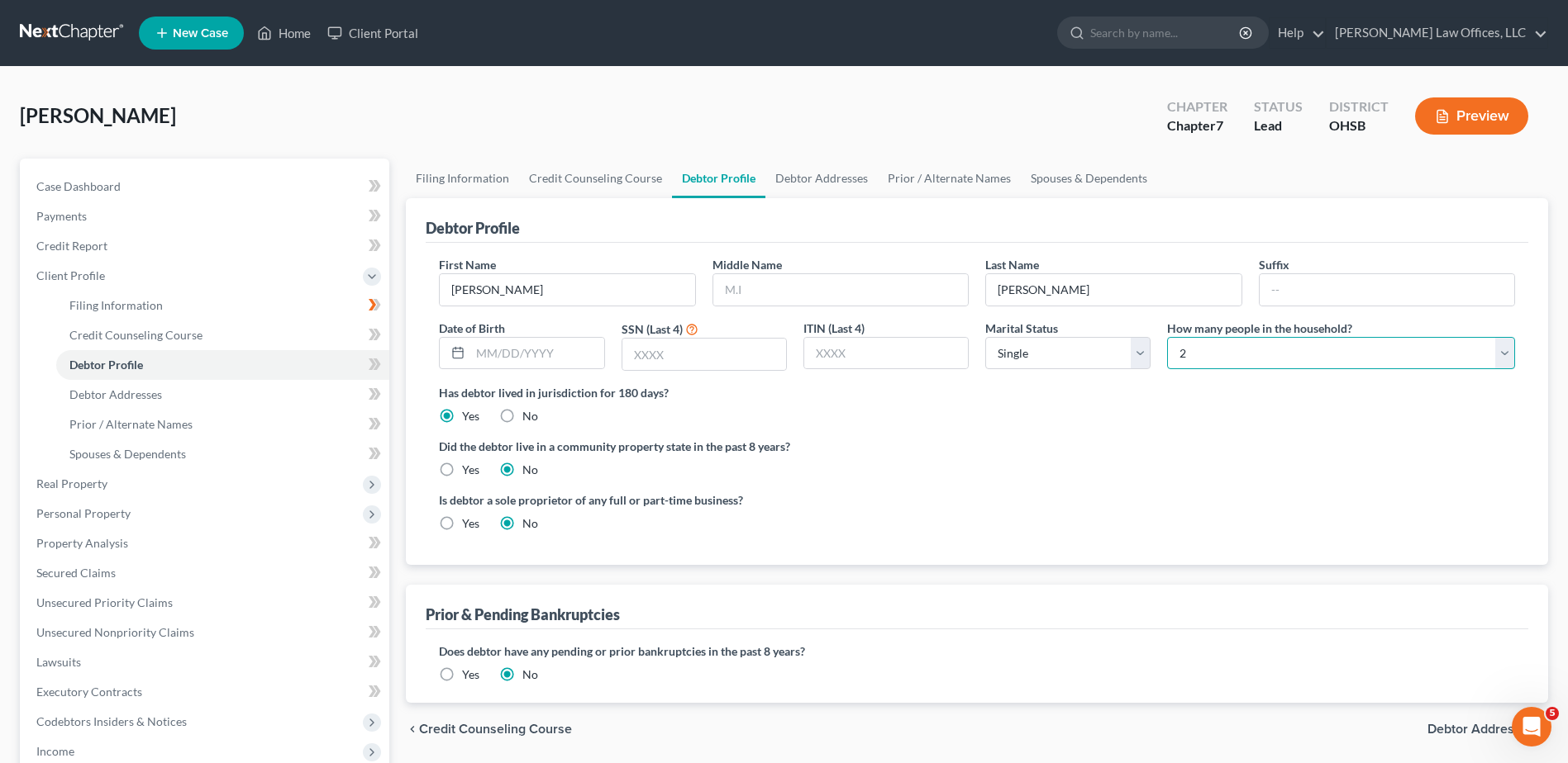
click at [1167, 337] on select "Select 1 2 3 4 5 6 7 8 9 10 11 12 13 14 15 16 17 18 19 20" at bounding box center [1340, 353] width 348 height 33
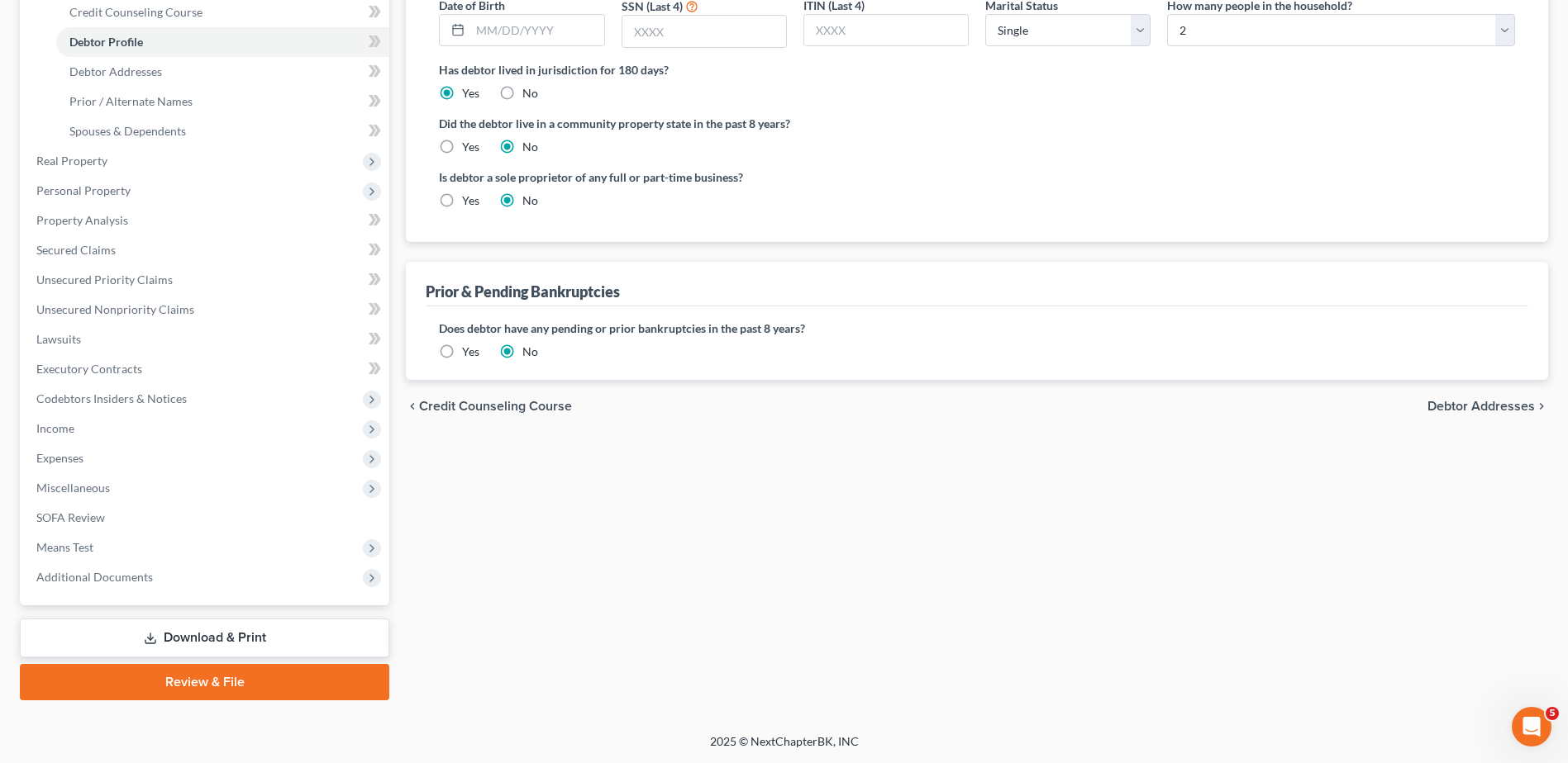
click at [1461, 406] on span "Debtor Addresses" at bounding box center [1481, 407] width 107 height 14
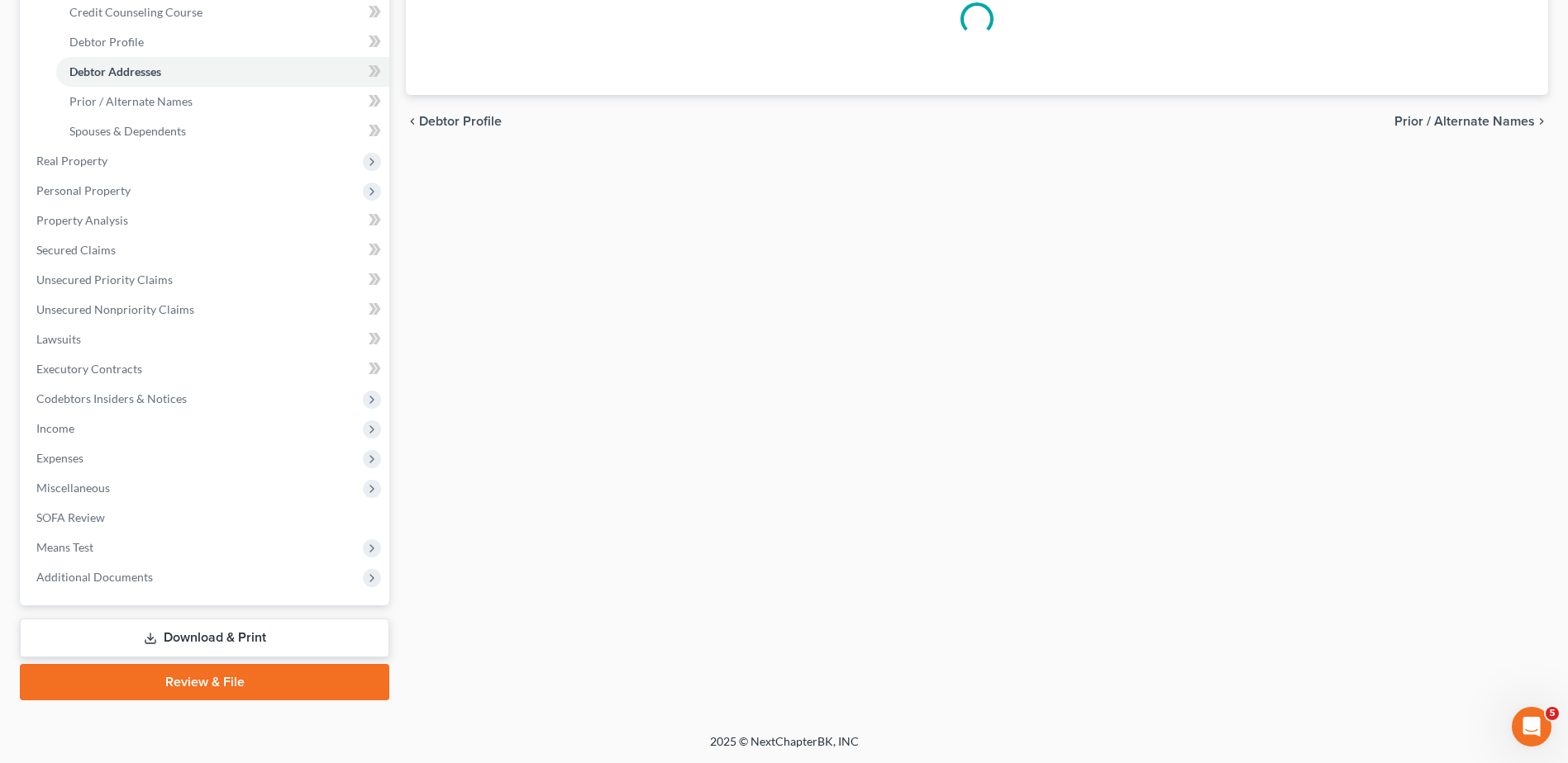
scroll to position [213, 0]
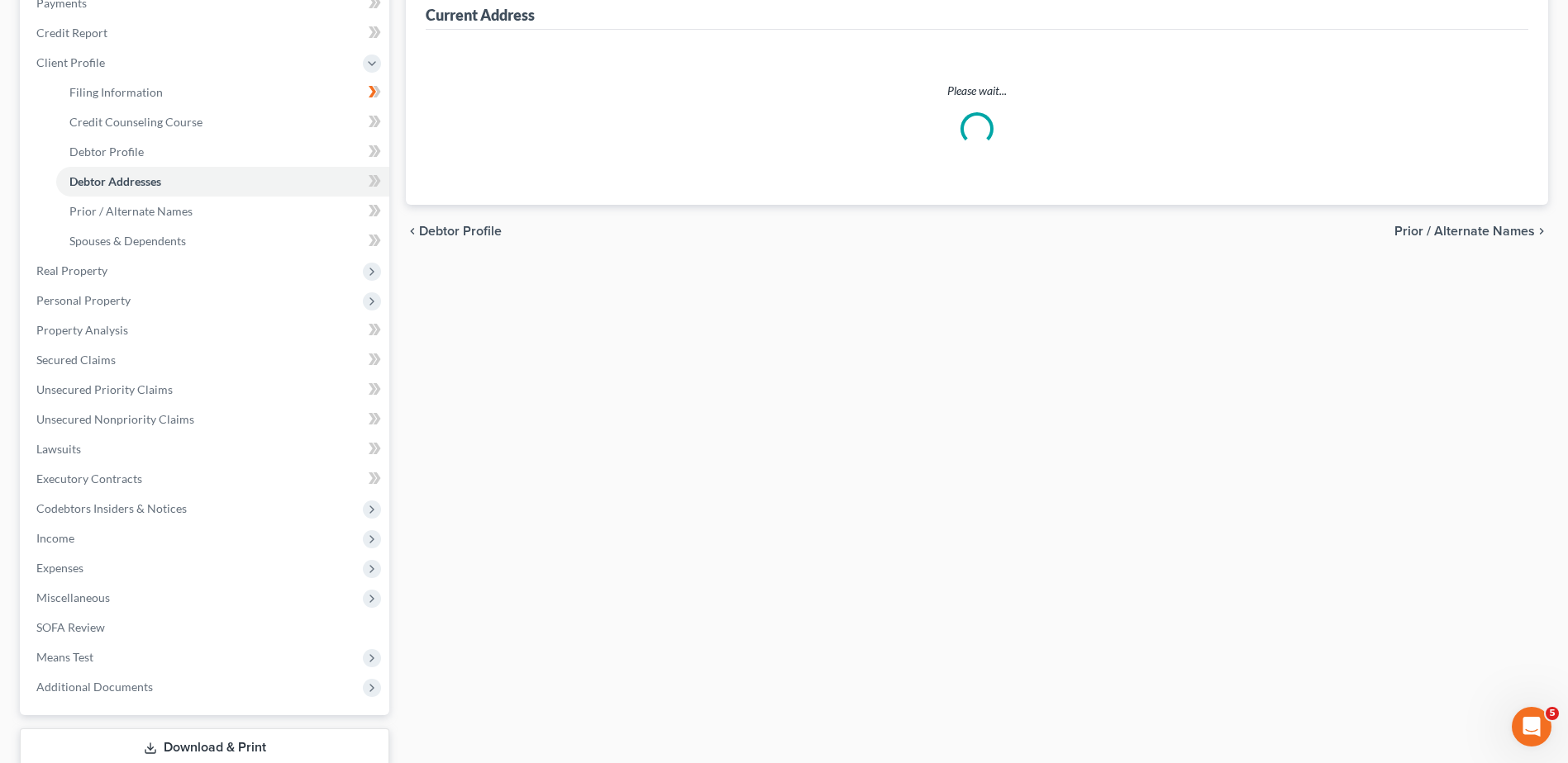
select select "0"
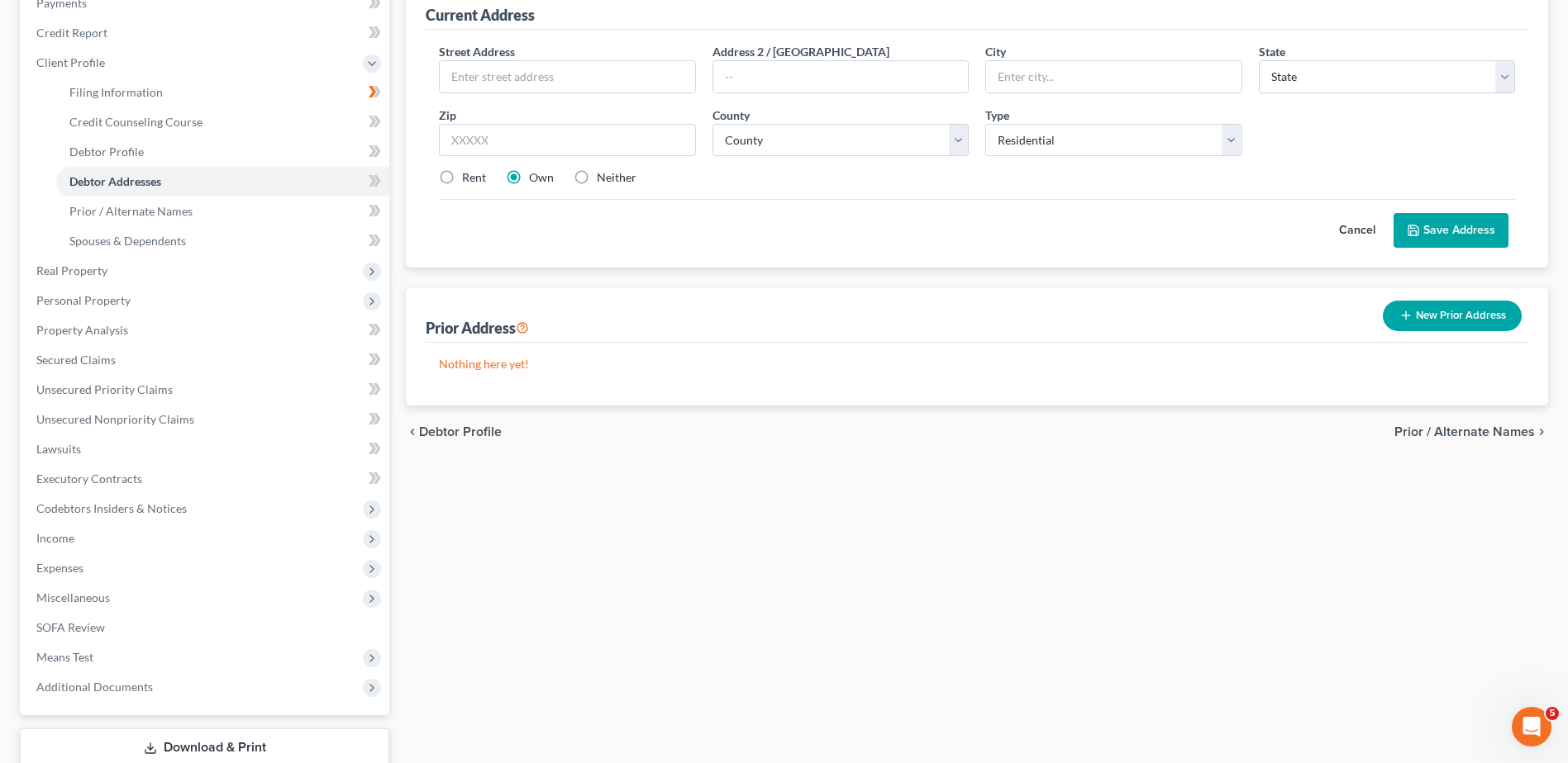
scroll to position [0, 0]
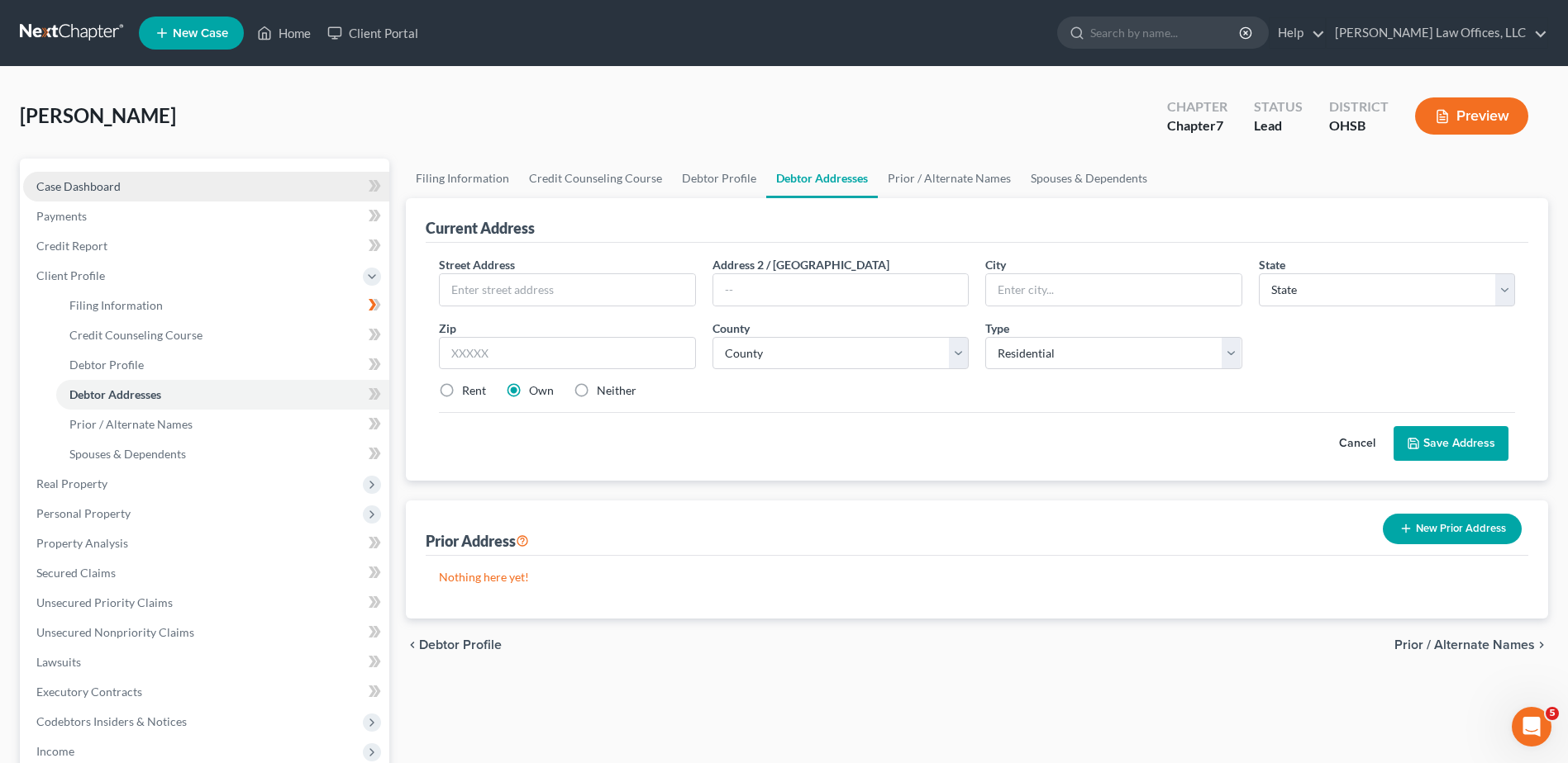
click at [116, 189] on span "Case Dashboard" at bounding box center [79, 186] width 85 height 14
select select "4"
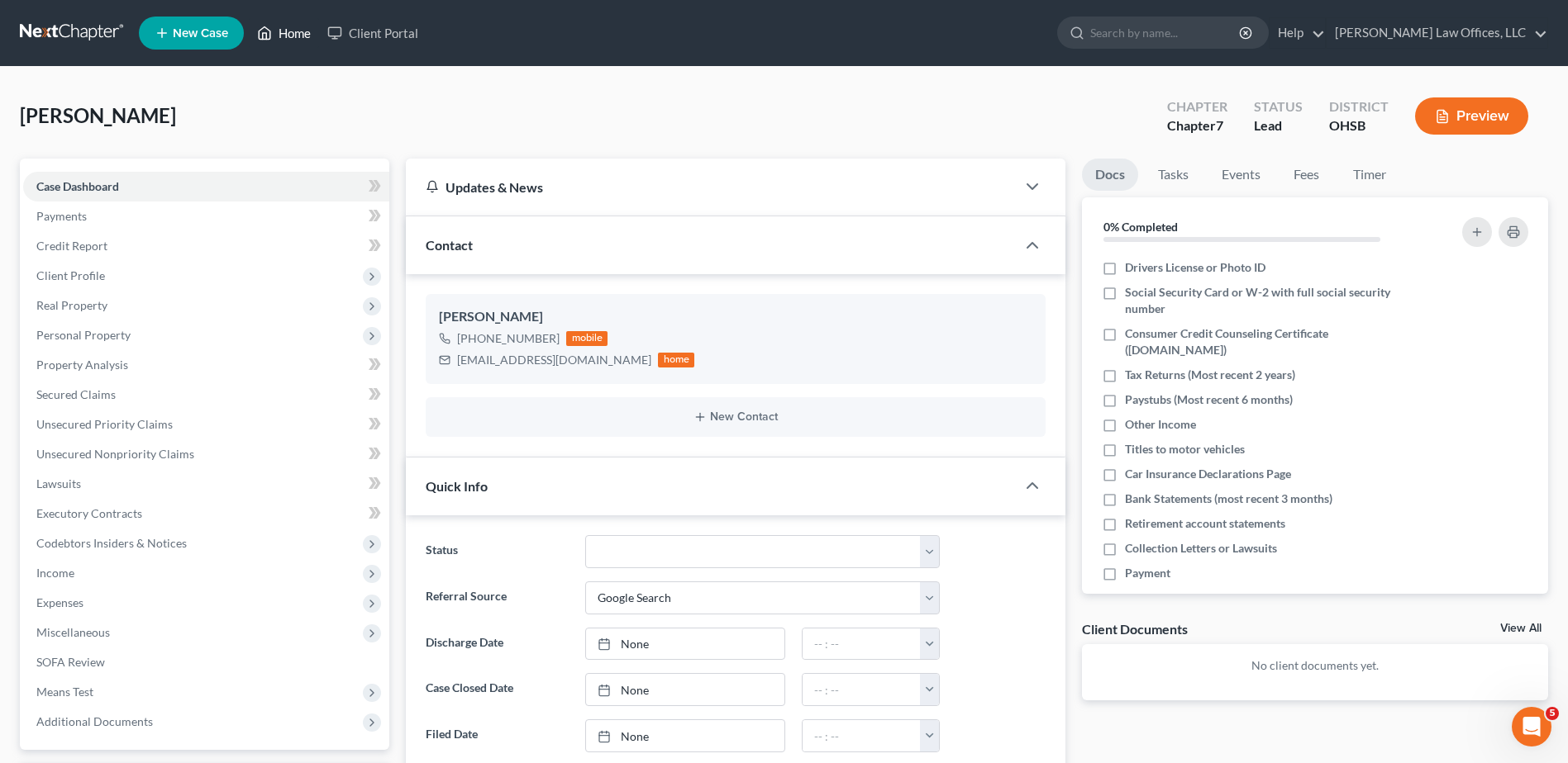
drag, startPoint x: 300, startPoint y: 31, endPoint x: 652, endPoint y: 62, distance: 353.4
click at [300, 31] on link "Home" at bounding box center [283, 32] width 70 height 30
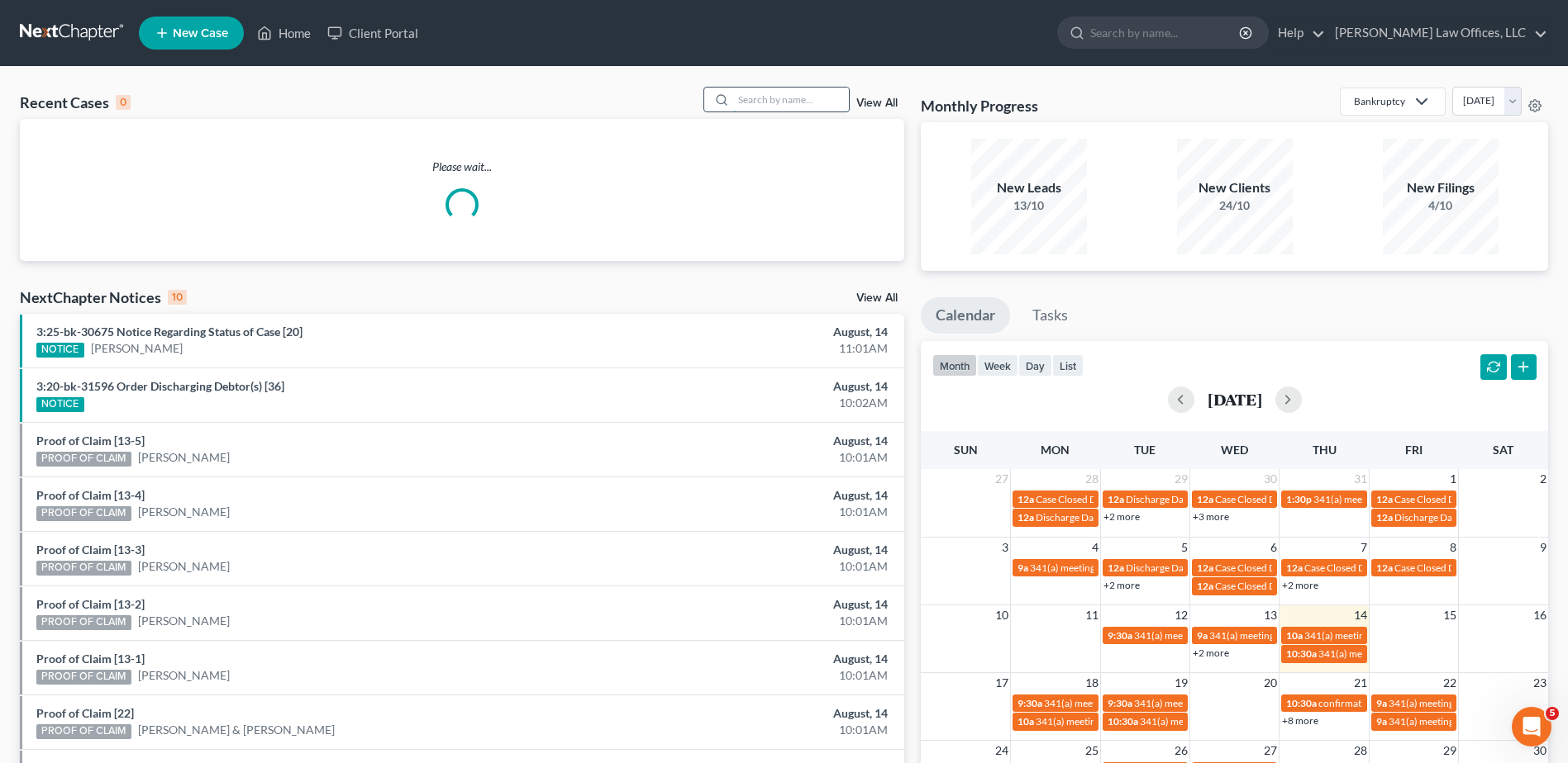
click at [828, 99] on input "search" at bounding box center [790, 100] width 116 height 24
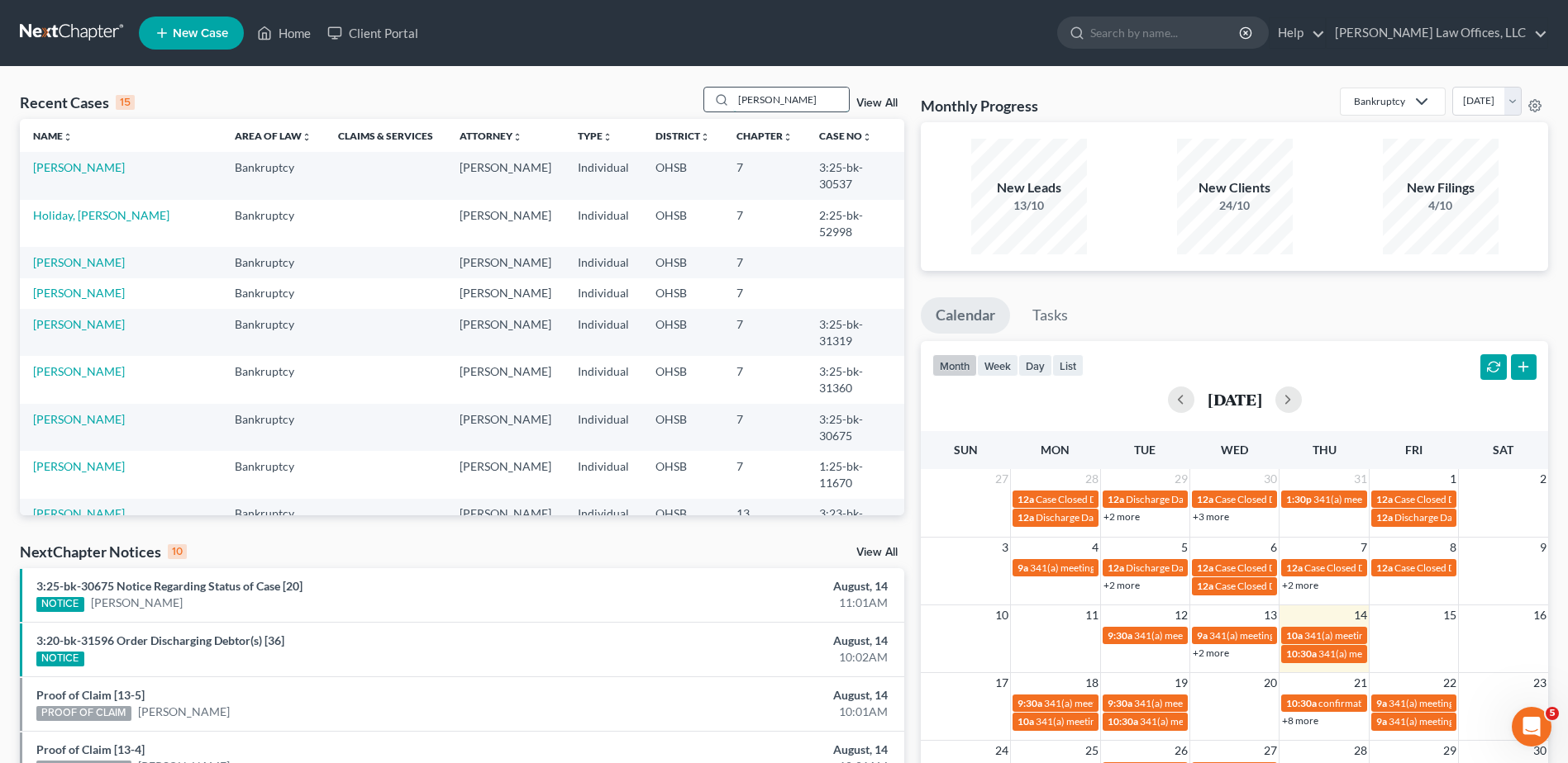
type input "[PERSON_NAME]"
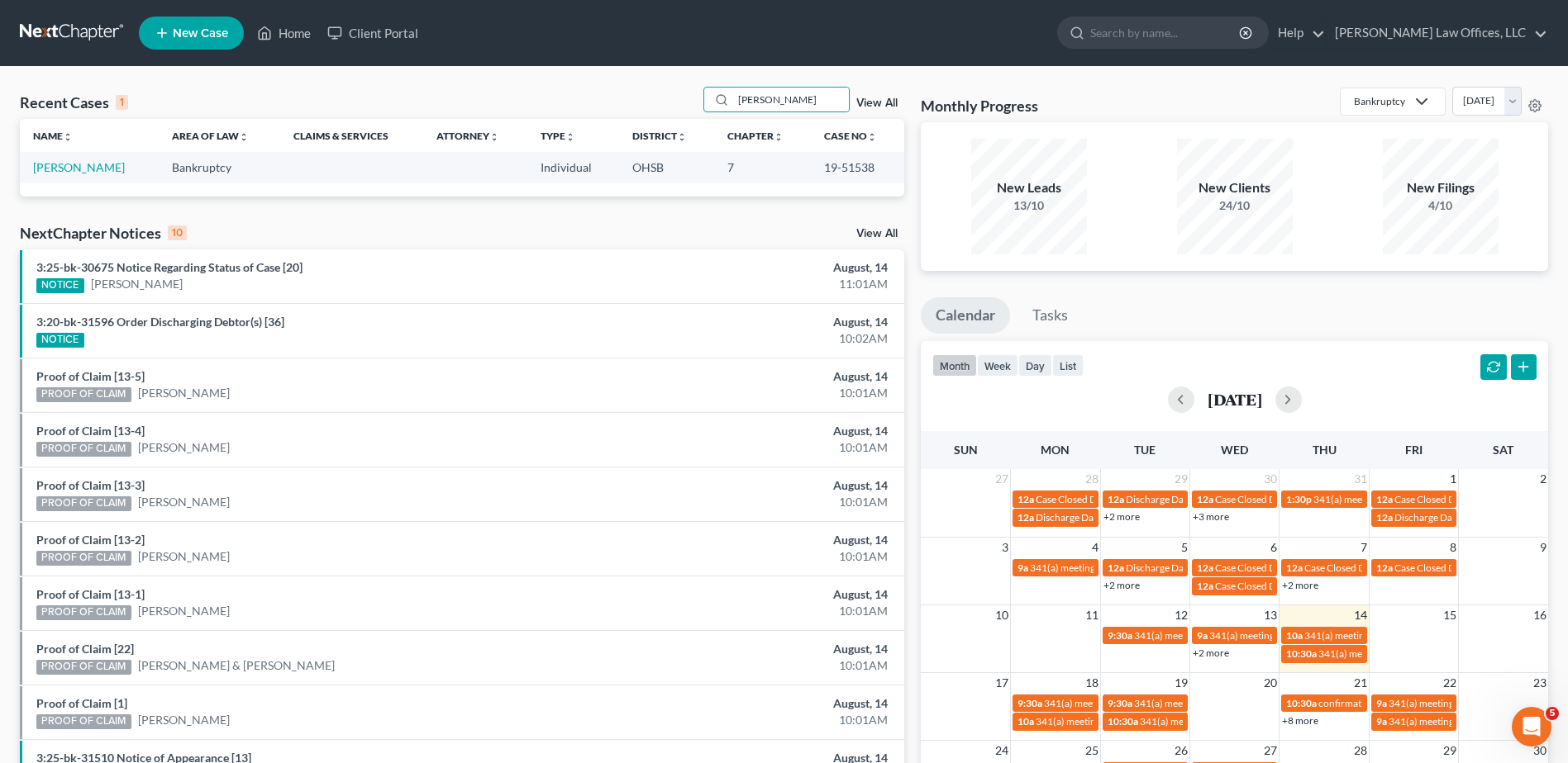
click at [876, 101] on link "View All" at bounding box center [877, 103] width 41 height 12
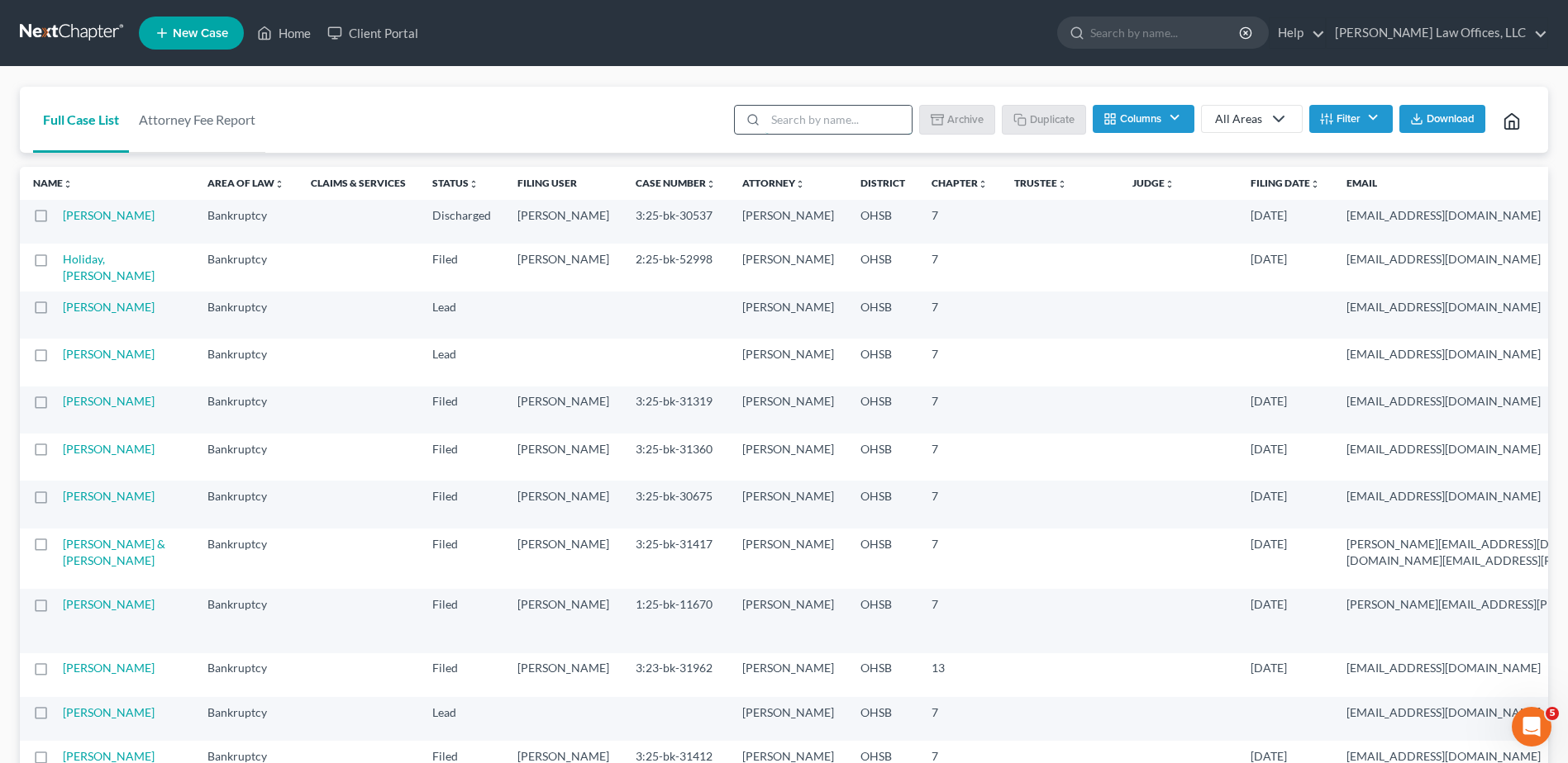
click at [825, 118] on input "search" at bounding box center [838, 119] width 146 height 28
type input "template"
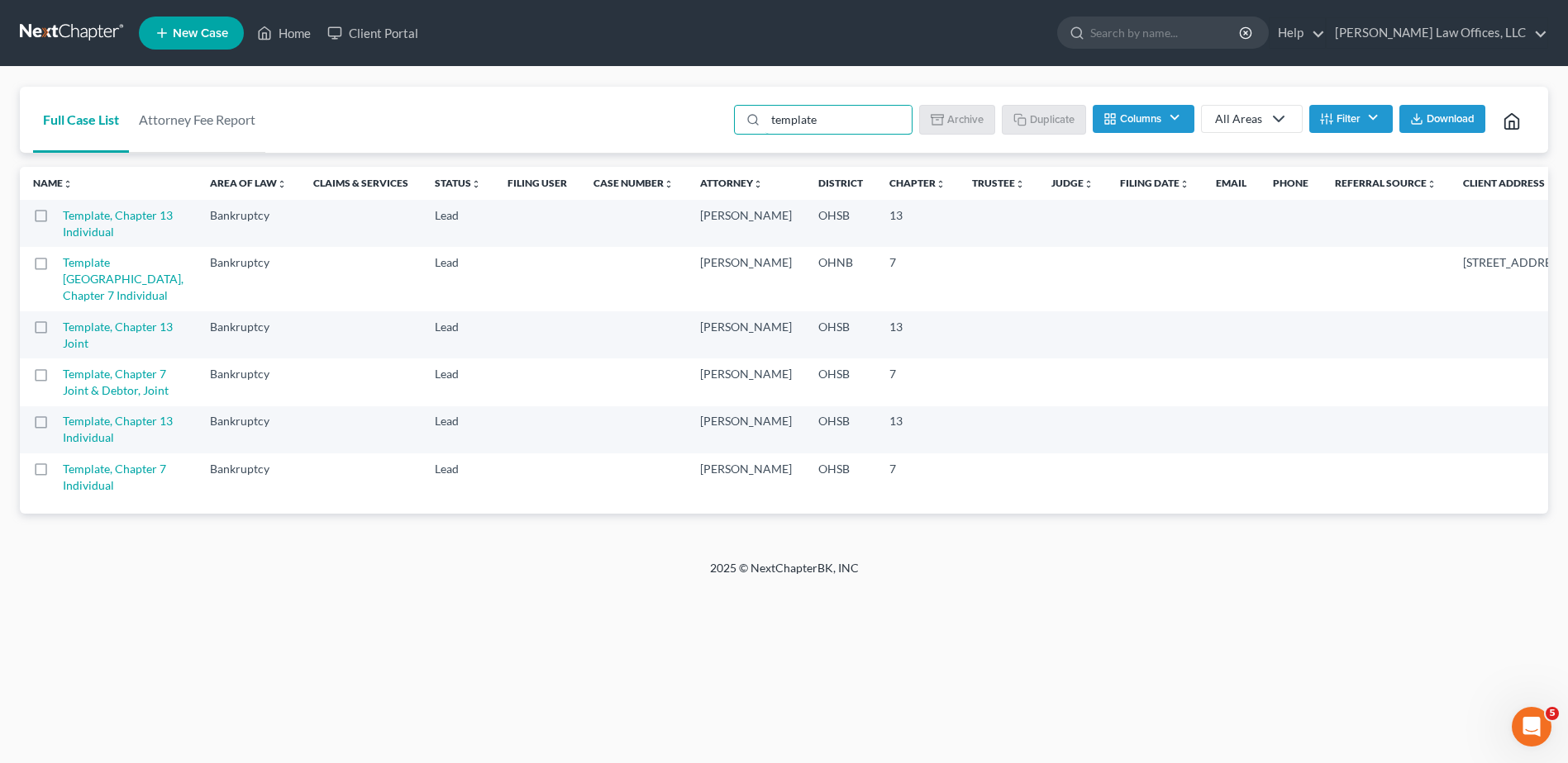
click at [56, 332] on label at bounding box center [56, 332] width 0 height 0
click at [63, 330] on input "checkbox" at bounding box center [68, 324] width 11 height 11
click at [1043, 116] on button "Duplicate" at bounding box center [1045, 118] width 83 height 28
checkbox input "false"
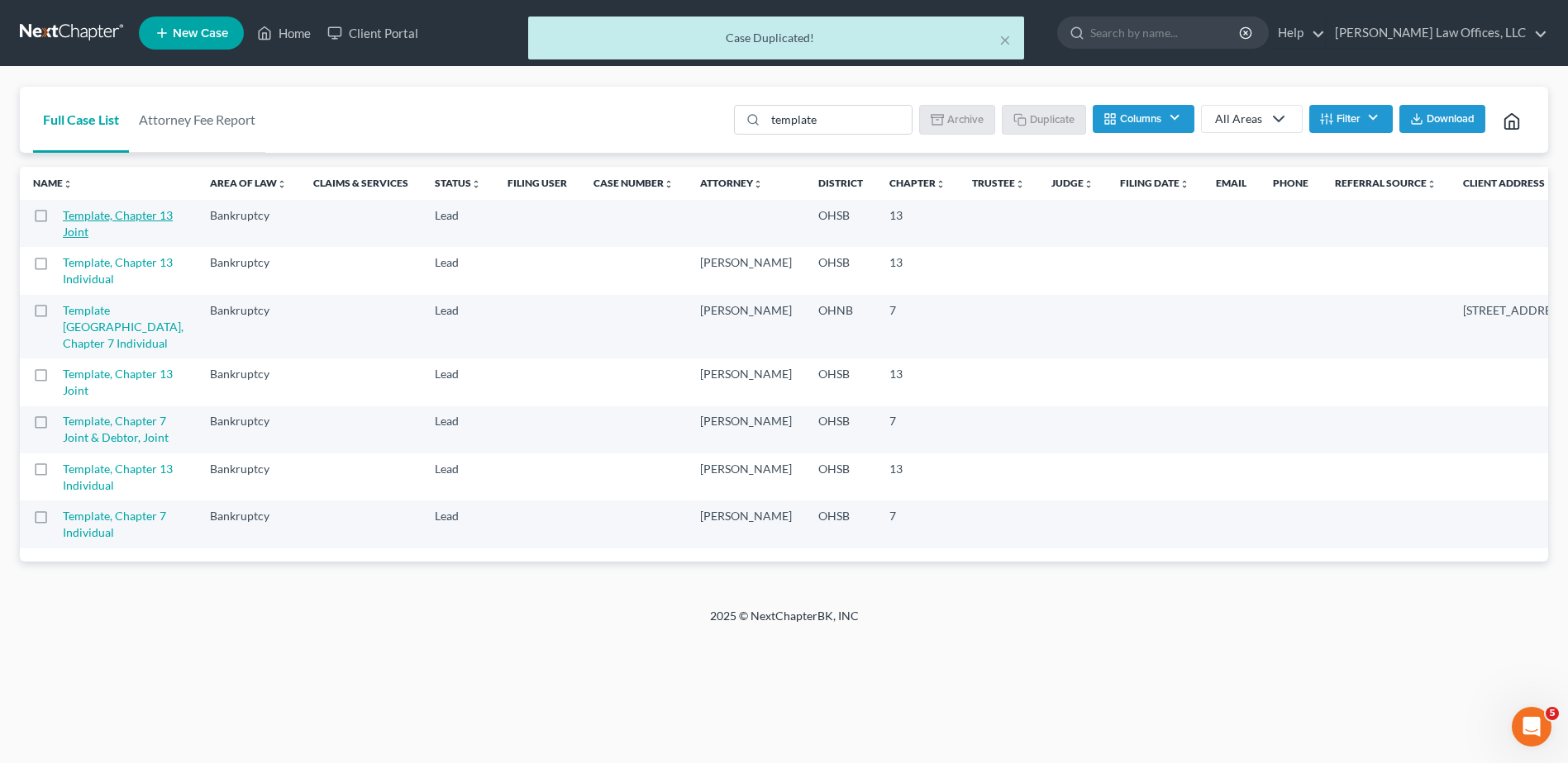
click at [78, 217] on link "Template, Chapter 13 Joint" at bounding box center [118, 223] width 110 height 30
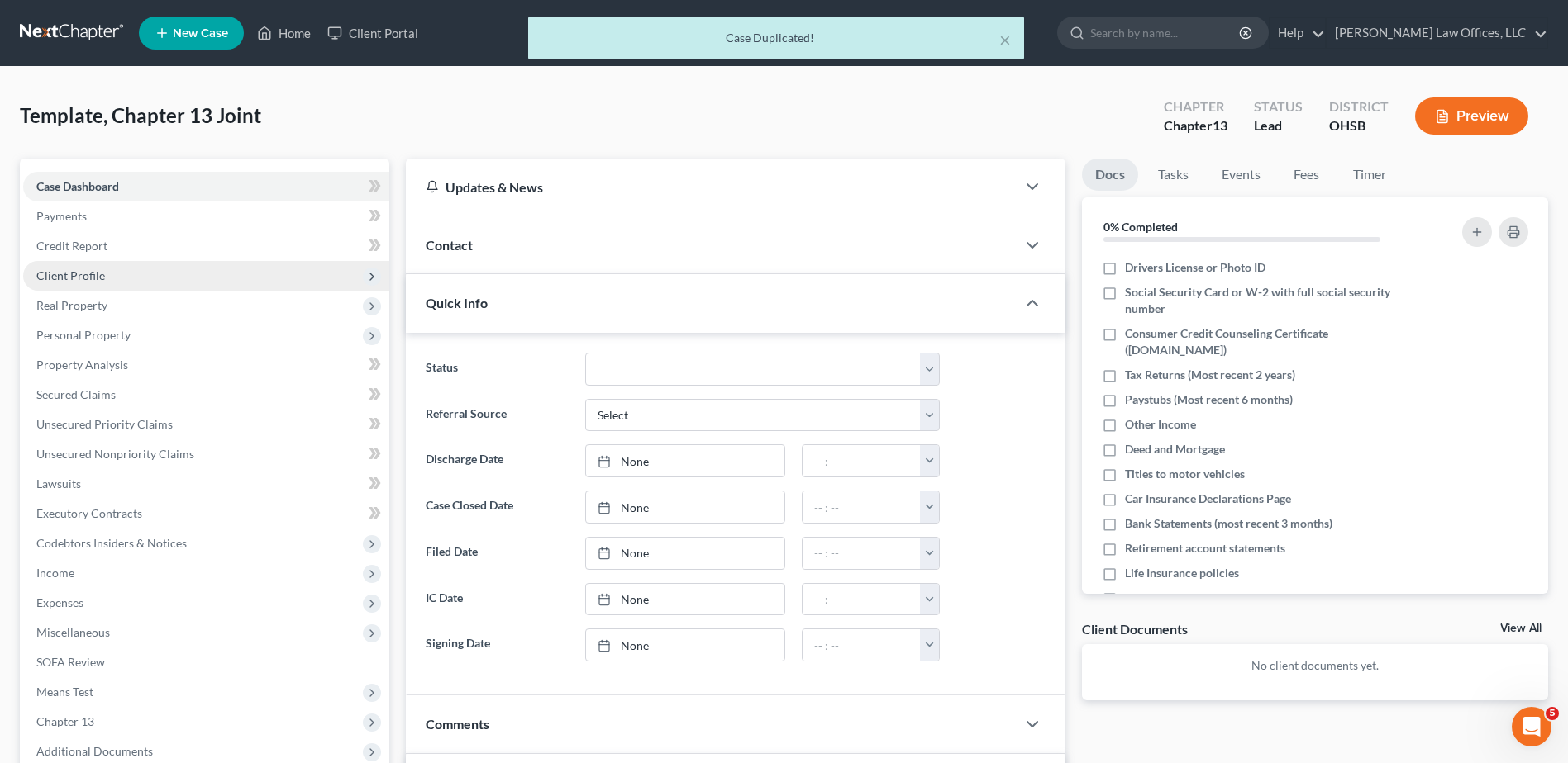
click at [87, 282] on span "Client Profile" at bounding box center [70, 275] width 69 height 14
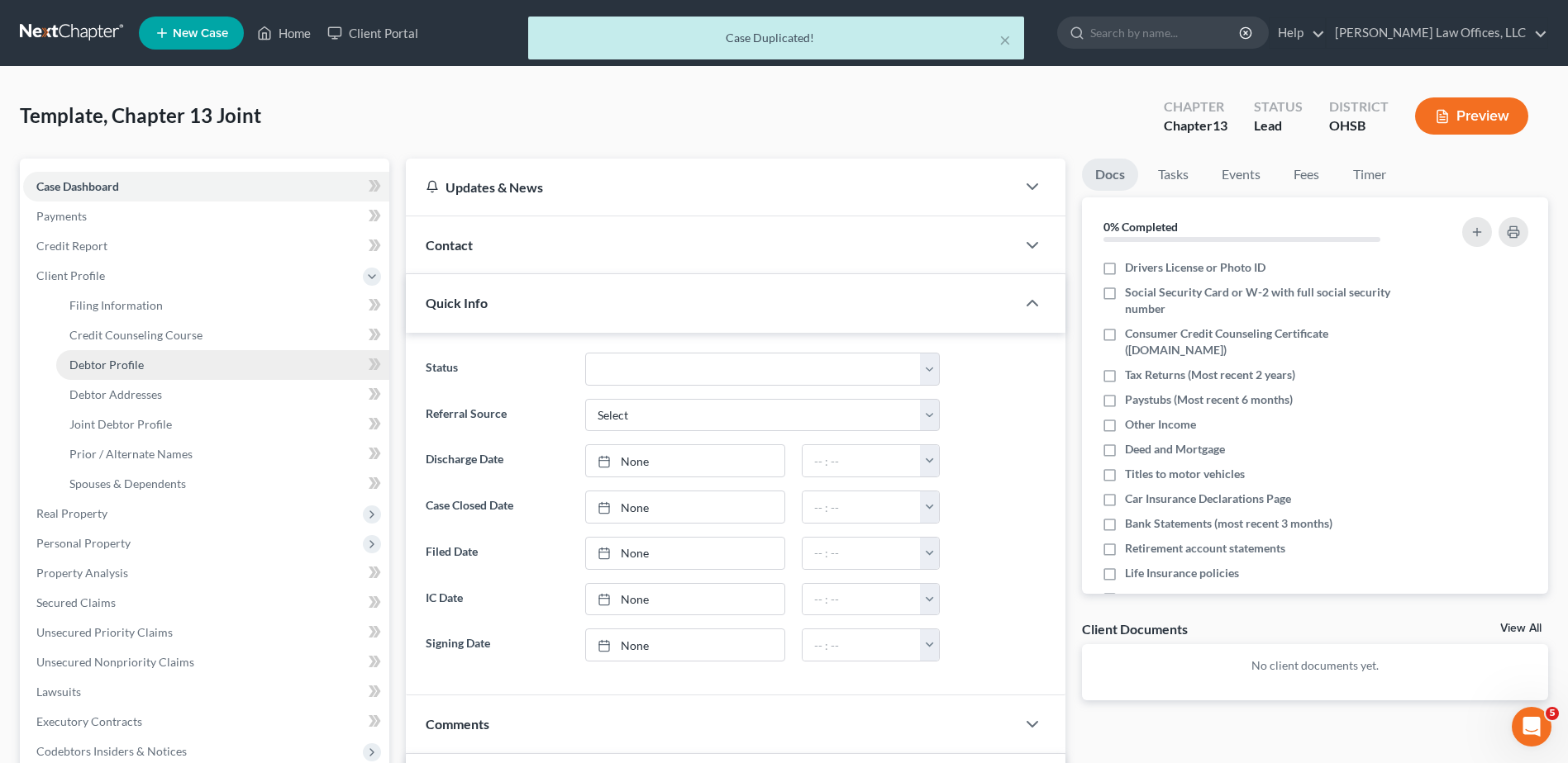
click at [96, 369] on span "Debtor Profile" at bounding box center [107, 365] width 74 height 14
select select "1"
select select "0"
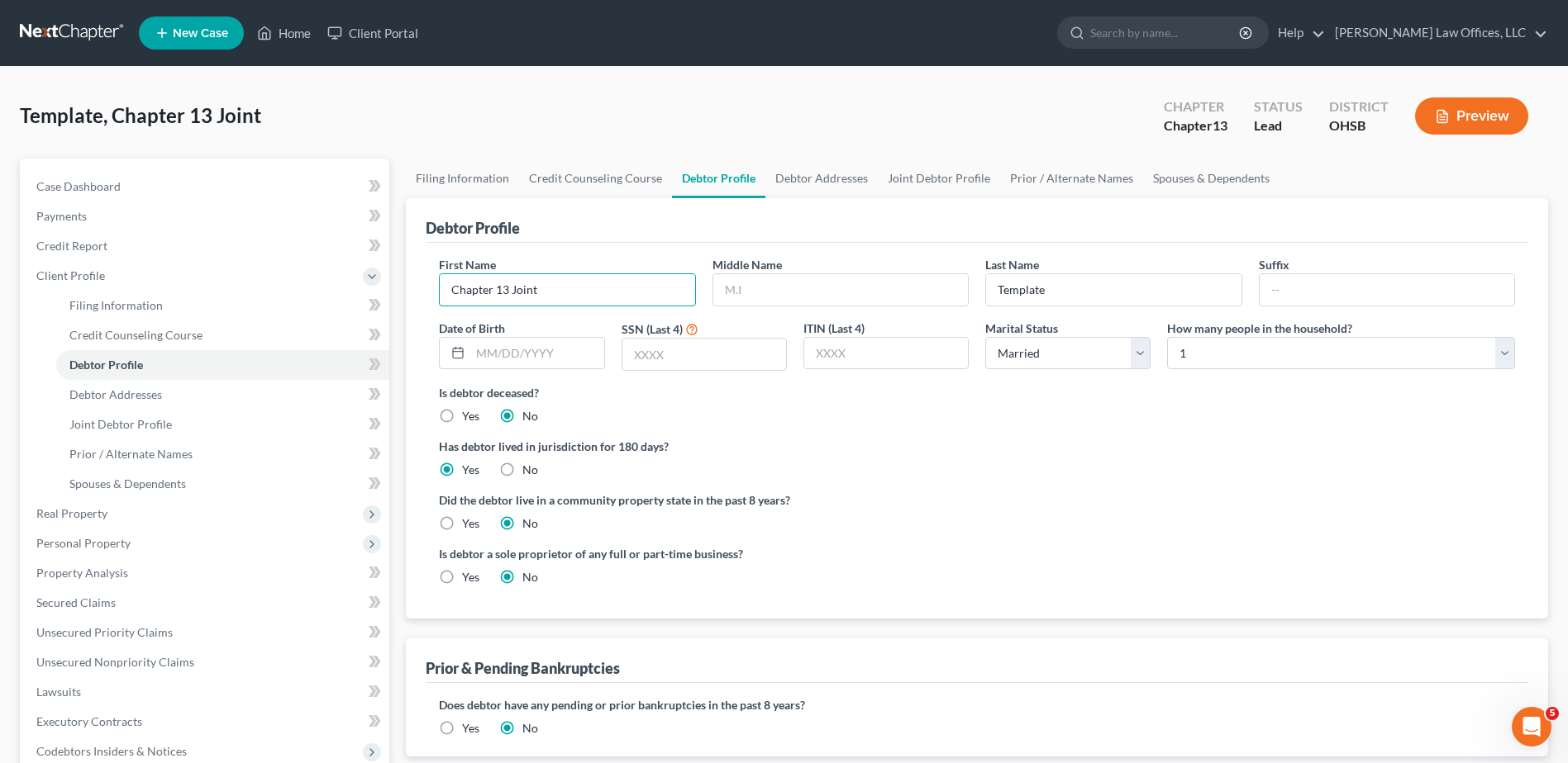
drag, startPoint x: 562, startPoint y: 289, endPoint x: 414, endPoint y: 284, distance: 148.1
click at [414, 284] on div "Debtor Profile First Name Chapter 13 Joint Middle Name Last Name Template Suffi…" at bounding box center [977, 408] width 1142 height 420
type input "[PERSON_NAME]"
type input "E."
type input "[PERSON_NAME]"
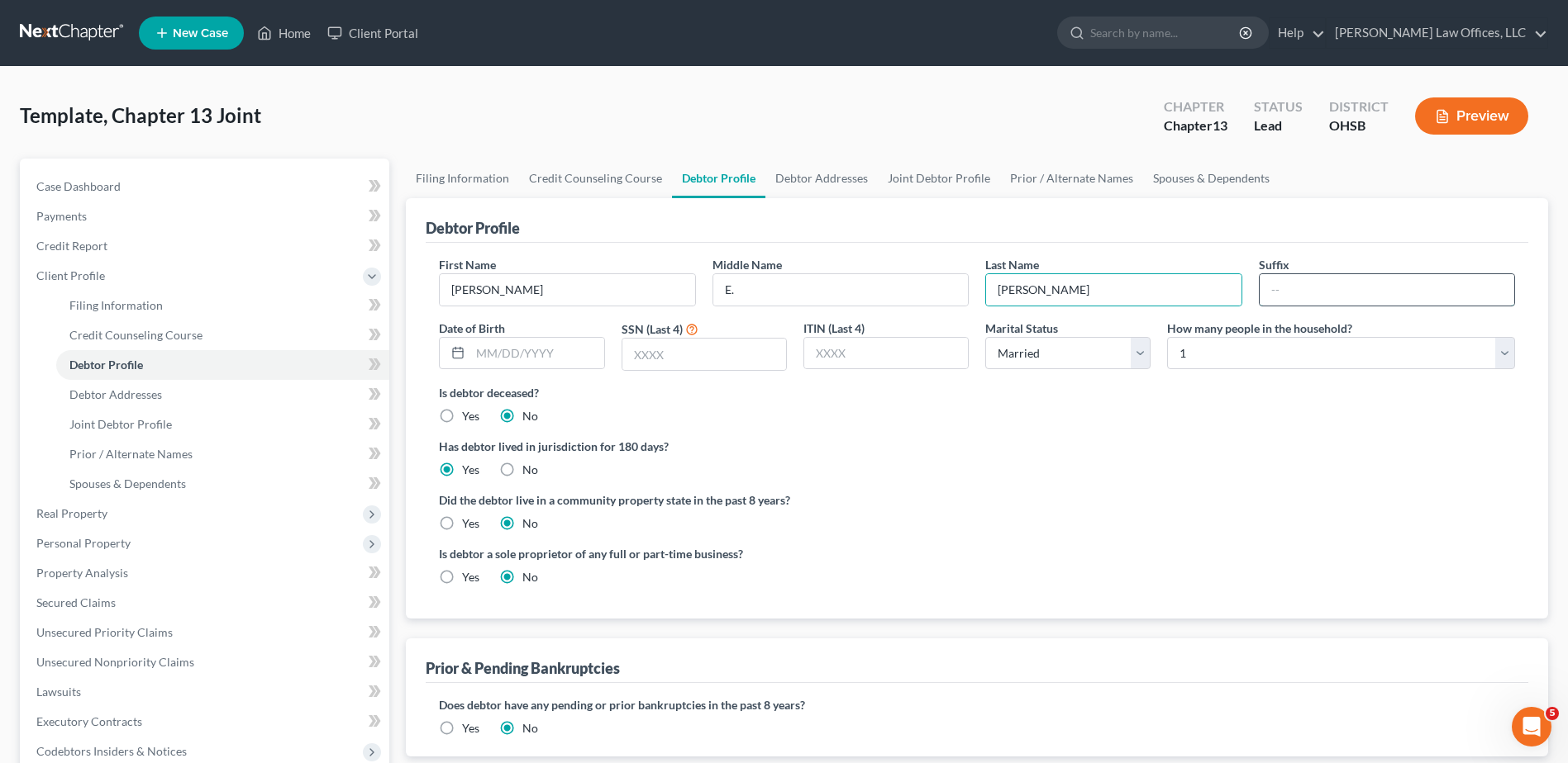
click at [1315, 286] on input "text" at bounding box center [1386, 289] width 255 height 31
type input "Jr."
click at [541, 361] on input "text" at bounding box center [536, 353] width 133 height 31
type input "[DATE]"
click at [688, 359] on input "text" at bounding box center [703, 354] width 163 height 31
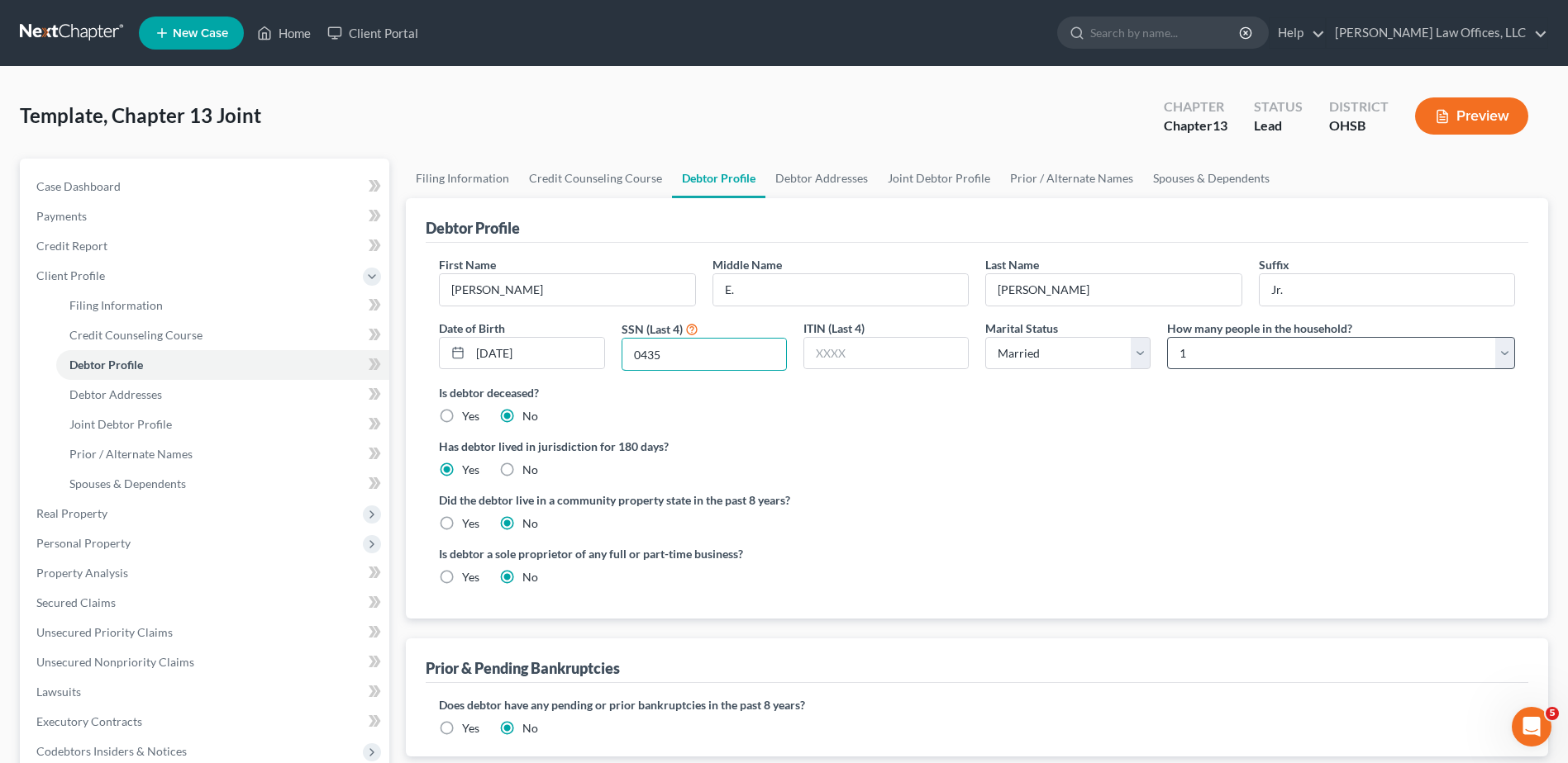
type input "0435"
click at [1234, 360] on select "Select 1 2 3 4 5 6 7 8 9 10 11 12 13 14 15 16 17 18 19 20" at bounding box center [1340, 353] width 348 height 33
select select "3"
click at [1167, 337] on select "Select 1 2 3 4 5 6 7 8 9 10 11 12 13 14 15 16 17 18 19 20" at bounding box center [1340, 353] width 348 height 33
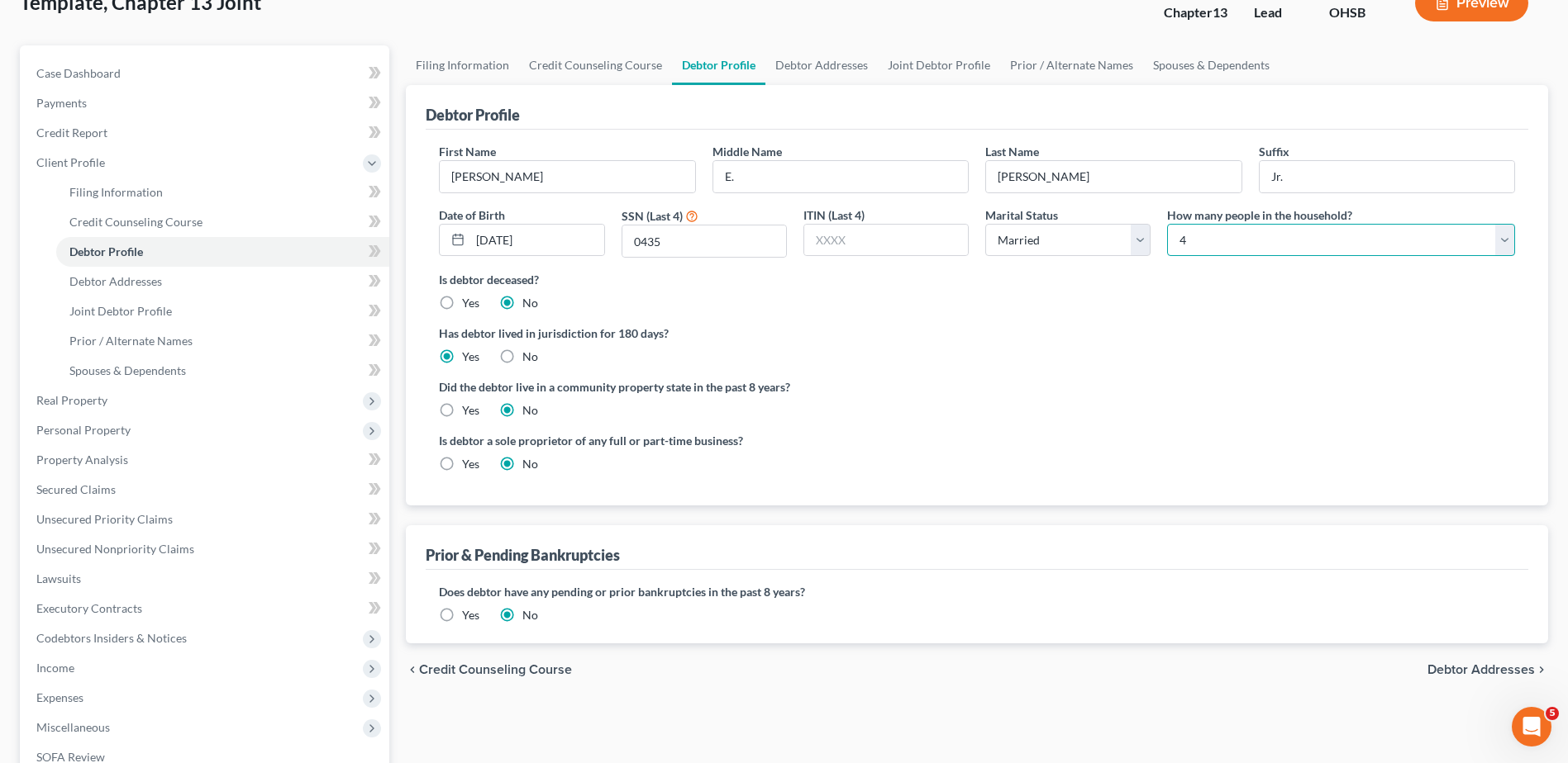
scroll to position [331, 0]
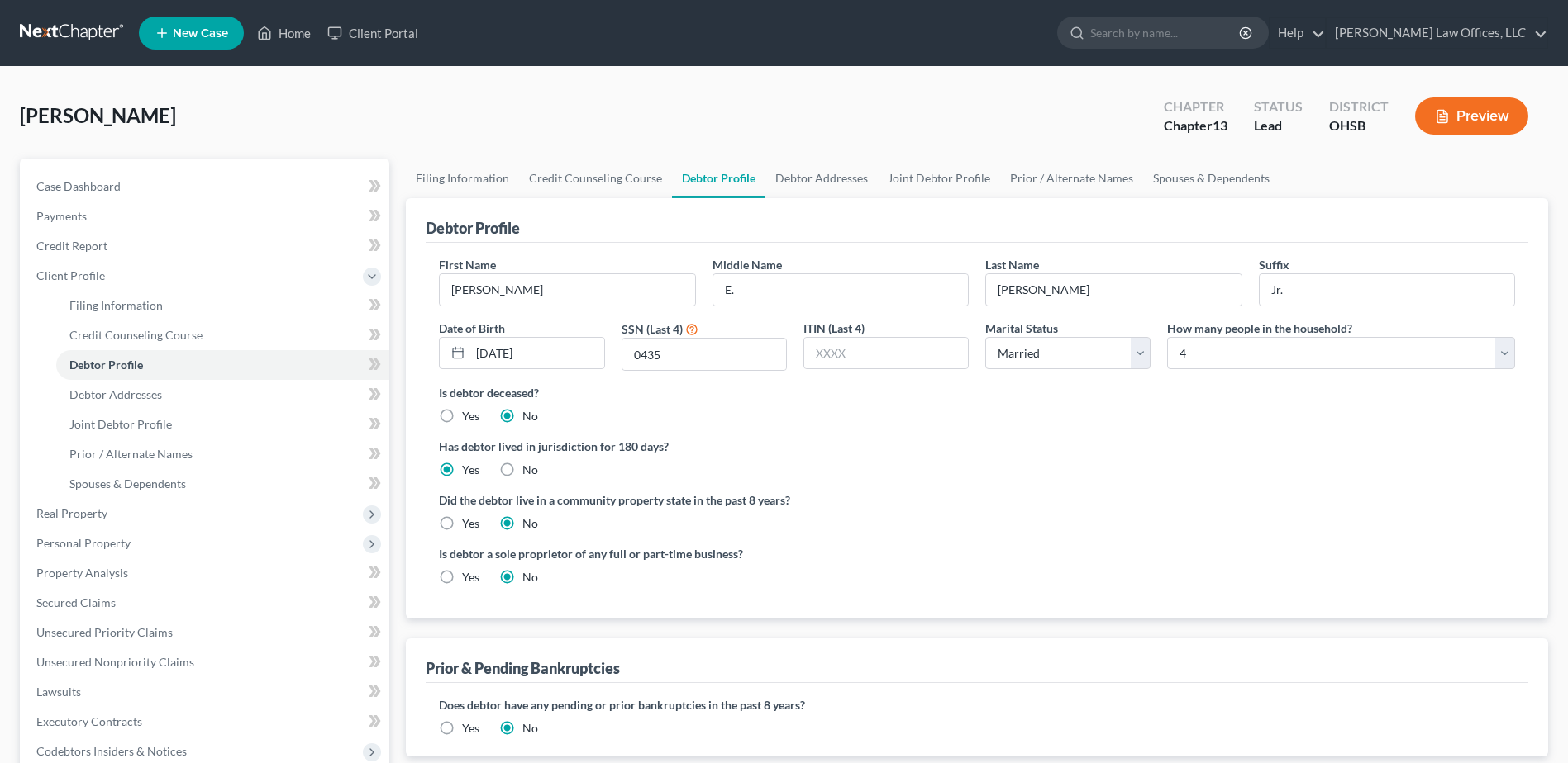
select select "1"
select select "3"
click at [128, 422] on span "Joint Debtor Profile" at bounding box center [120, 424] width 102 height 14
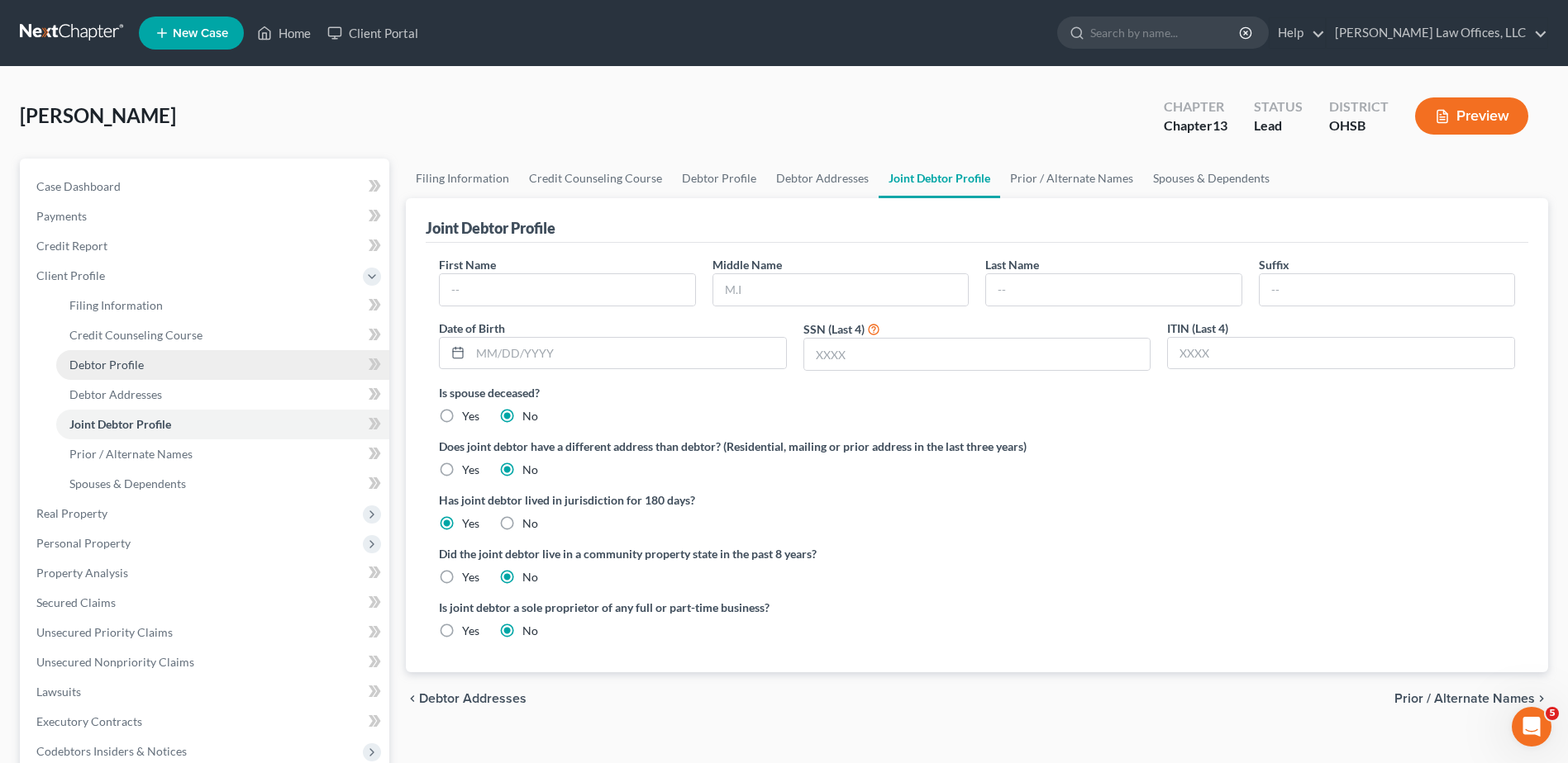
click at [124, 363] on span "Debtor Profile" at bounding box center [107, 365] width 74 height 14
select select "1"
select select "3"
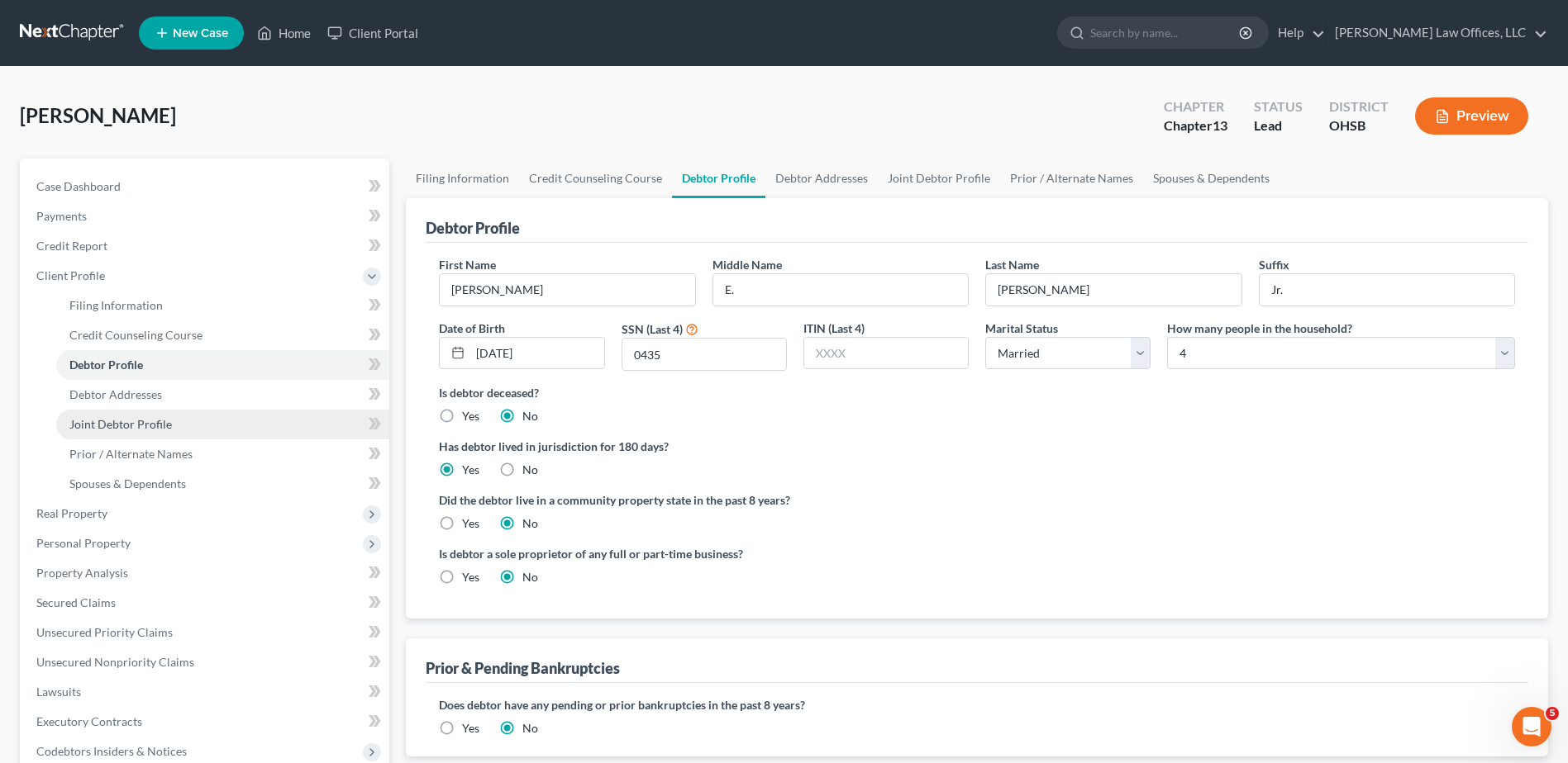
click at [107, 425] on span "Joint Debtor Profile" at bounding box center [120, 424] width 102 height 14
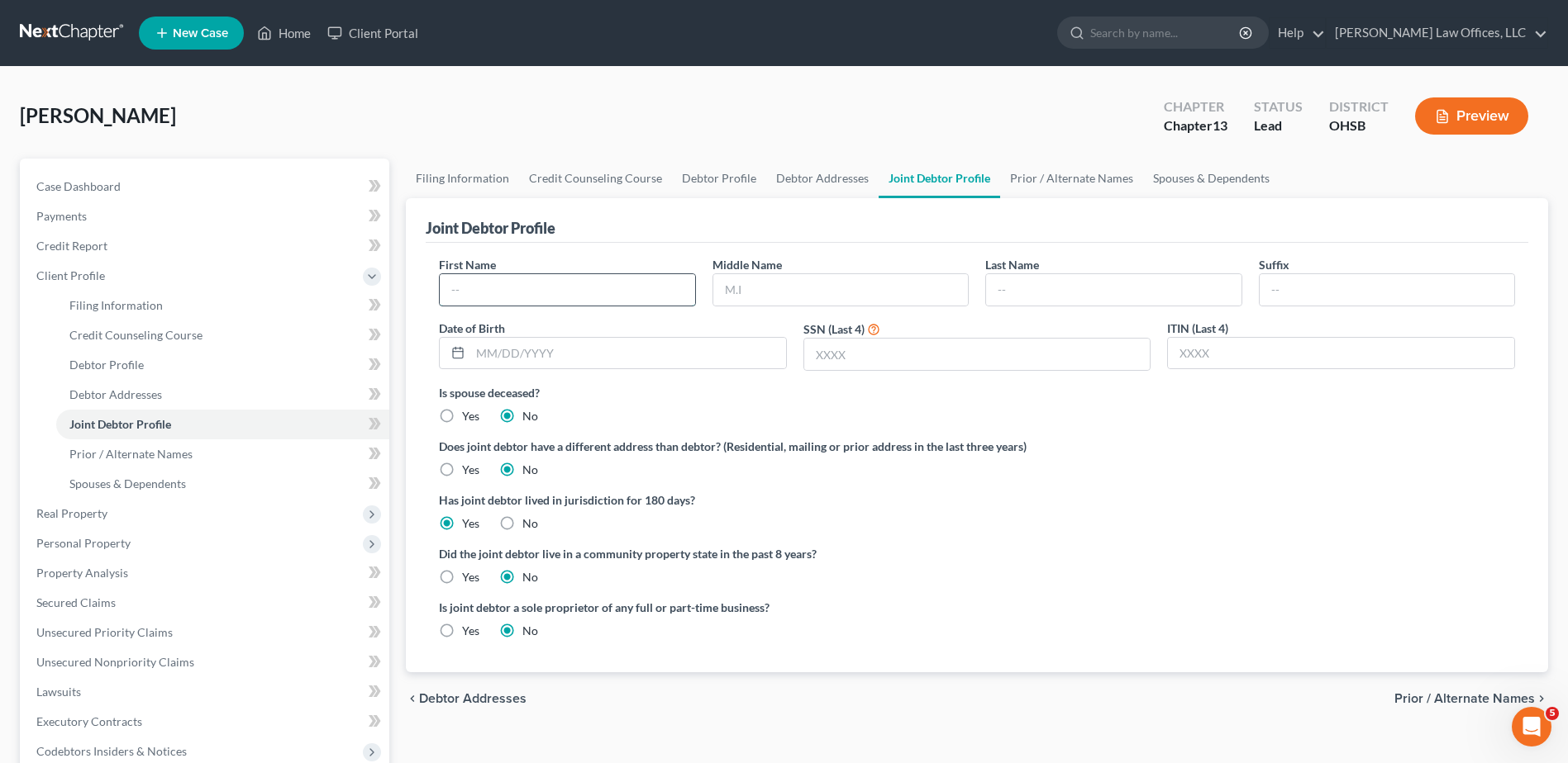
click at [488, 296] on input "text" at bounding box center [567, 289] width 255 height 31
type input "Elizabeth"
type input "J."
type input "[PERSON_NAME]"
type input "09/19/1988"
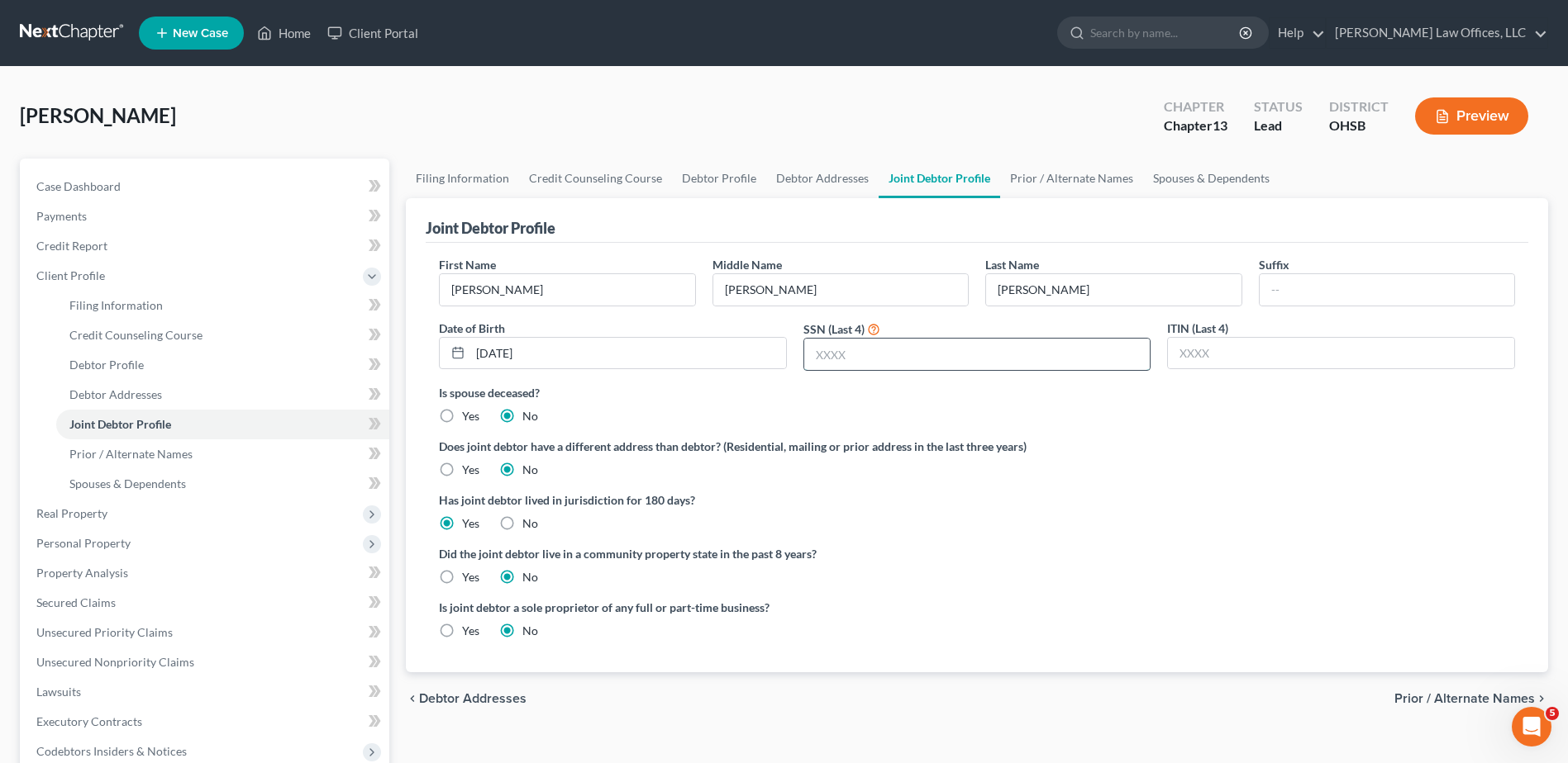
click at [859, 360] on input "text" at bounding box center [977, 354] width 346 height 31
type input "7210"
click at [856, 359] on input "text" at bounding box center [977, 354] width 346 height 31
type input "7210"
click at [839, 355] on input "text" at bounding box center [977, 354] width 346 height 31
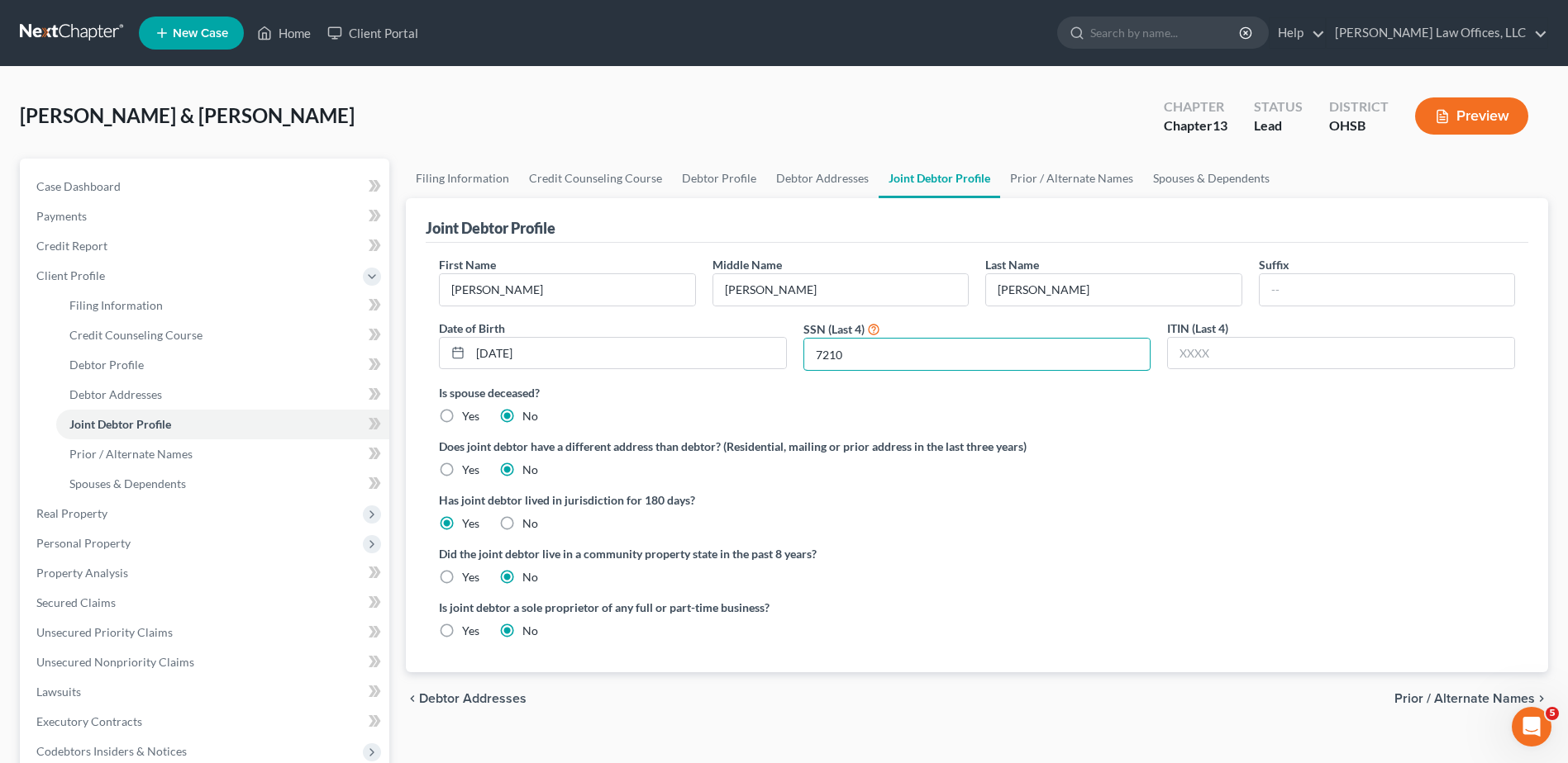
type input "7210"
click at [1455, 703] on span "Prior / Alternate Names" at bounding box center [1465, 699] width 140 height 14
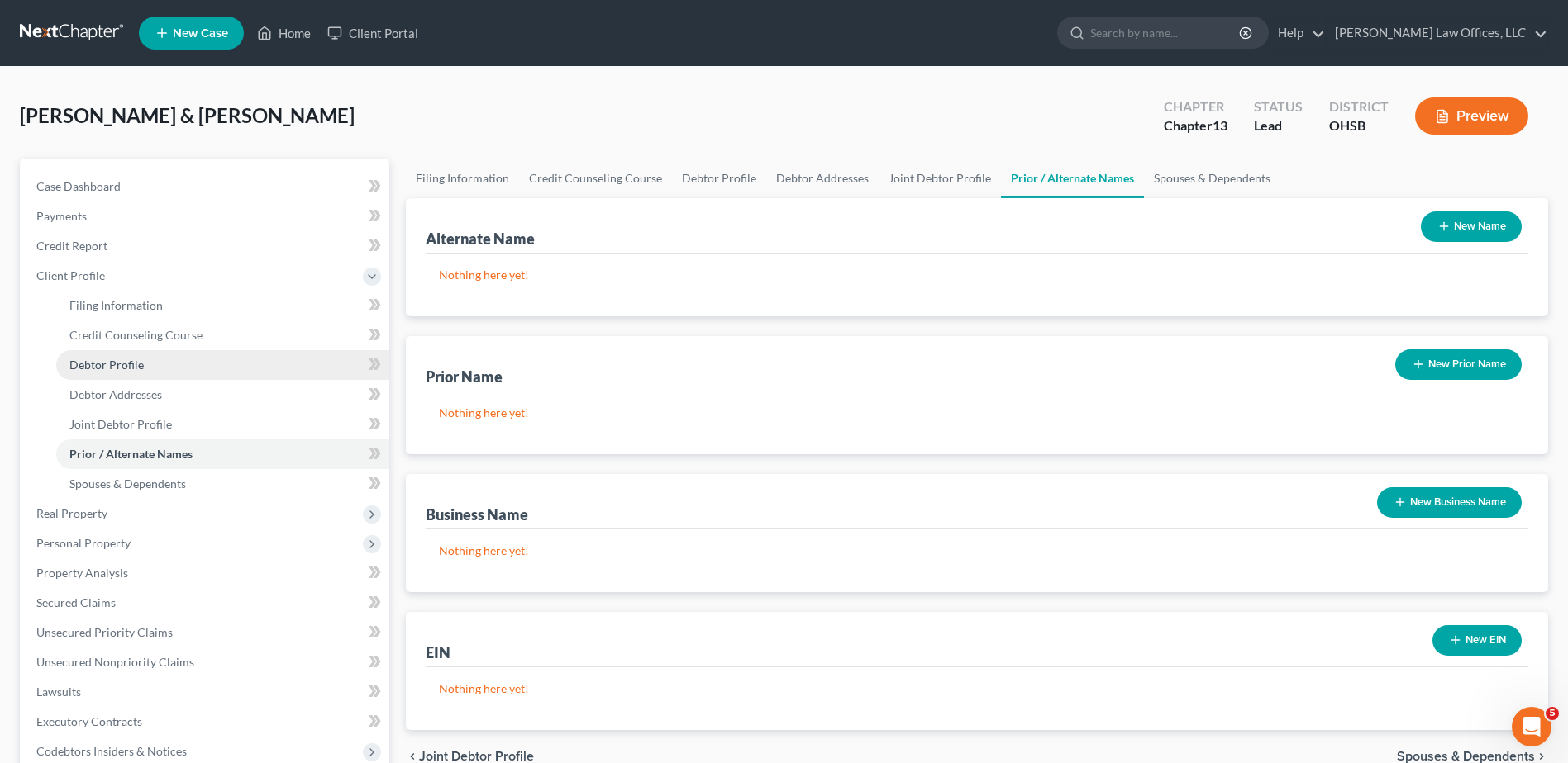
click at [109, 364] on span "Debtor Profile" at bounding box center [107, 365] width 74 height 14
select select "1"
select select "3"
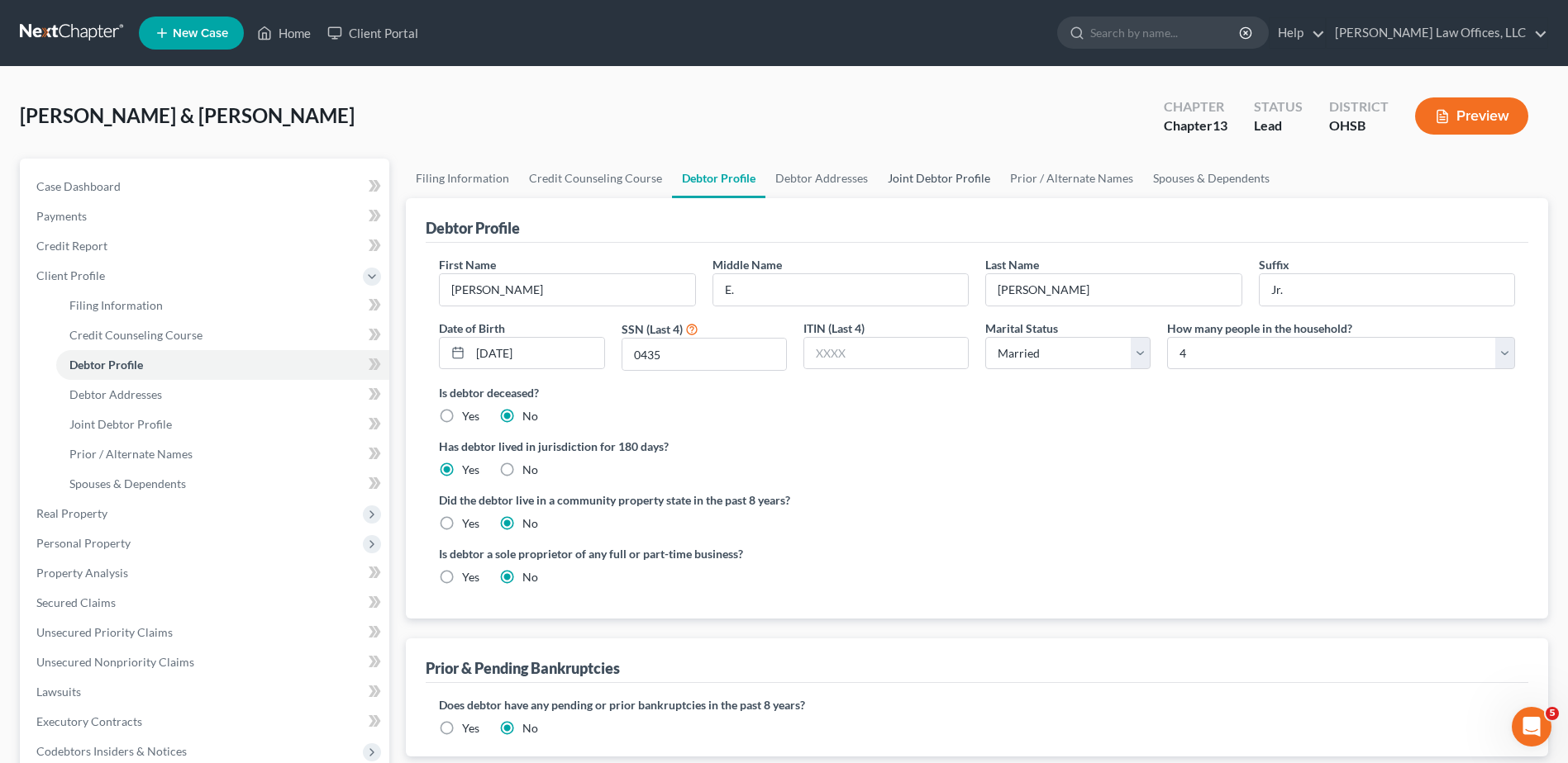
click at [911, 181] on link "Joint Debtor Profile" at bounding box center [938, 178] width 123 height 40
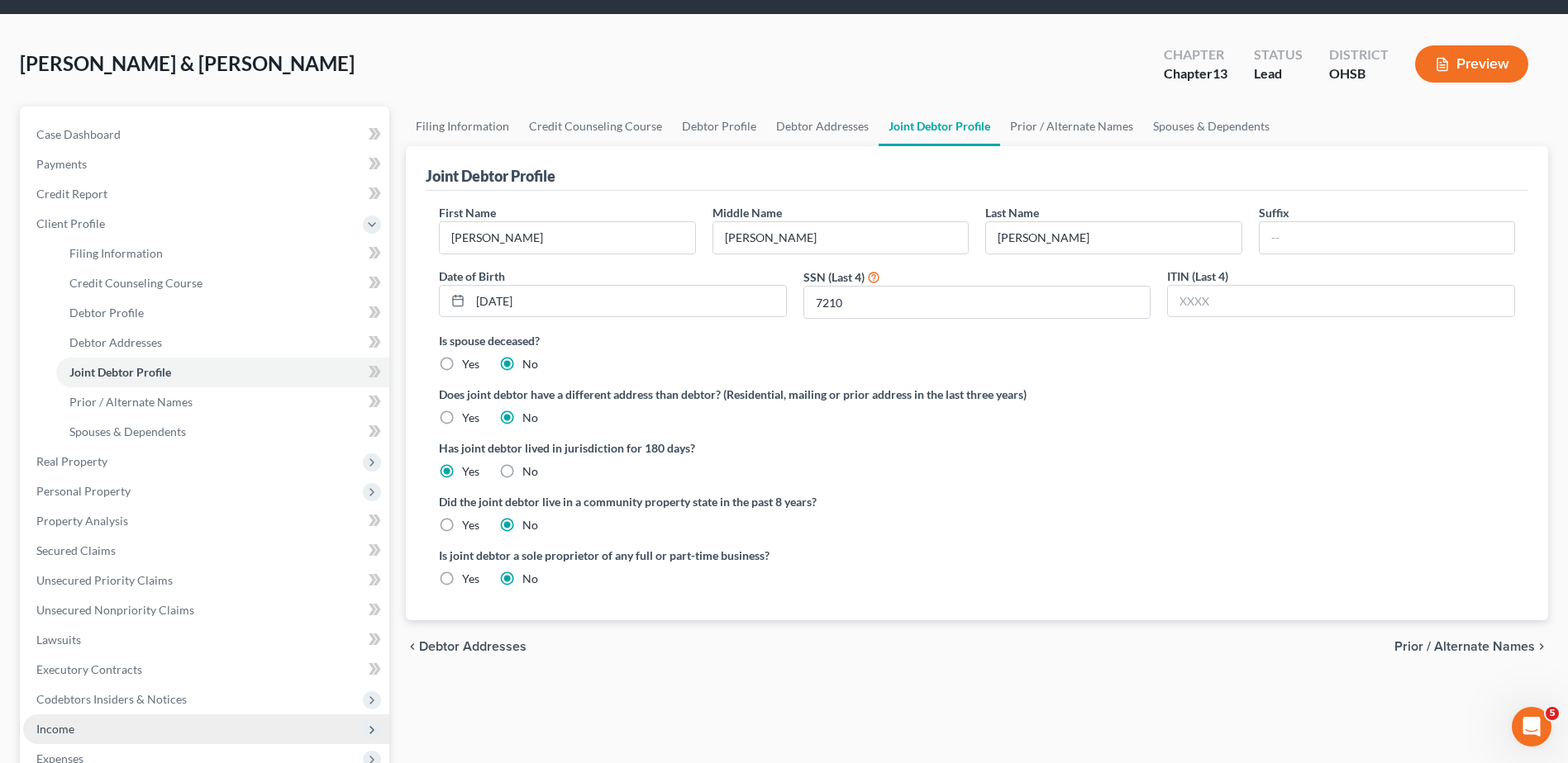
scroll to position [382, 0]
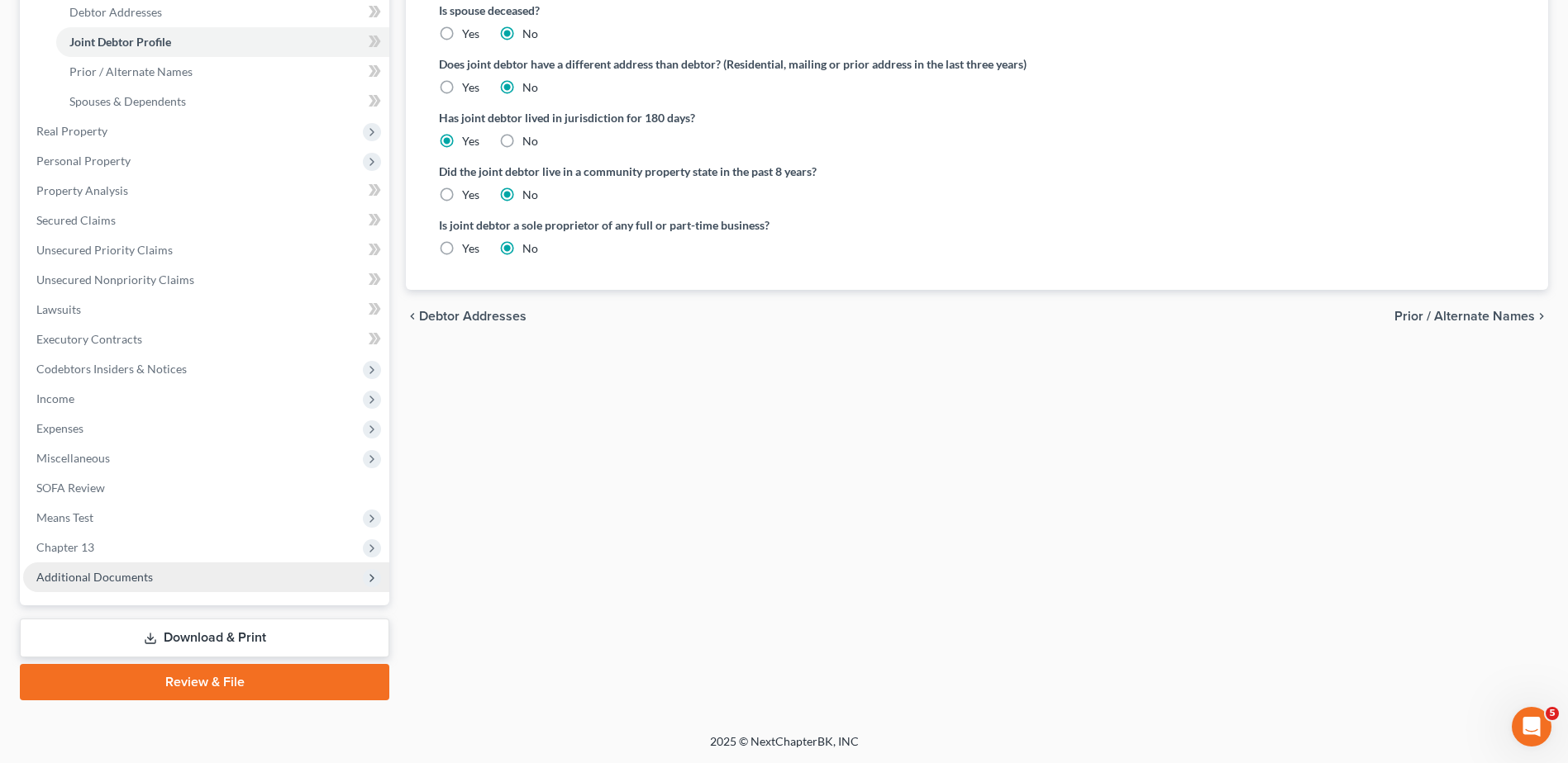
click at [97, 579] on span "Additional Documents" at bounding box center [95, 577] width 117 height 14
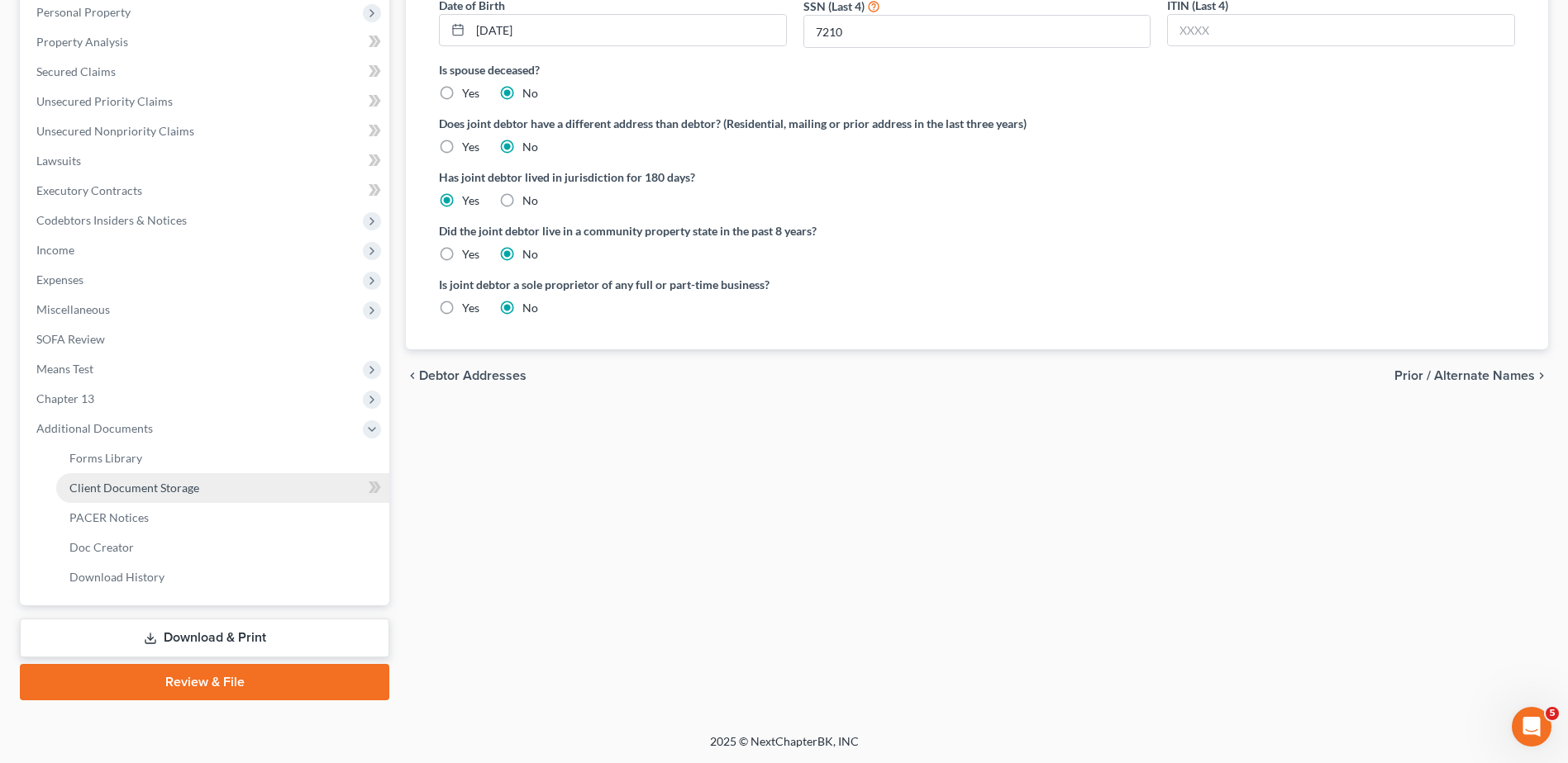
click at [133, 493] on span "Client Document Storage" at bounding box center [134, 487] width 129 height 14
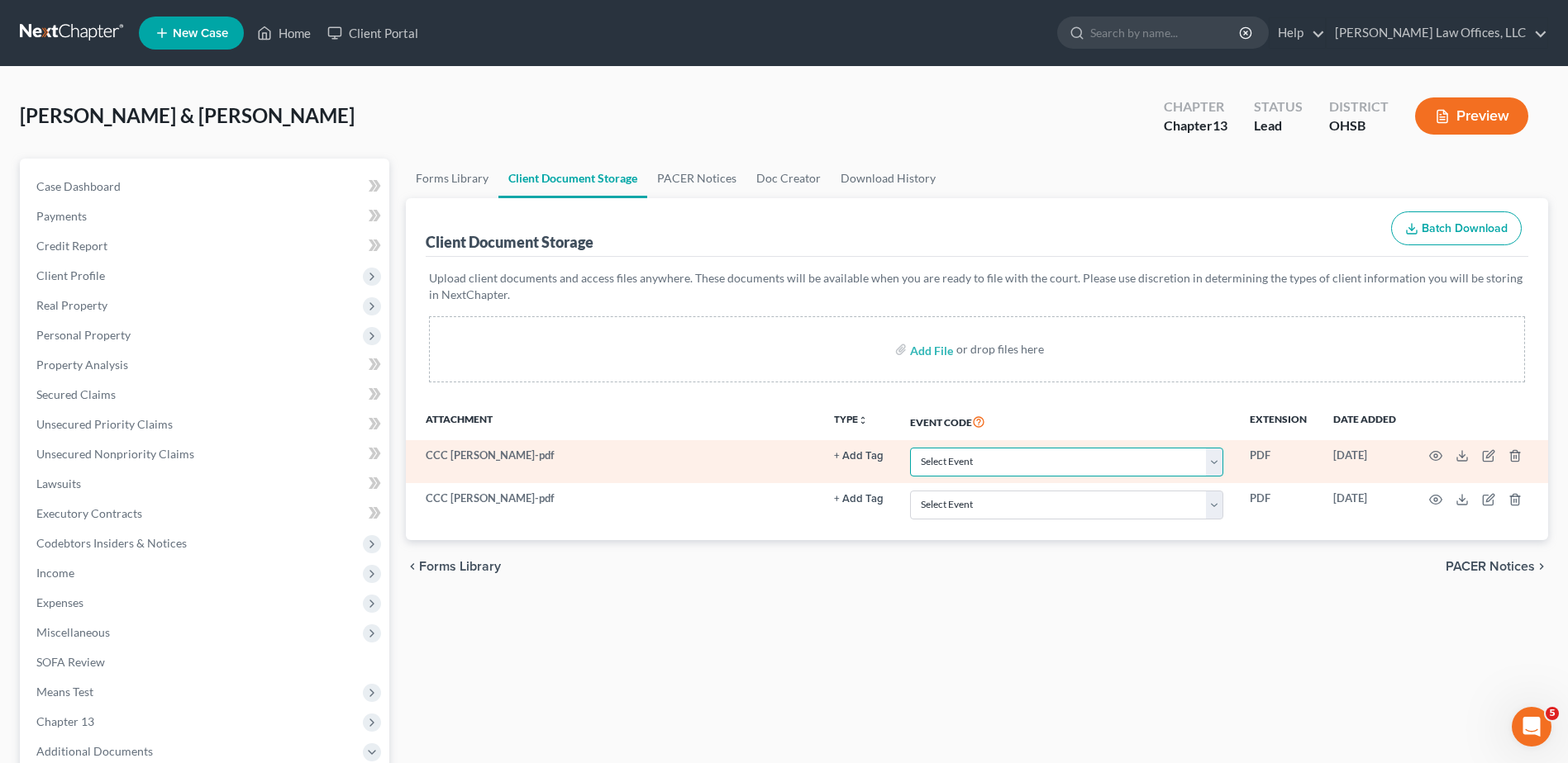
click at [955, 466] on select "Select Event 20 Largest Unsecured Creditors Amended Document Amended List of Cr…" at bounding box center [1066, 462] width 313 height 29
select select "7"
click at [910, 447] on select "Select Event 20 Largest Unsecured Creditors Amended Document Amended List of Cr…" at bounding box center [1066, 462] width 313 height 29
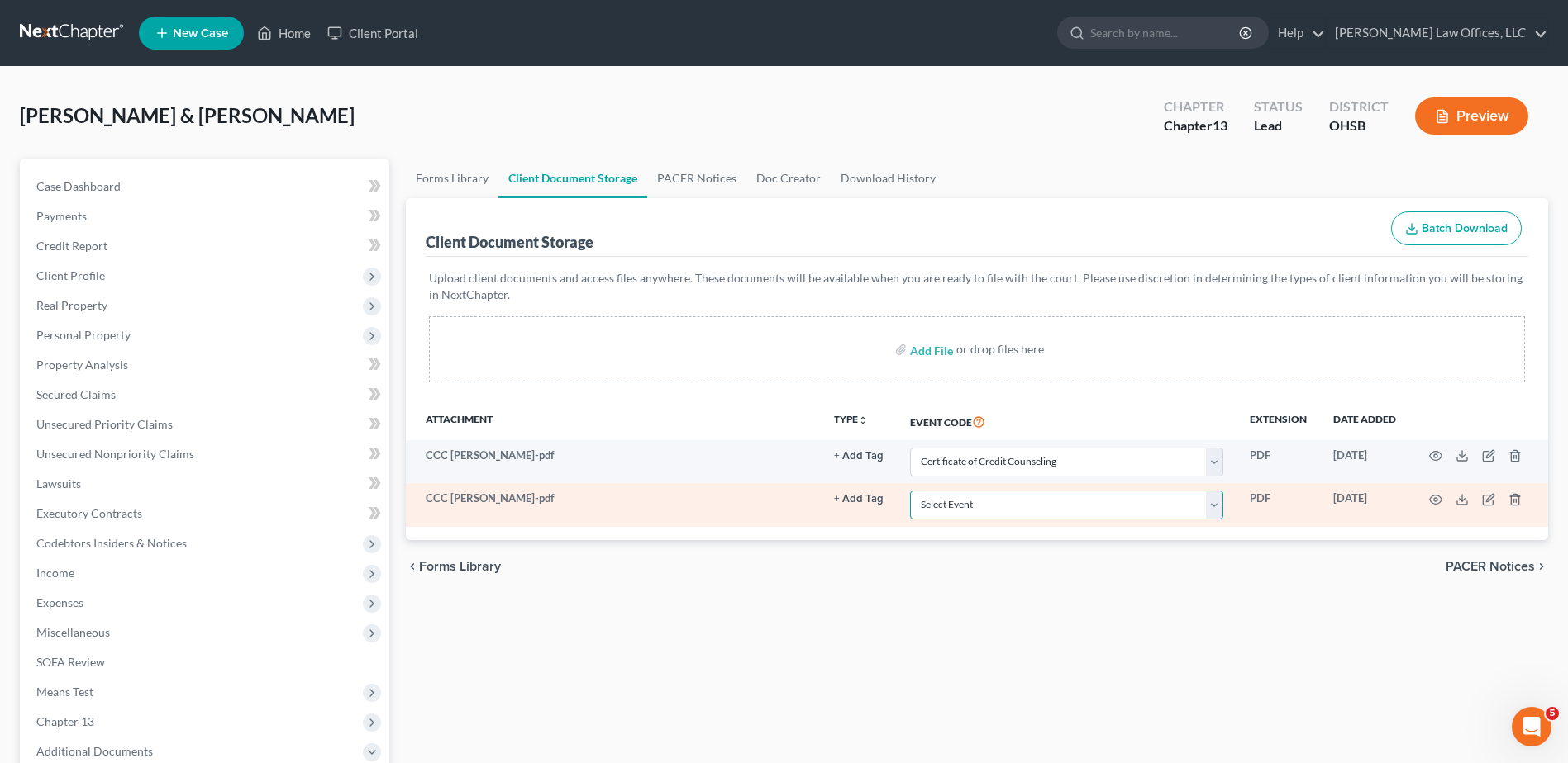
click at [964, 513] on select "Select Event 20 Largest Unsecured Creditors Amended Document Amended List of Cr…" at bounding box center [1066, 505] width 313 height 29
select select "7"
click at [910, 491] on select "Select Event 20 Largest Unsecured Creditors Amended Document Amended List of Cr…" at bounding box center [1066, 505] width 313 height 29
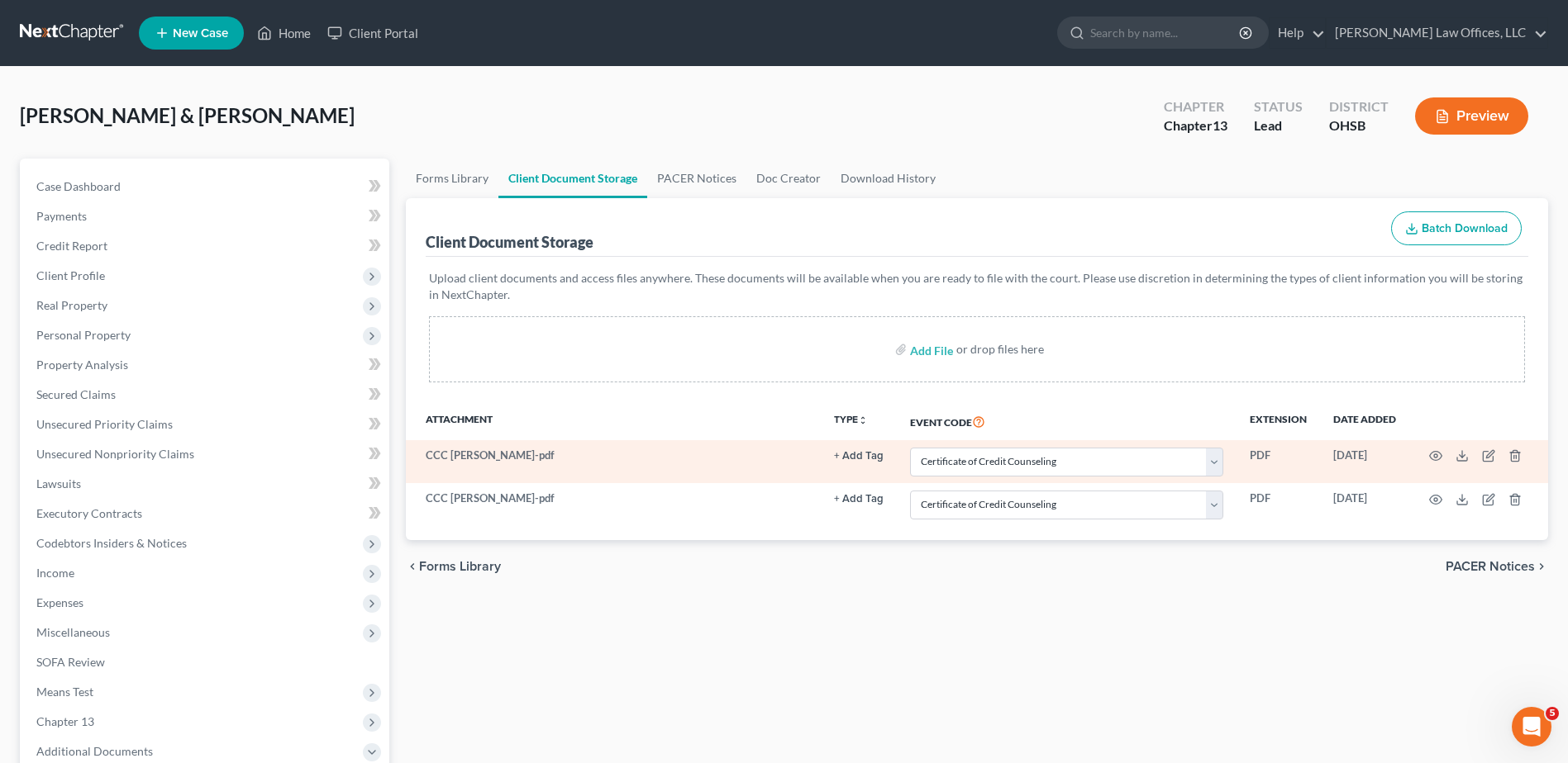
click at [855, 456] on button "+ Add Tag" at bounding box center [858, 456] width 50 height 11
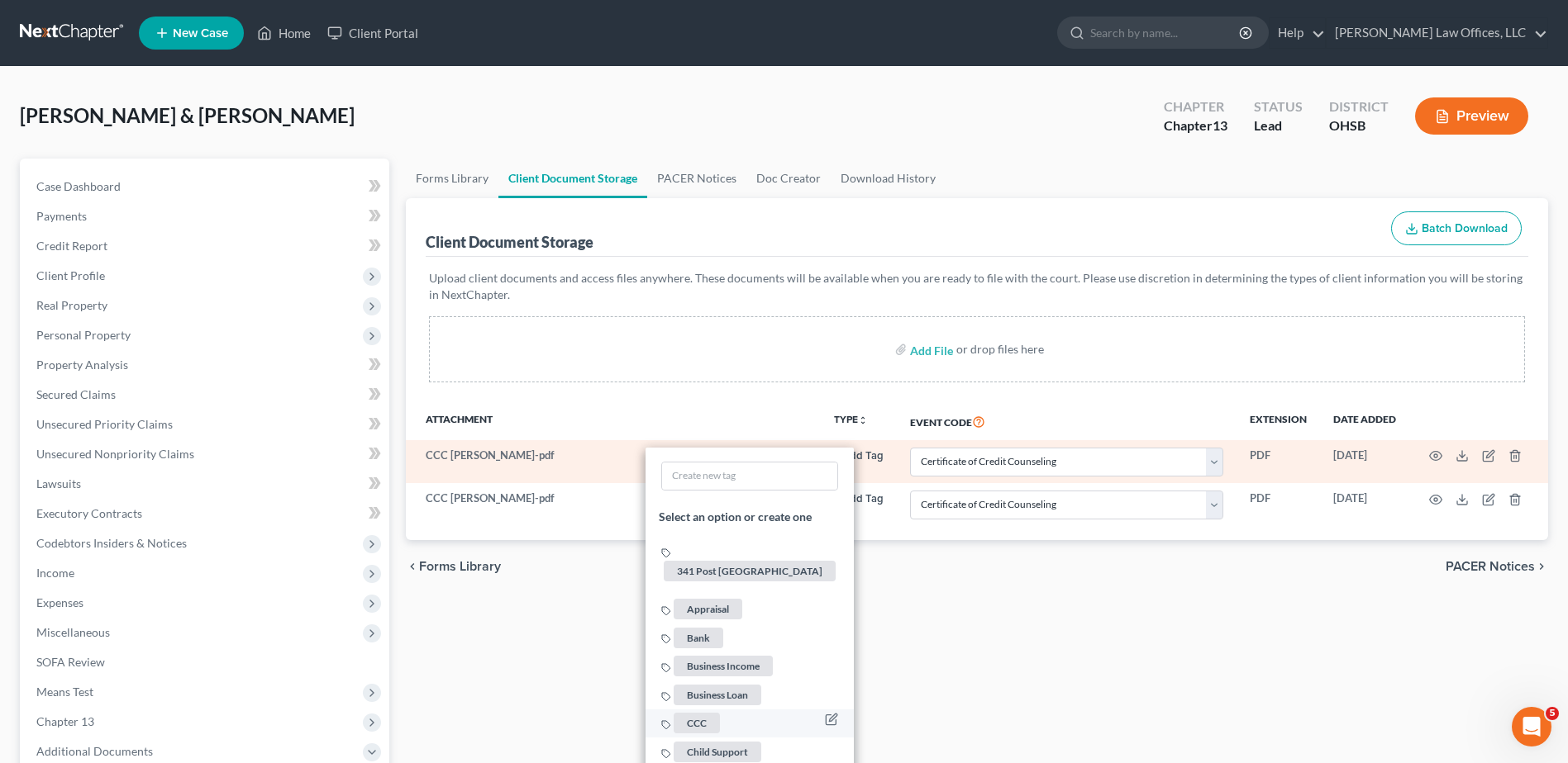
click at [701, 713] on span "CCC" at bounding box center [696, 723] width 47 height 20
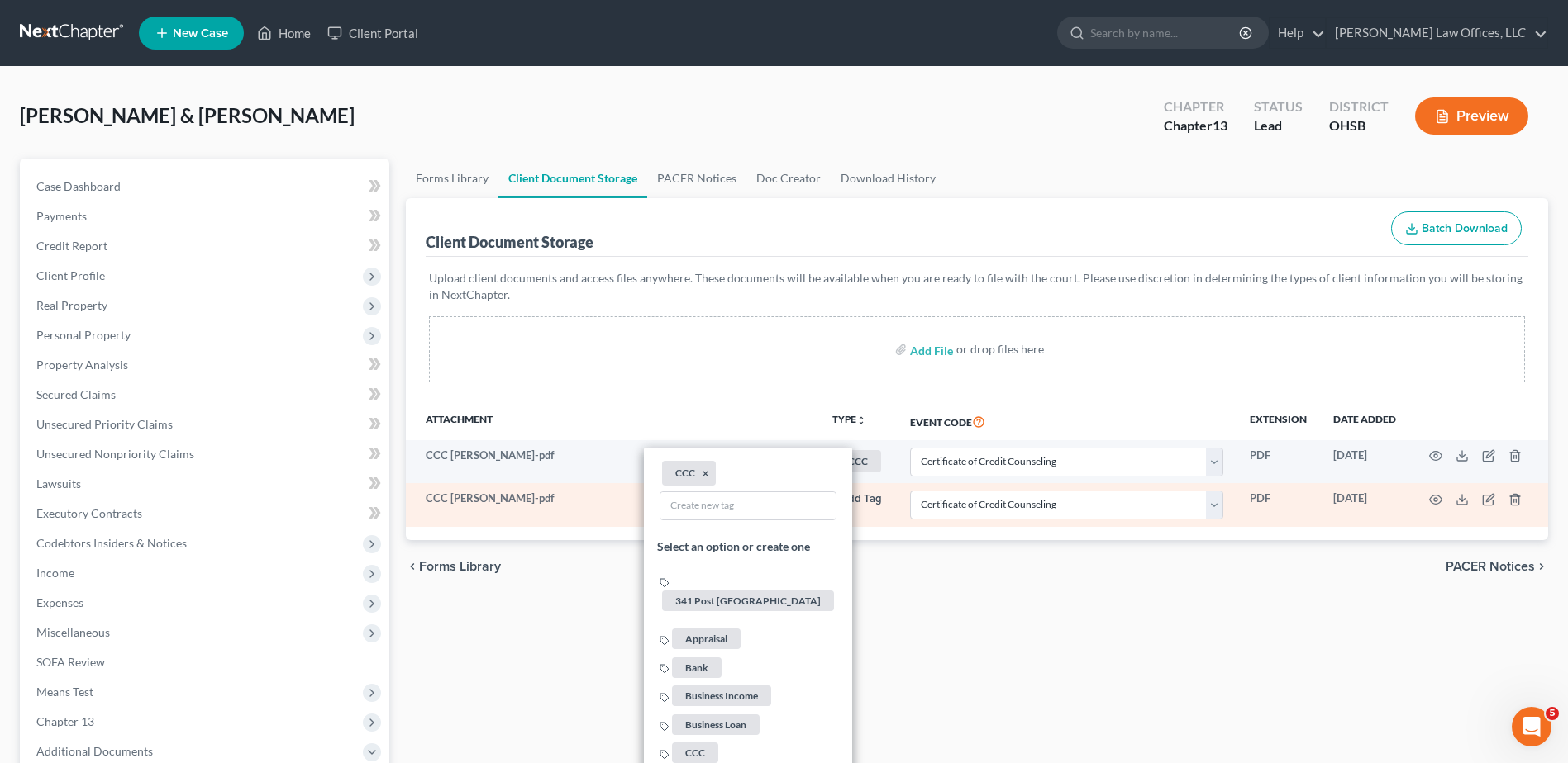
click at [859, 499] on button "+ Add Tag" at bounding box center [857, 499] width 50 height 11
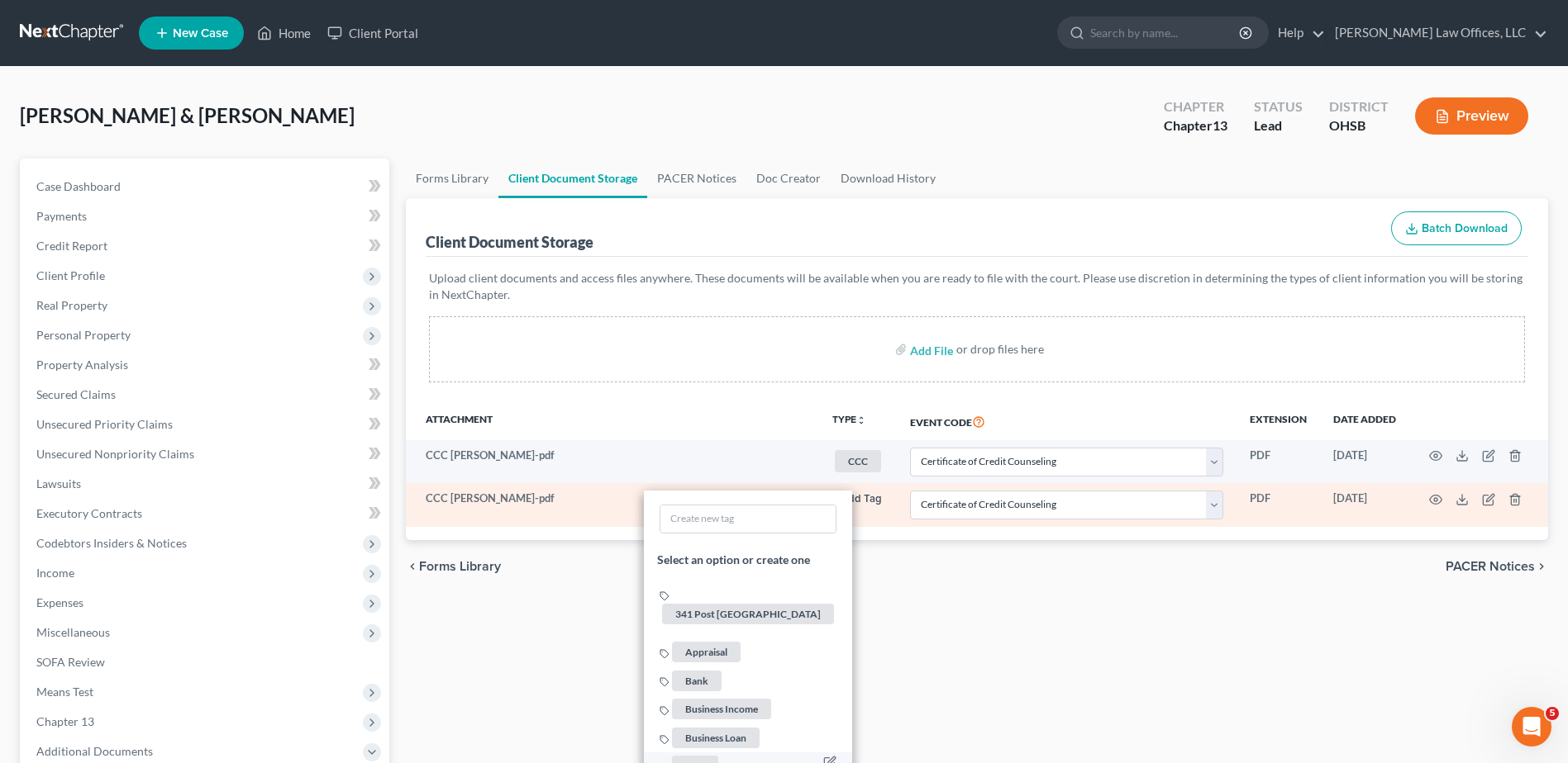
click at [700, 756] on span "CCC" at bounding box center [695, 766] width 47 height 20
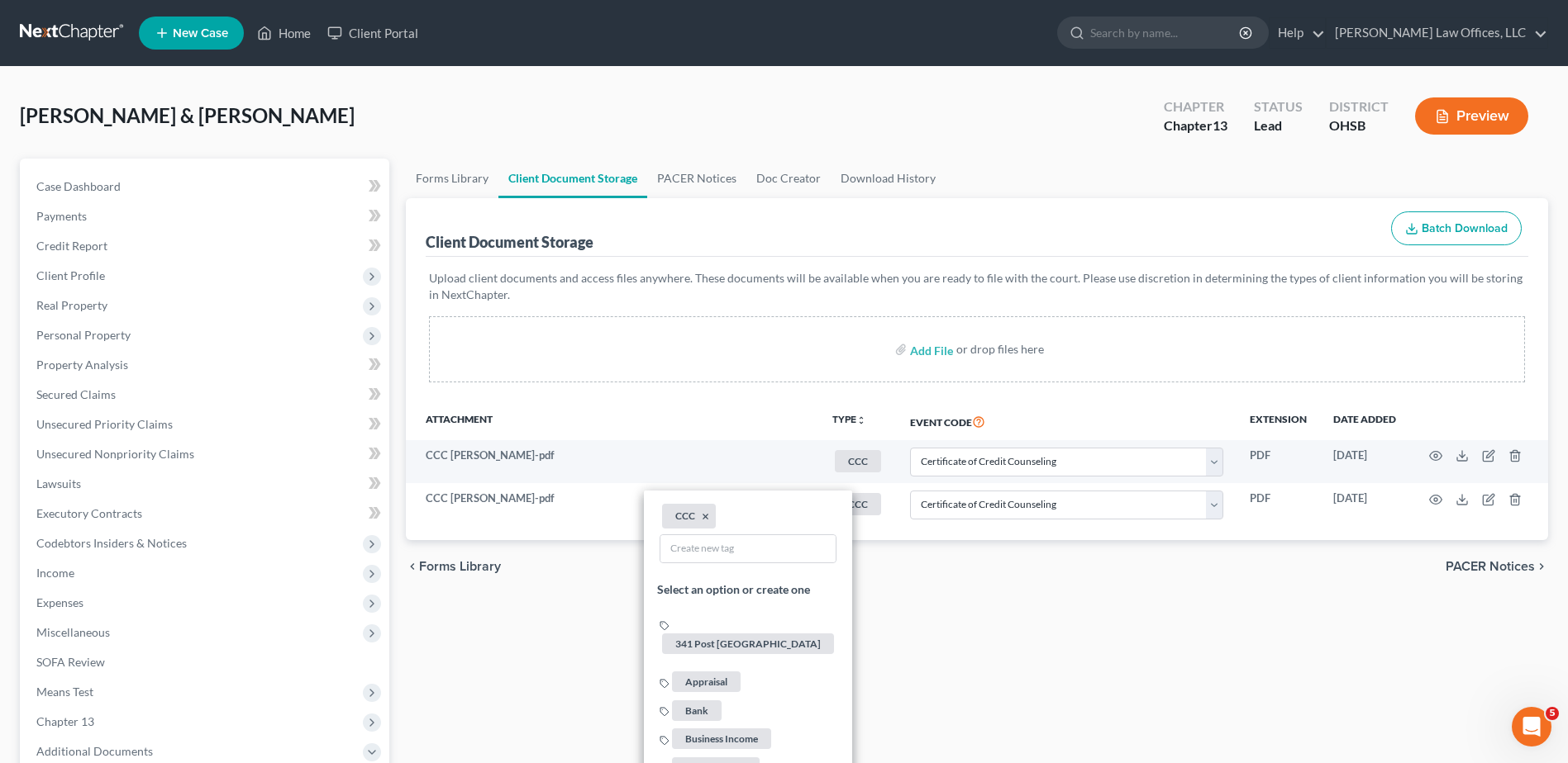
click at [1067, 602] on div "Forms Library Client Document Storage PACER Notices Doc Creator Download Histor…" at bounding box center [977, 591] width 1158 height 865
